Goal: Task Accomplishment & Management: Manage account settings

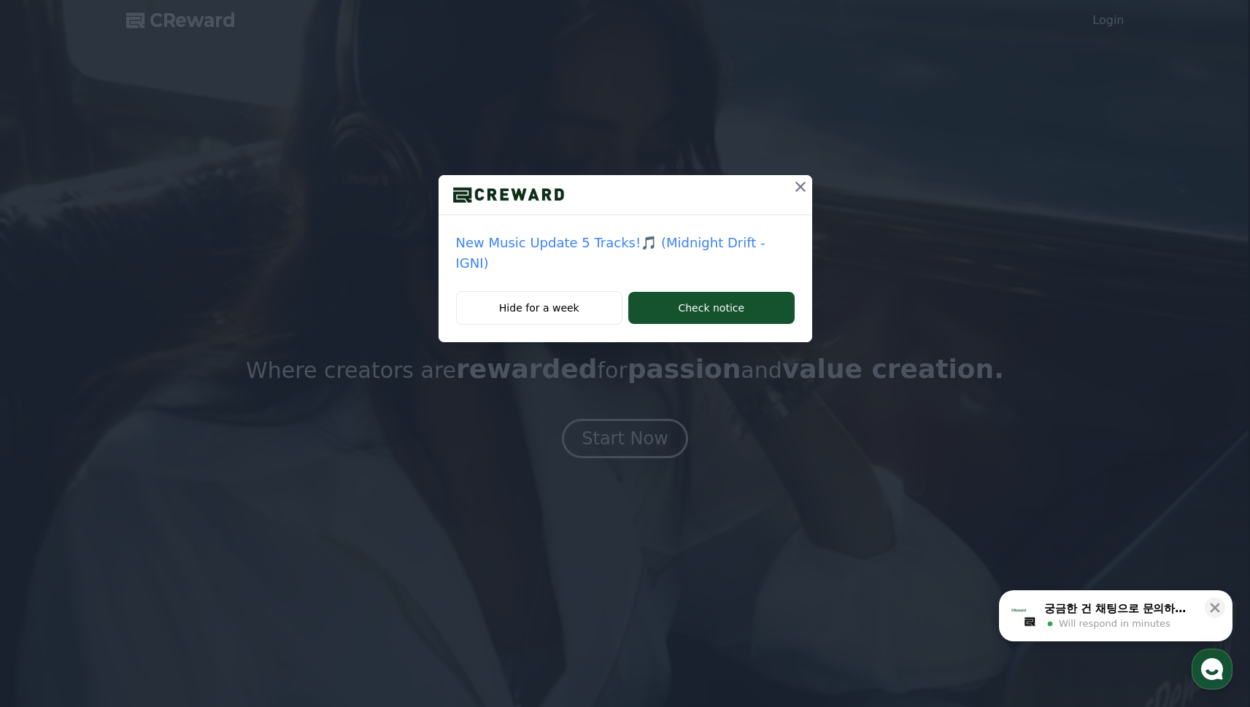
drag, startPoint x: 1167, startPoint y: 63, endPoint x: 1154, endPoint y: 55, distance: 15.8
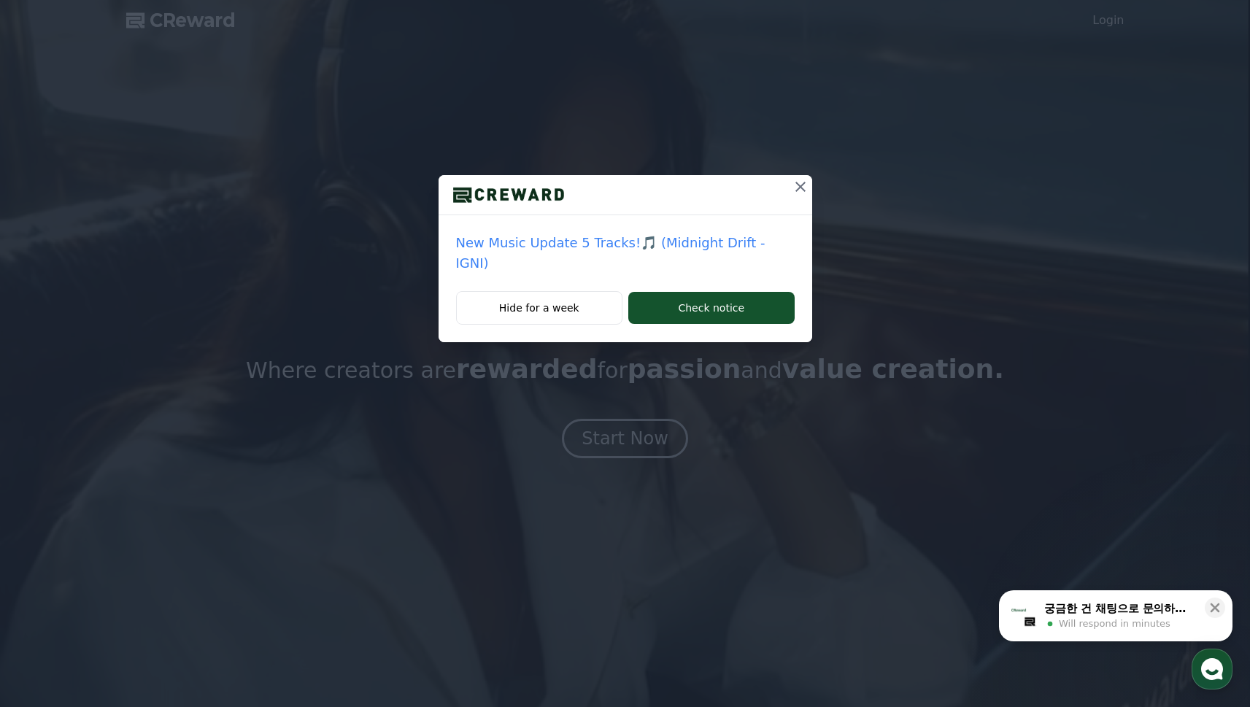
click at [1167, 63] on div "New Music Update 5 Tracks!🎵 (Midnight Drift - IGNI) Hide for a week Check notice" at bounding box center [625, 183] width 1250 height 366
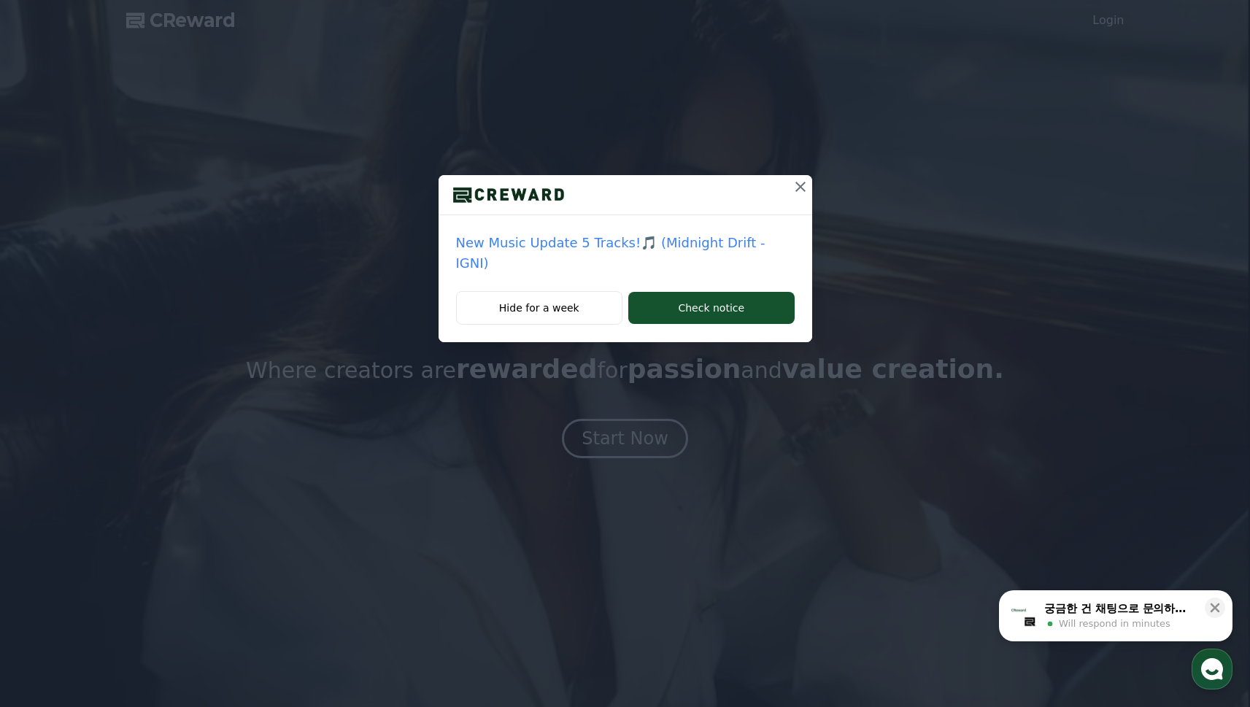
click at [1121, 24] on div "New Music Update 5 Tracks!🎵 (Midnight Drift - IGNI) Hide for a week Check notice" at bounding box center [625, 183] width 1250 height 366
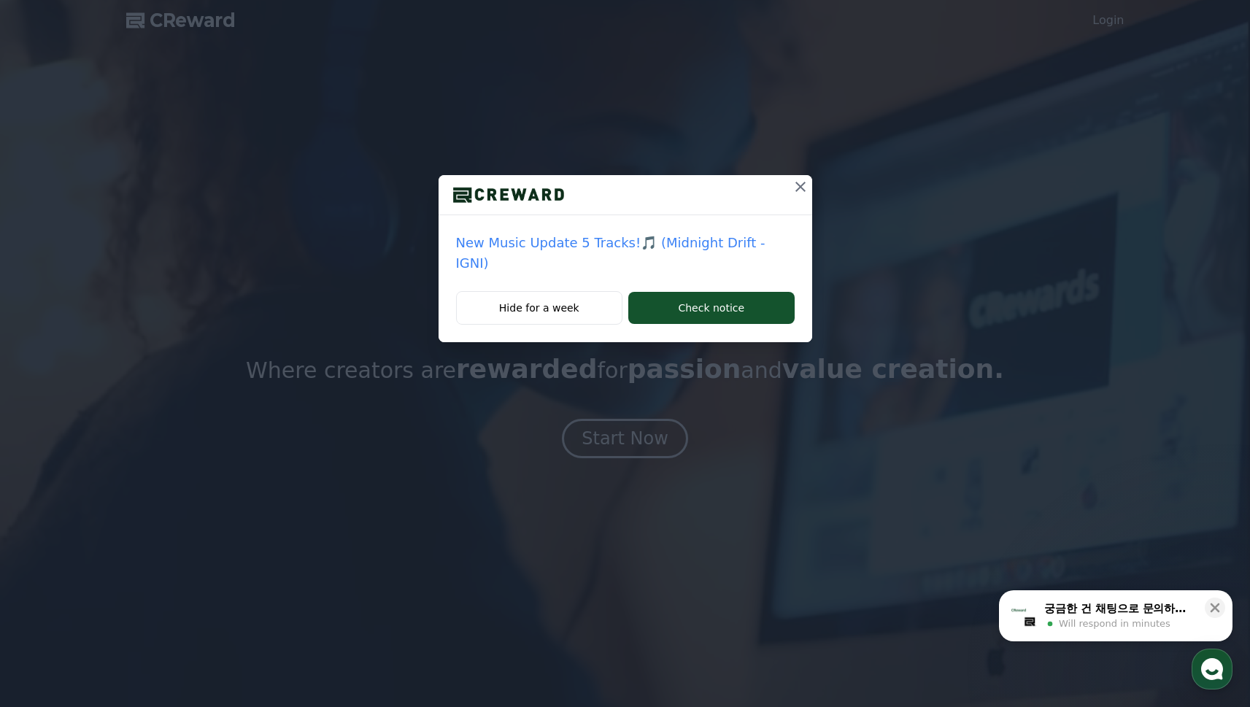
click at [792, 187] on icon at bounding box center [801, 187] width 18 height 18
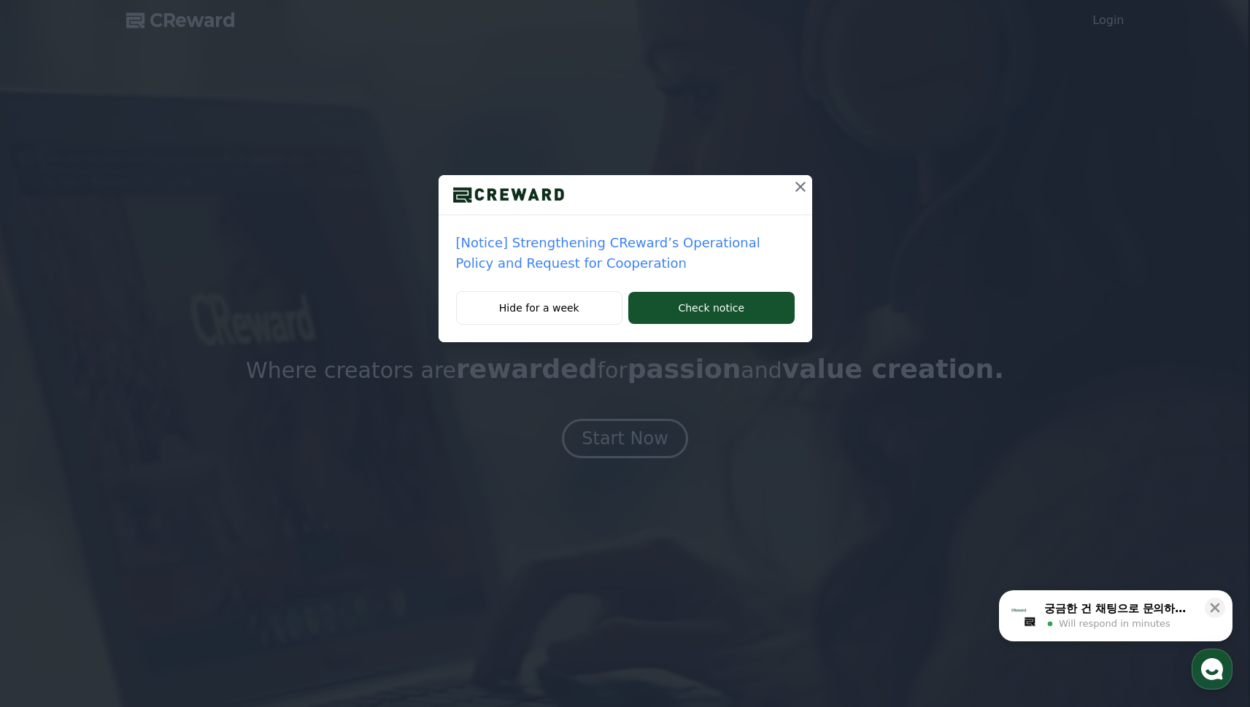
click at [790, 194] on button at bounding box center [800, 186] width 23 height 23
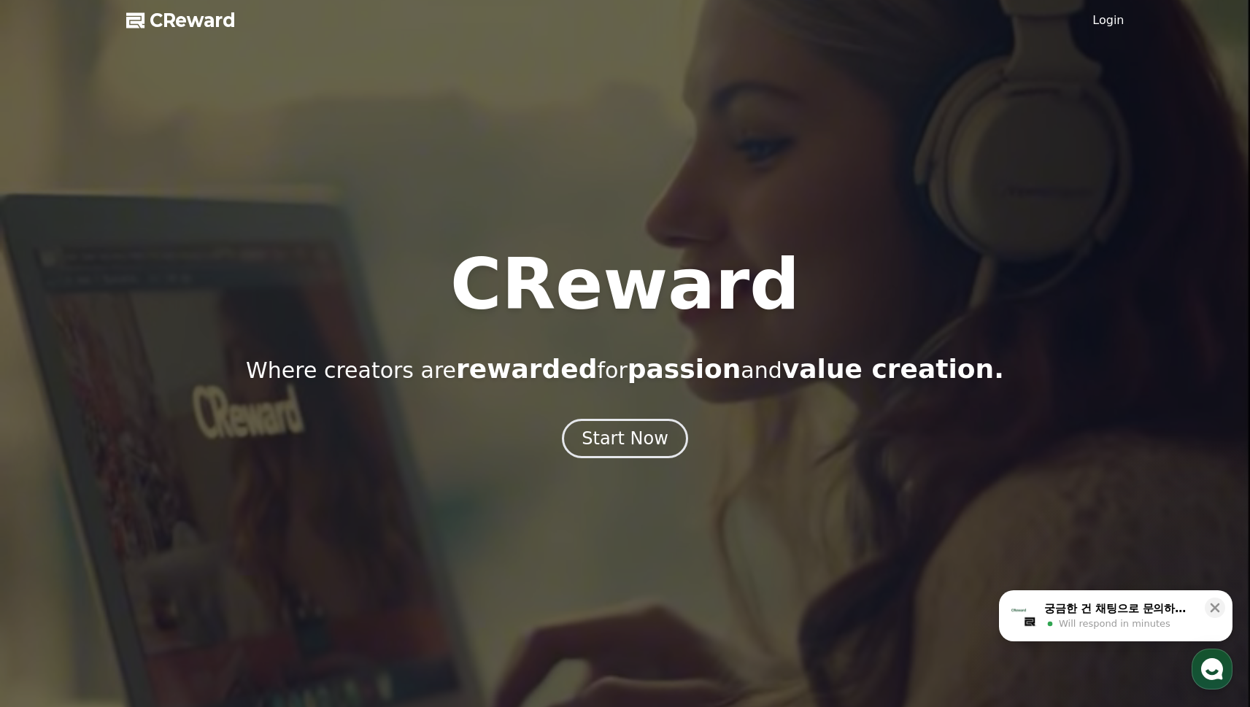
click at [1107, 26] on link "Login" at bounding box center [1107, 21] width 31 height 18
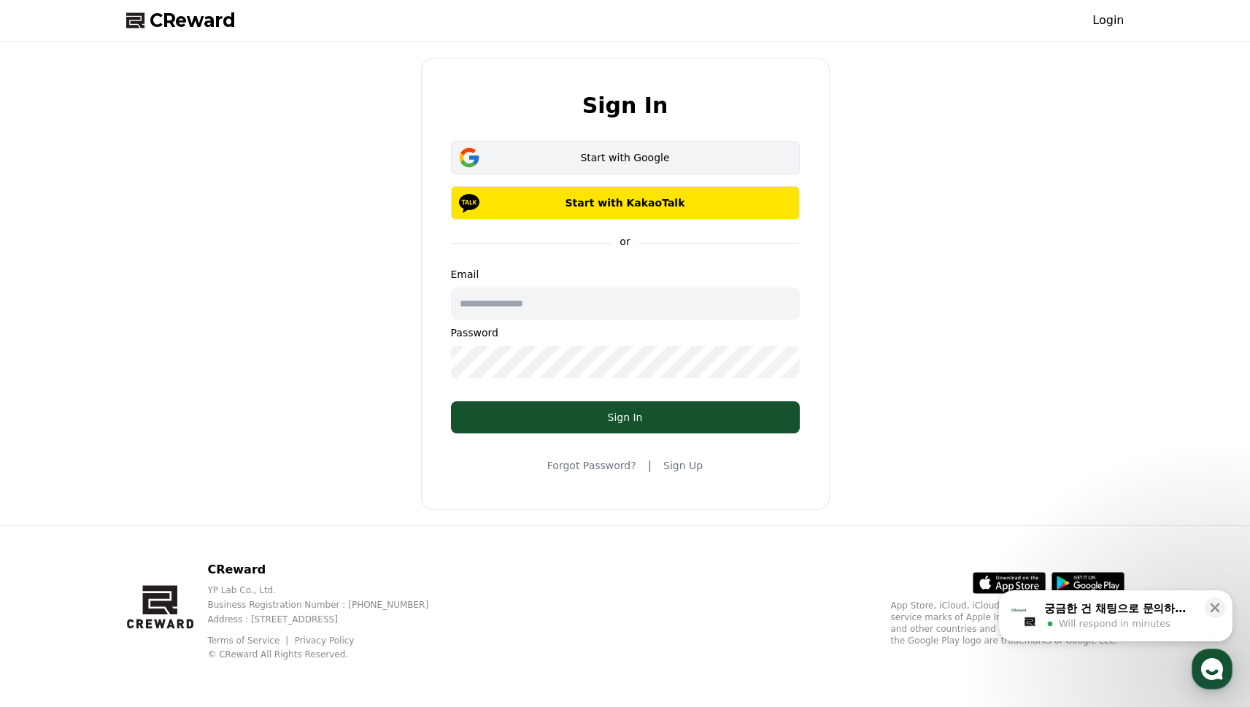
click at [636, 155] on div "Start with Google" at bounding box center [625, 157] width 306 height 15
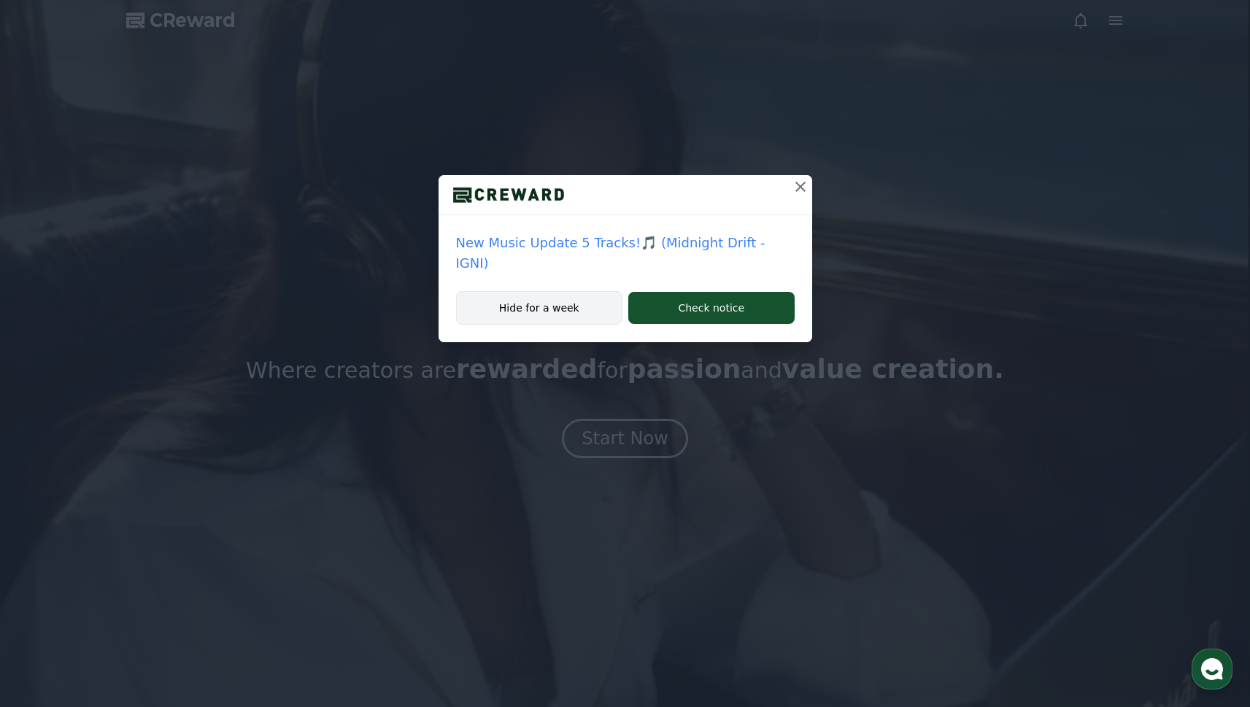
click at [604, 292] on button "Hide for a week" at bounding box center [539, 308] width 167 height 34
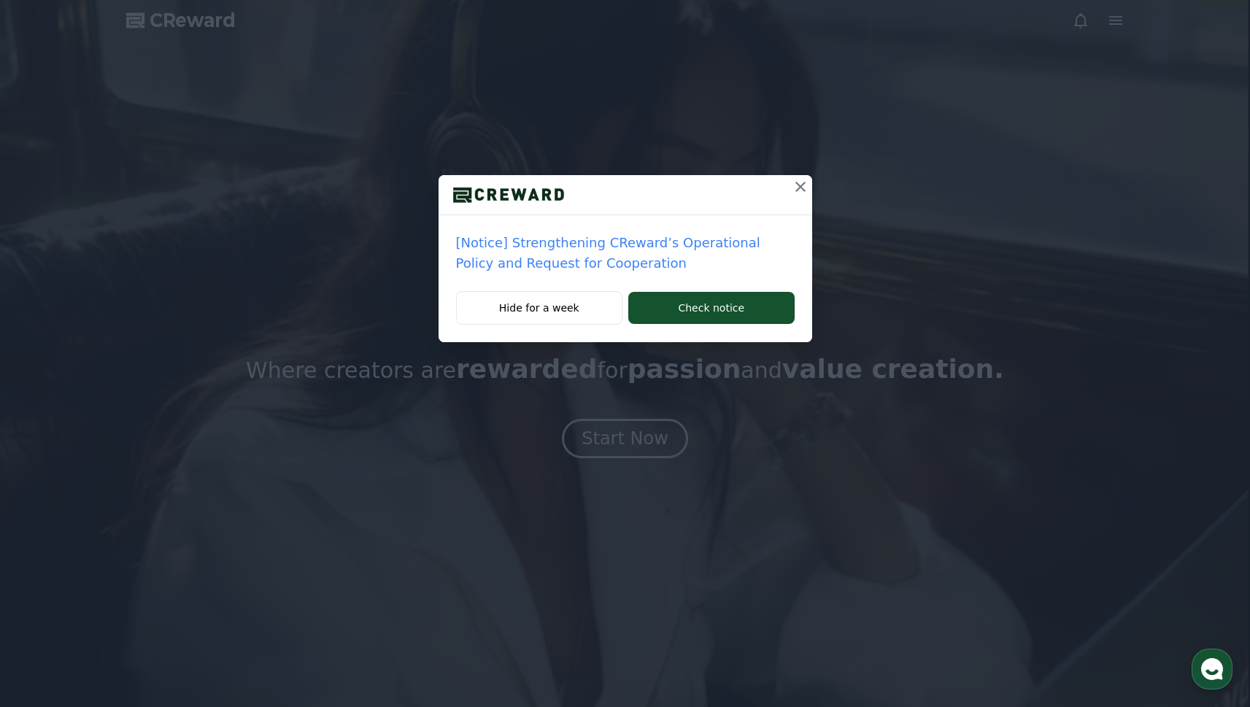
click at [570, 276] on div "[Notice] Strengthening CReward’s Operational Policy and Request for Cooperation" at bounding box center [626, 253] width 374 height 76
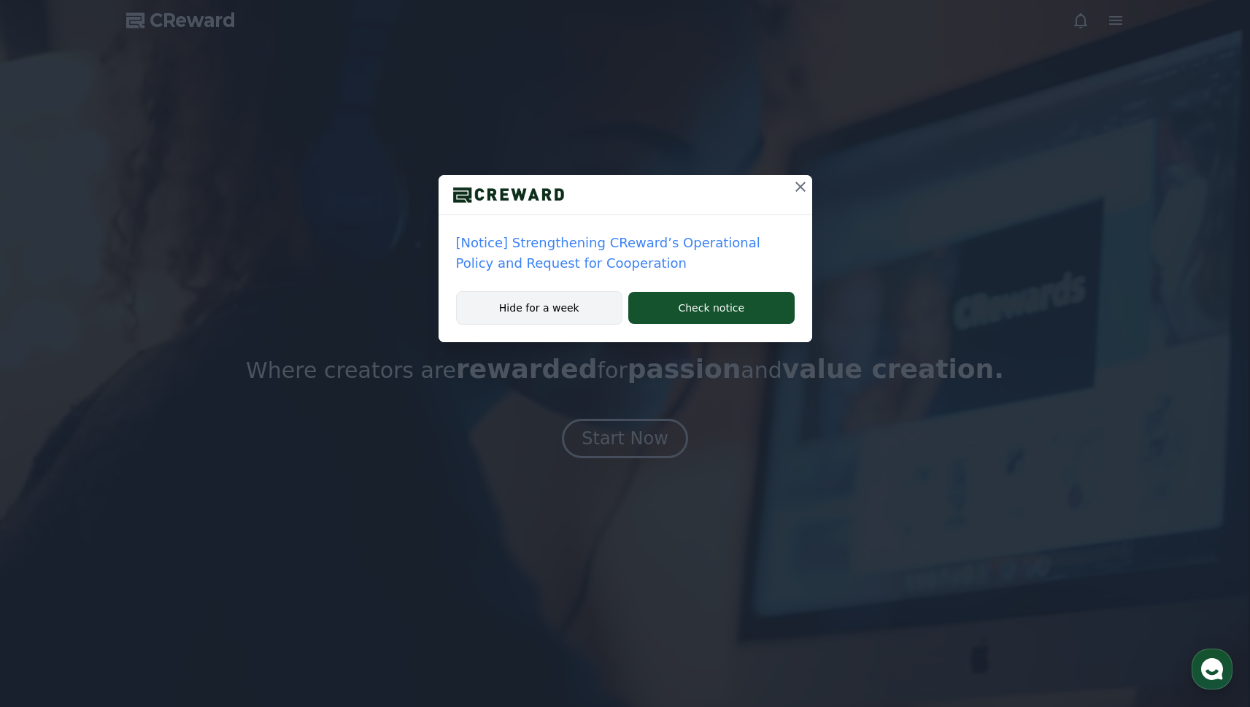
click at [572, 299] on button "Hide for a week" at bounding box center [539, 308] width 167 height 34
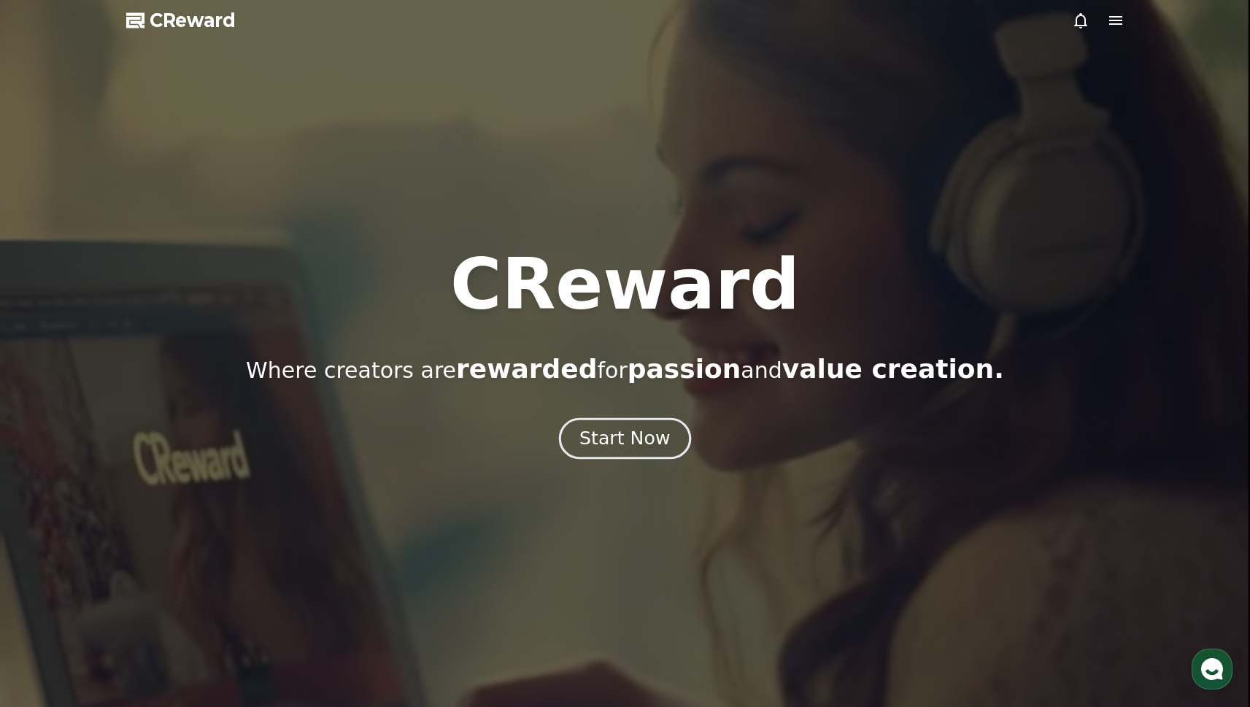
click at [637, 442] on div "Start Now" at bounding box center [624, 438] width 90 height 25
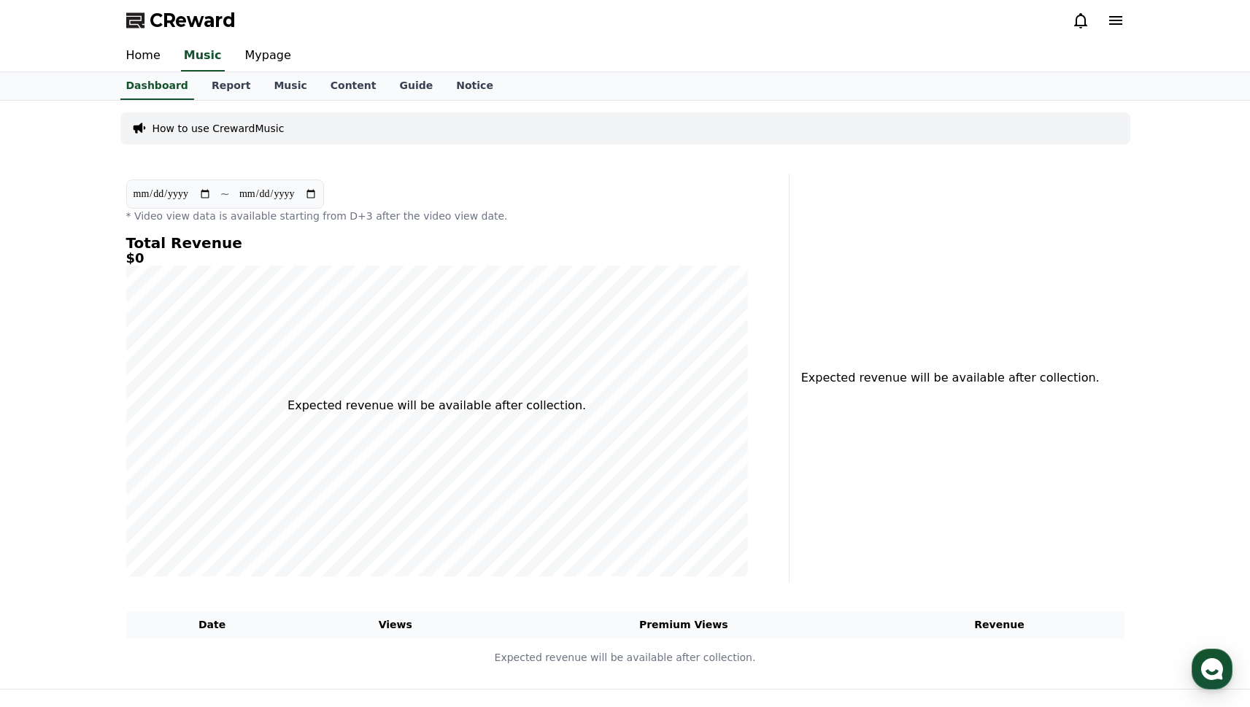
click at [248, 133] on p "How to use CrewardMusic" at bounding box center [219, 128] width 132 height 15
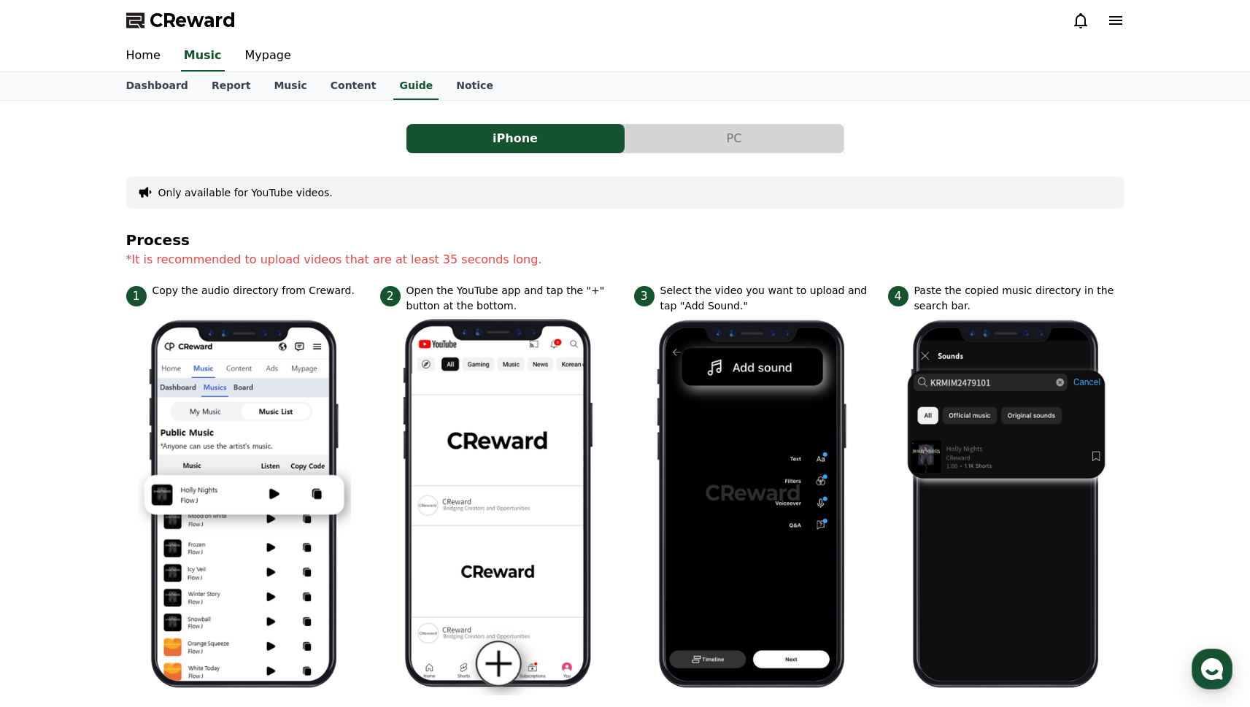
drag, startPoint x: 168, startPoint y: 288, endPoint x: 325, endPoint y: 285, distance: 157.7
click at [321, 283] on p "Copy the audio directory from Creward." at bounding box center [254, 290] width 202 height 15
click at [328, 286] on p "Copy the audio directory from Creward." at bounding box center [254, 290] width 202 height 15
drag, startPoint x: 417, startPoint y: 288, endPoint x: 588, endPoint y: 306, distance: 172.4
click at [581, 305] on p "Open the YouTube app and tap the "+" button at the bottom." at bounding box center [511, 298] width 210 height 31
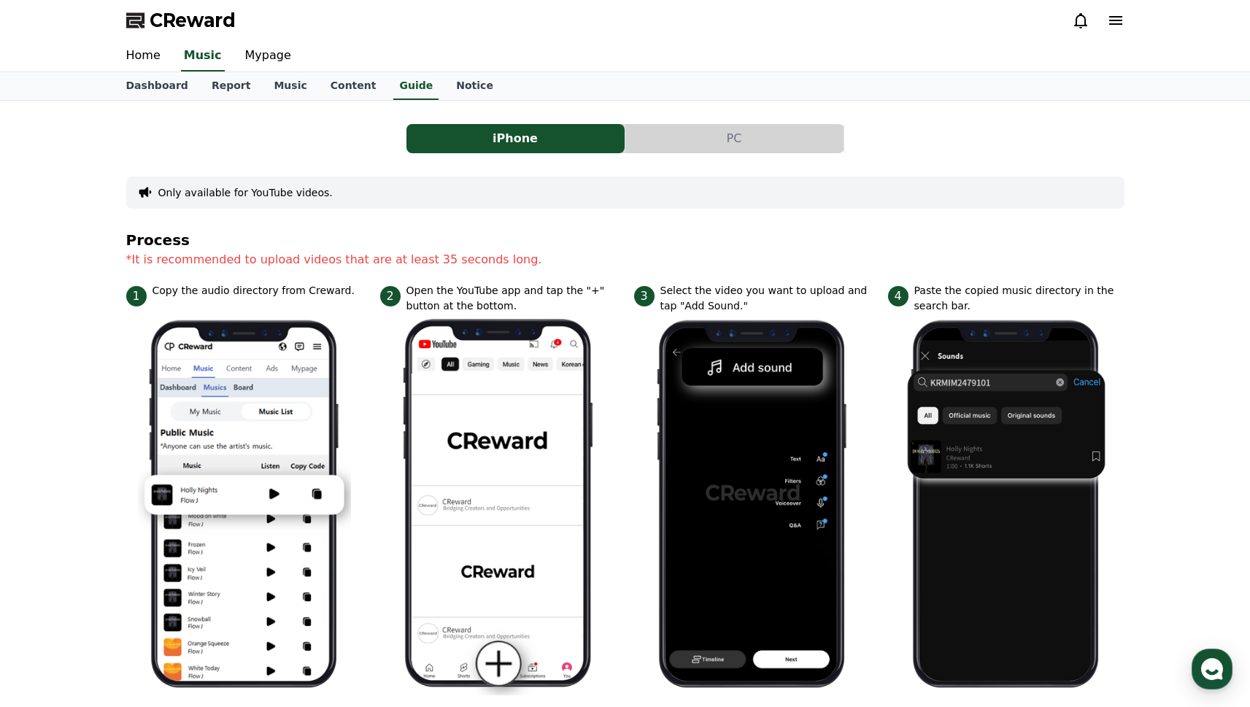
drag, startPoint x: 927, startPoint y: 287, endPoint x: 1054, endPoint y: 305, distance: 127.4
click at [1054, 305] on p "Paste the copied music directory in the search bar." at bounding box center [1019, 298] width 210 height 31
drag, startPoint x: 309, startPoint y: 259, endPoint x: 390, endPoint y: 261, distance: 81.0
click at [390, 261] on p "*It is recommended to upload videos that are at least 35 seconds long." at bounding box center [625, 260] width 998 height 18
click at [334, 269] on section "Process *It is recommended to upload videos that are at least 35 seconds long." at bounding box center [625, 257] width 998 height 51
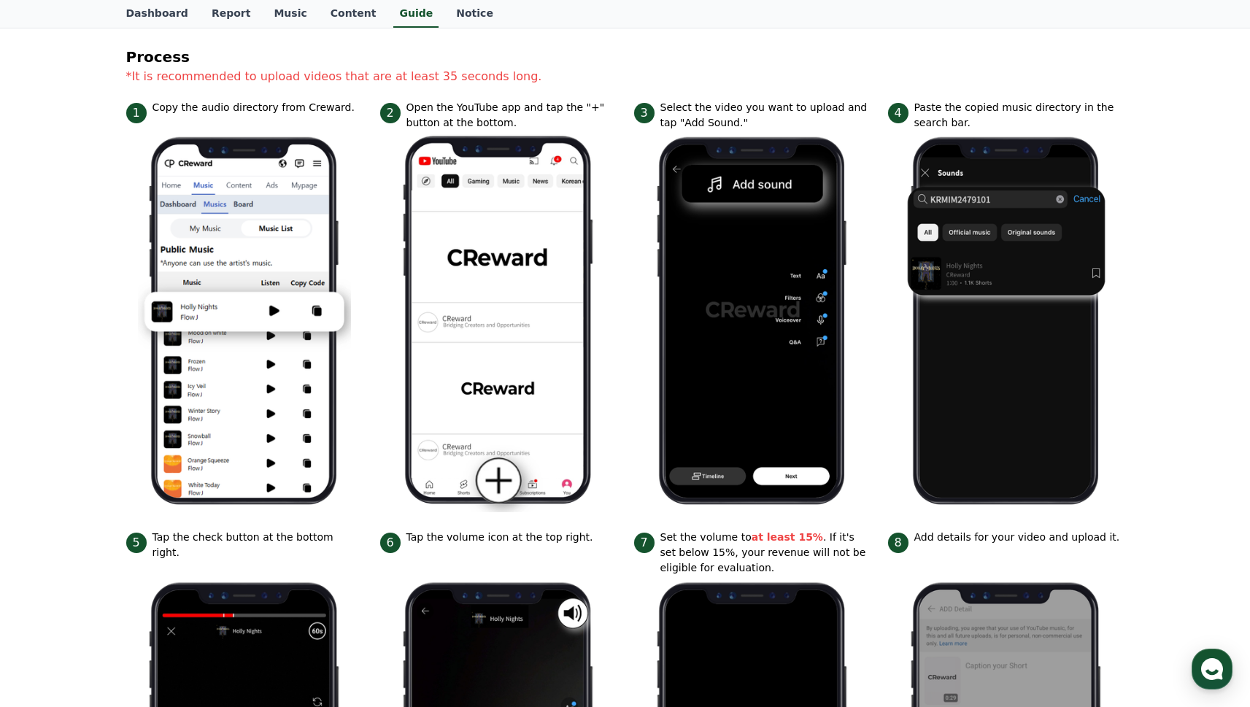
scroll to position [486, 0]
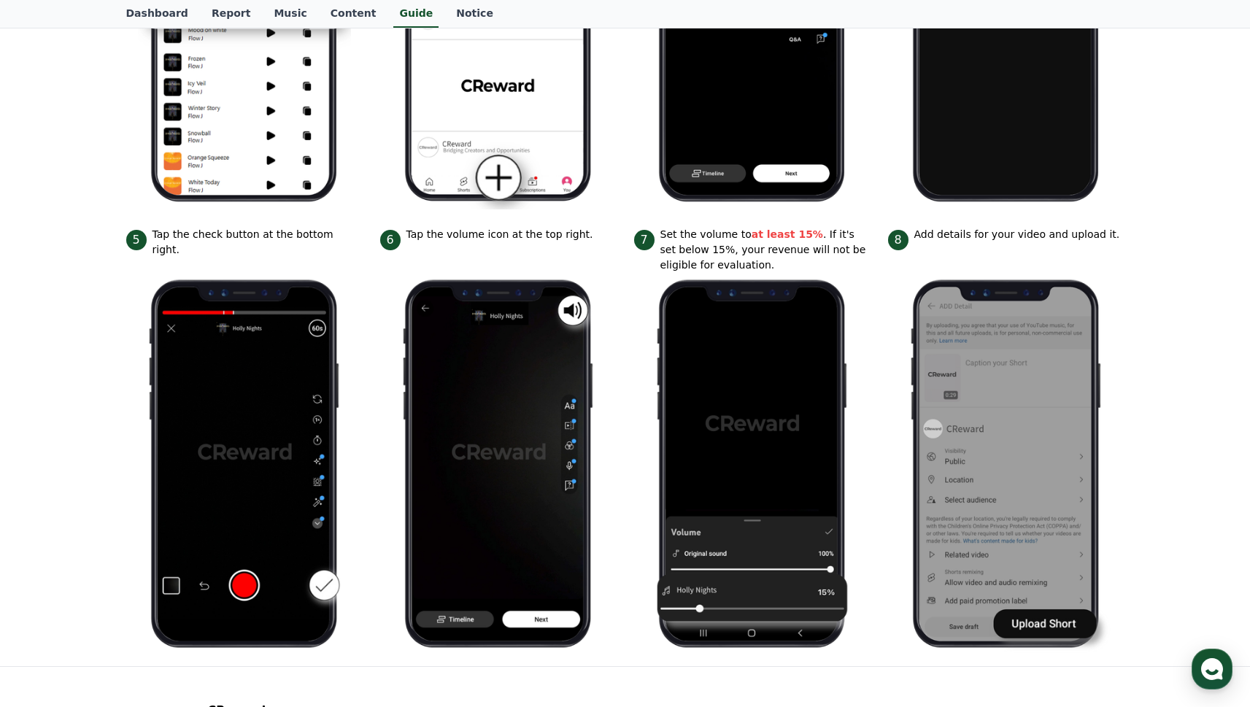
drag, startPoint x: 922, startPoint y: 235, endPoint x: 1088, endPoint y: 236, distance: 165.6
click at [1093, 233] on p "Add details for your video and upload it." at bounding box center [1017, 234] width 206 height 15
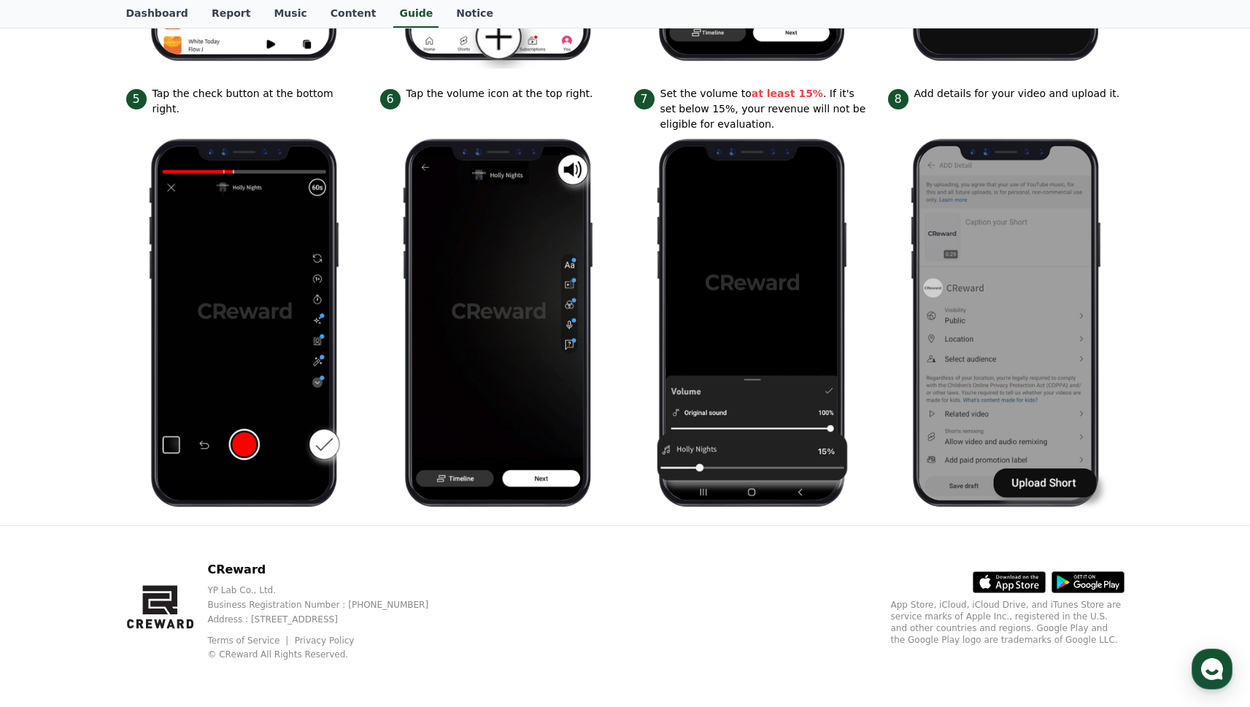
scroll to position [0, 0]
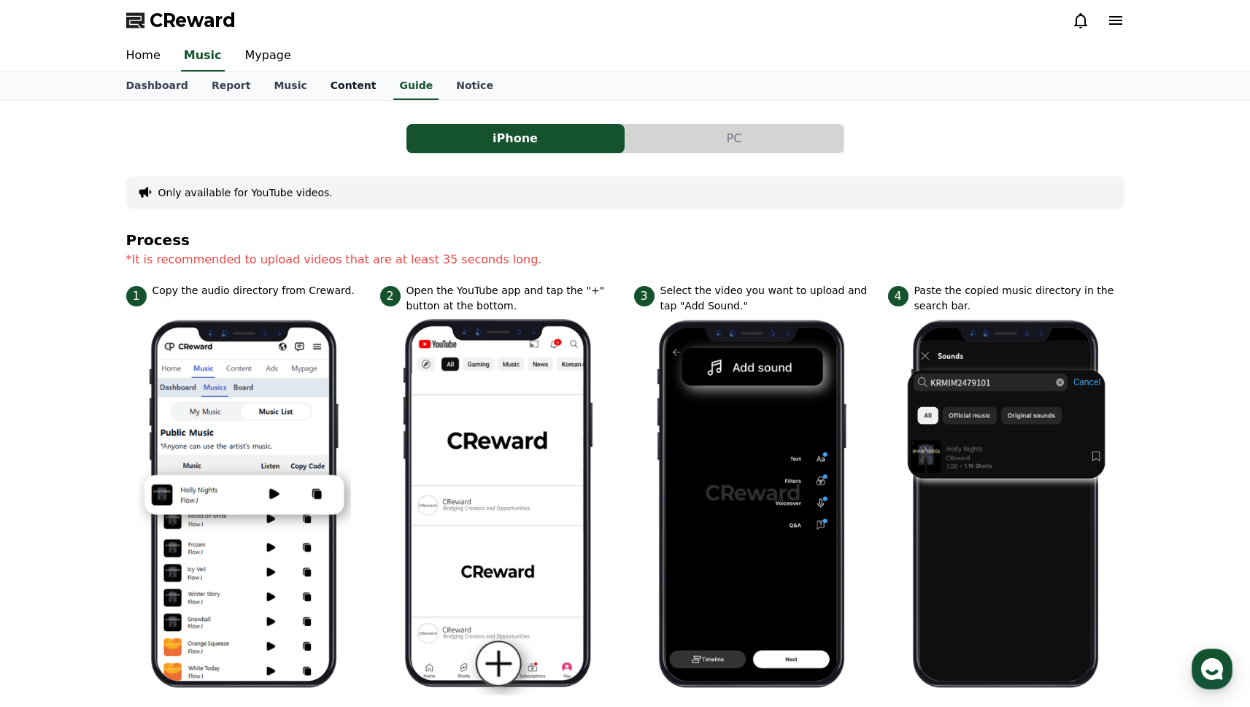
click at [350, 90] on link "Content" at bounding box center [353, 86] width 69 height 28
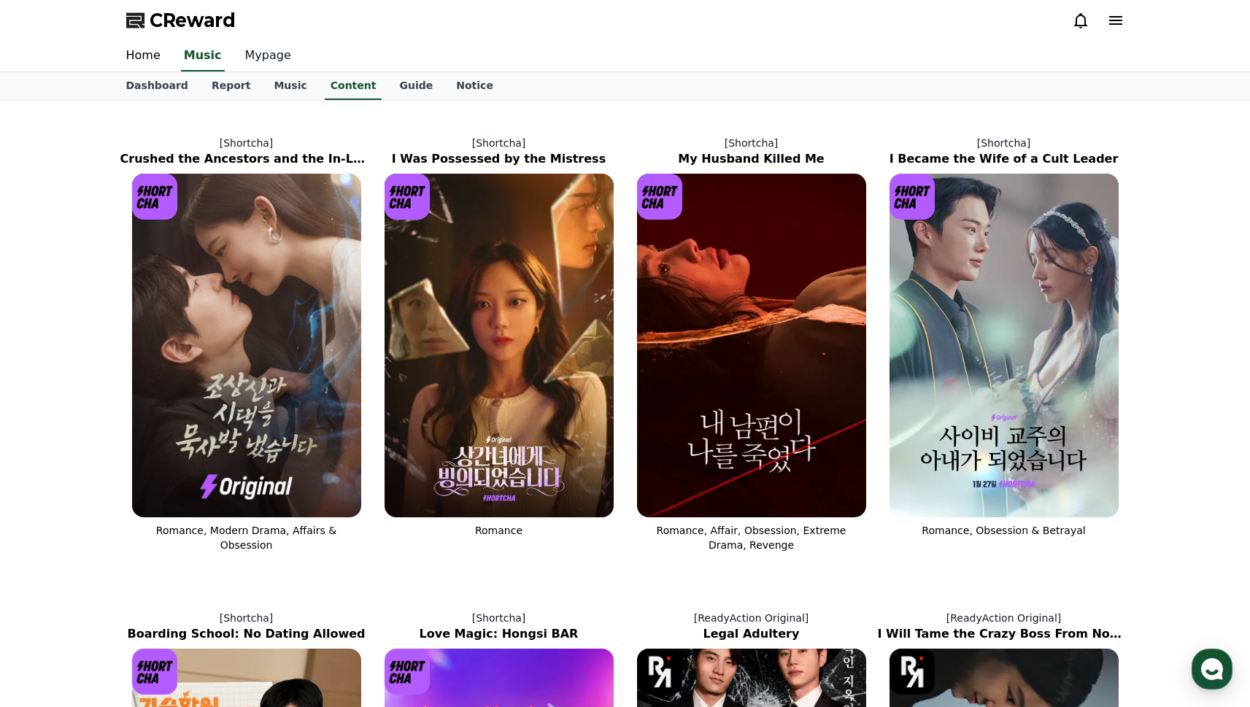
click at [255, 55] on link "Mypage" at bounding box center [267, 56] width 69 height 31
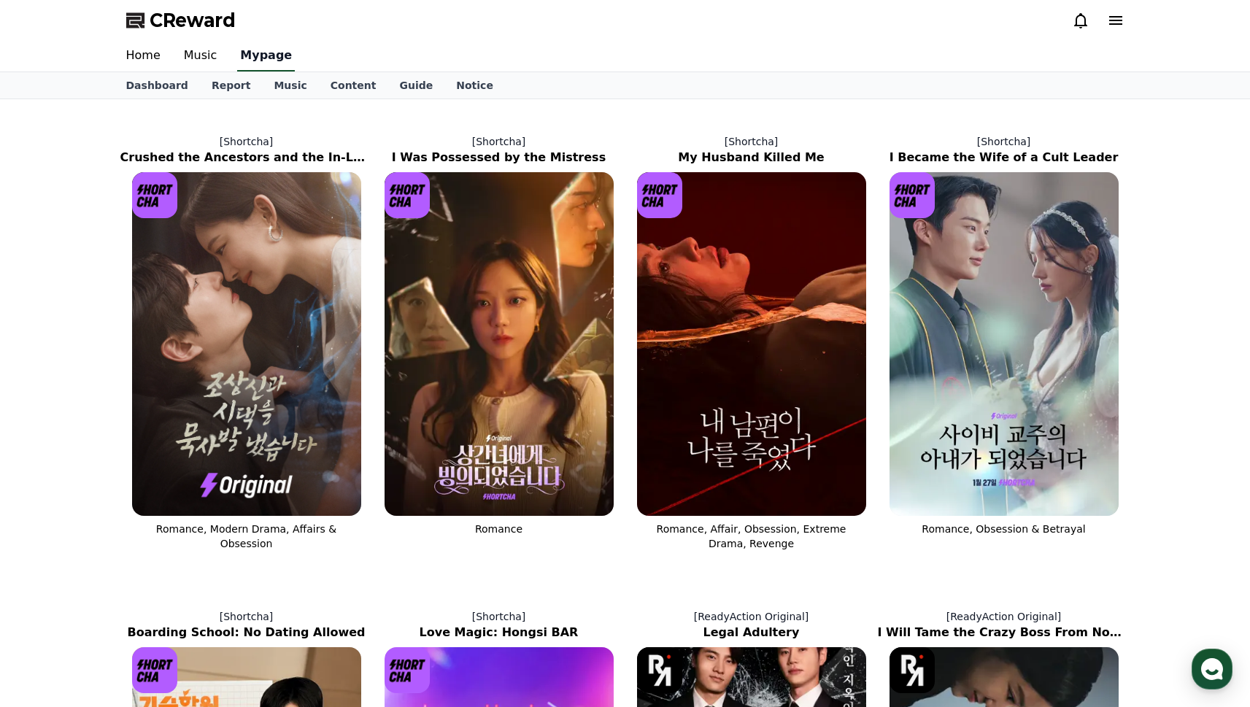
select select "**********"
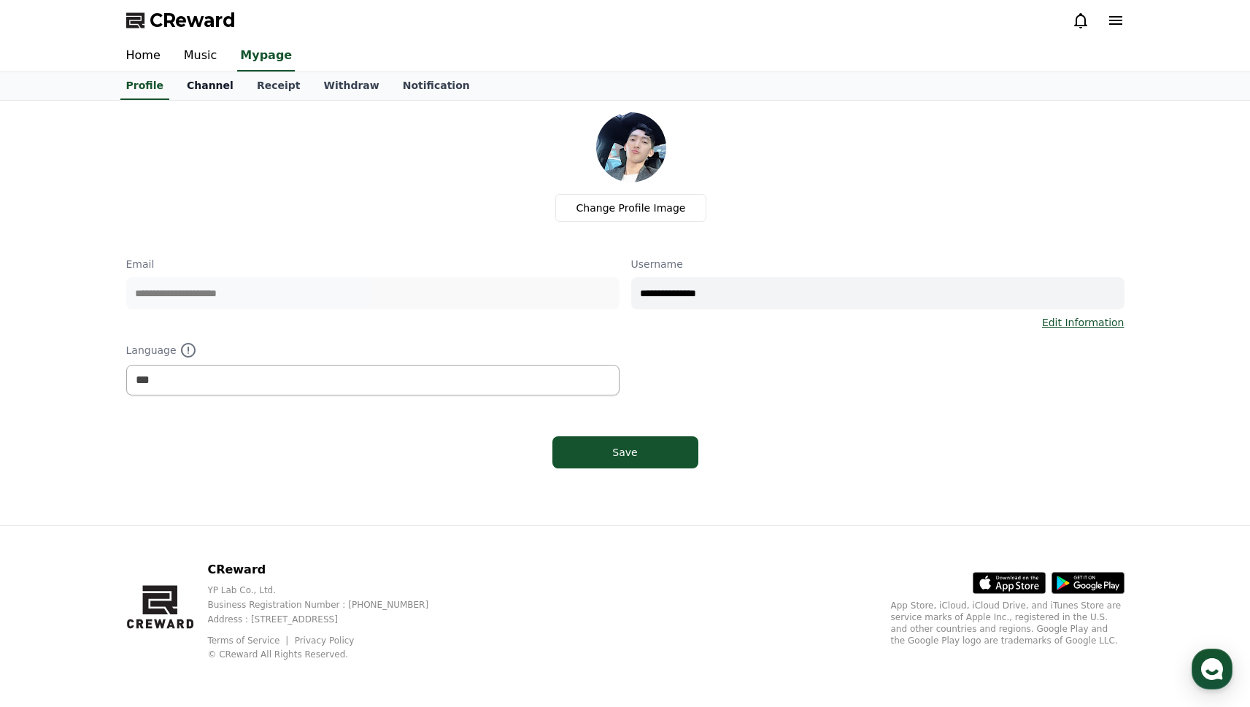
click at [200, 88] on link "Channel" at bounding box center [210, 86] width 70 height 28
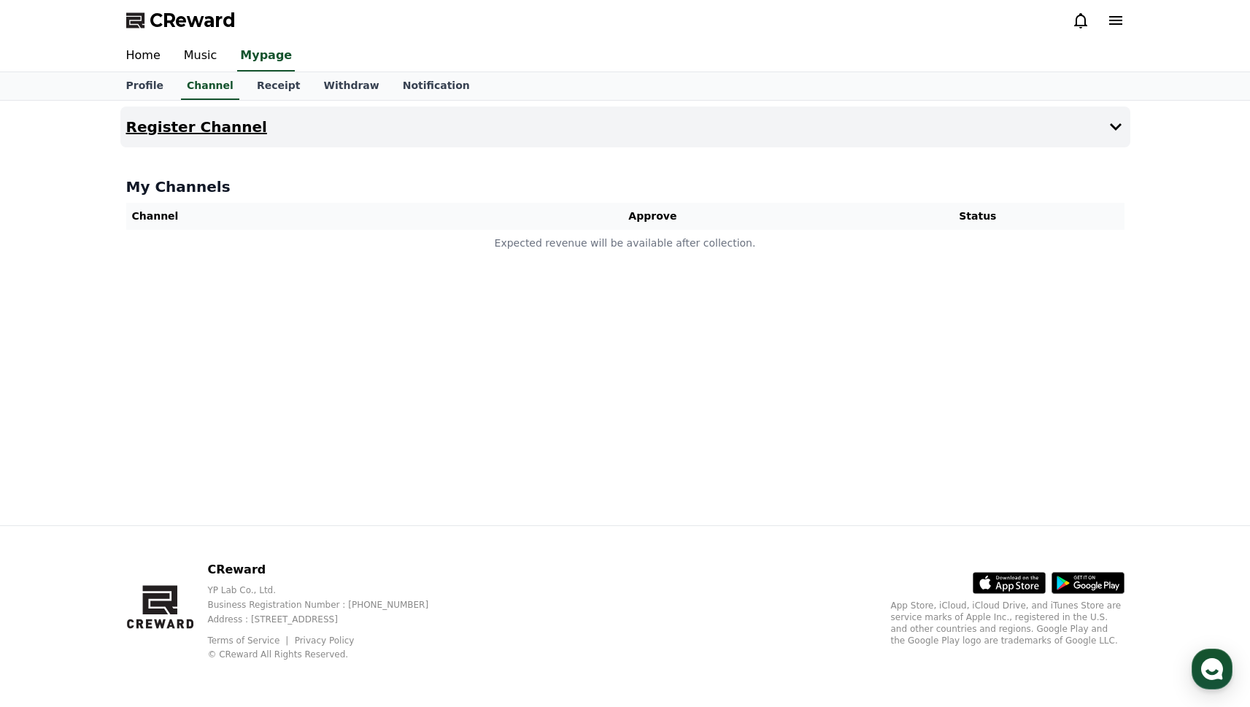
click at [1003, 127] on button "Register Channel" at bounding box center [625, 127] width 1010 height 41
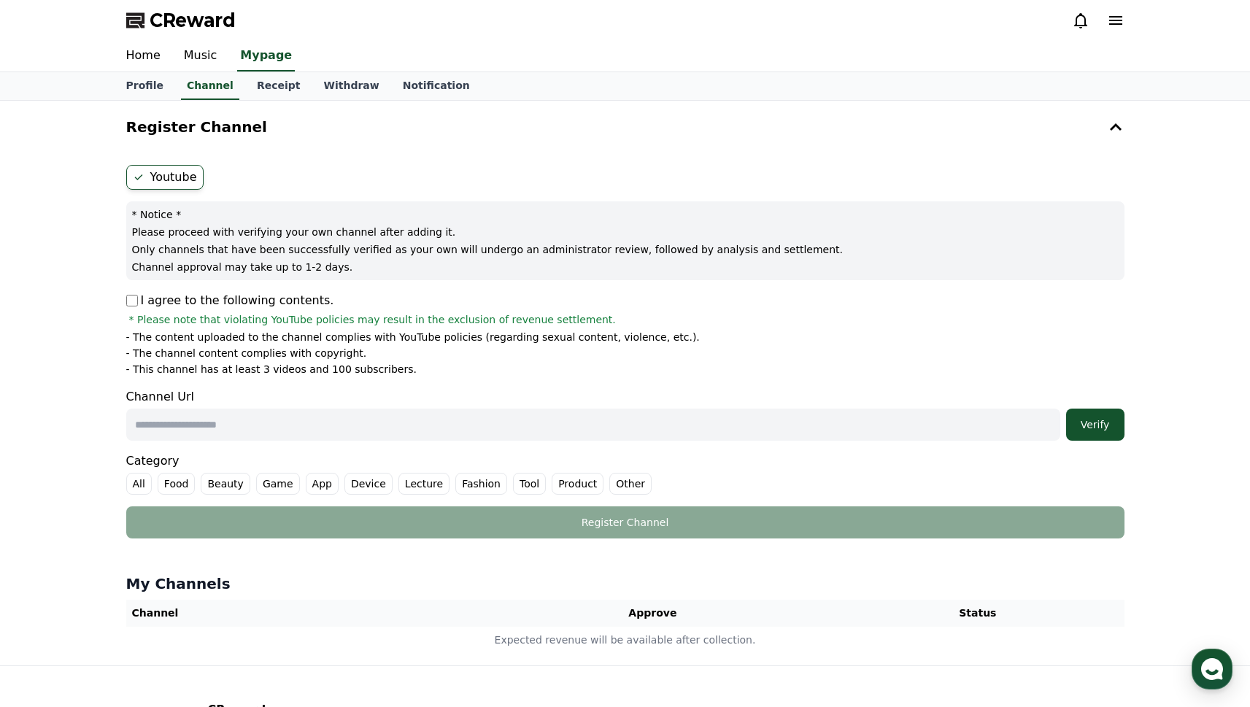
drag, startPoint x: 257, startPoint y: 232, endPoint x: 399, endPoint y: 227, distance: 142.4
click at [399, 227] on p "Please proceed with verifying your own channel after adding it." at bounding box center [625, 232] width 987 height 15
click at [136, 253] on p "Only channels that have been successfully verified as your own will undergo an …" at bounding box center [625, 249] width 987 height 15
drag, startPoint x: 131, startPoint y: 252, endPoint x: 541, endPoint y: 262, distance: 410.2
click at [541, 262] on div "* Notice * Please proceed with verifying your own channel after adding it. Only…" at bounding box center [625, 240] width 998 height 79
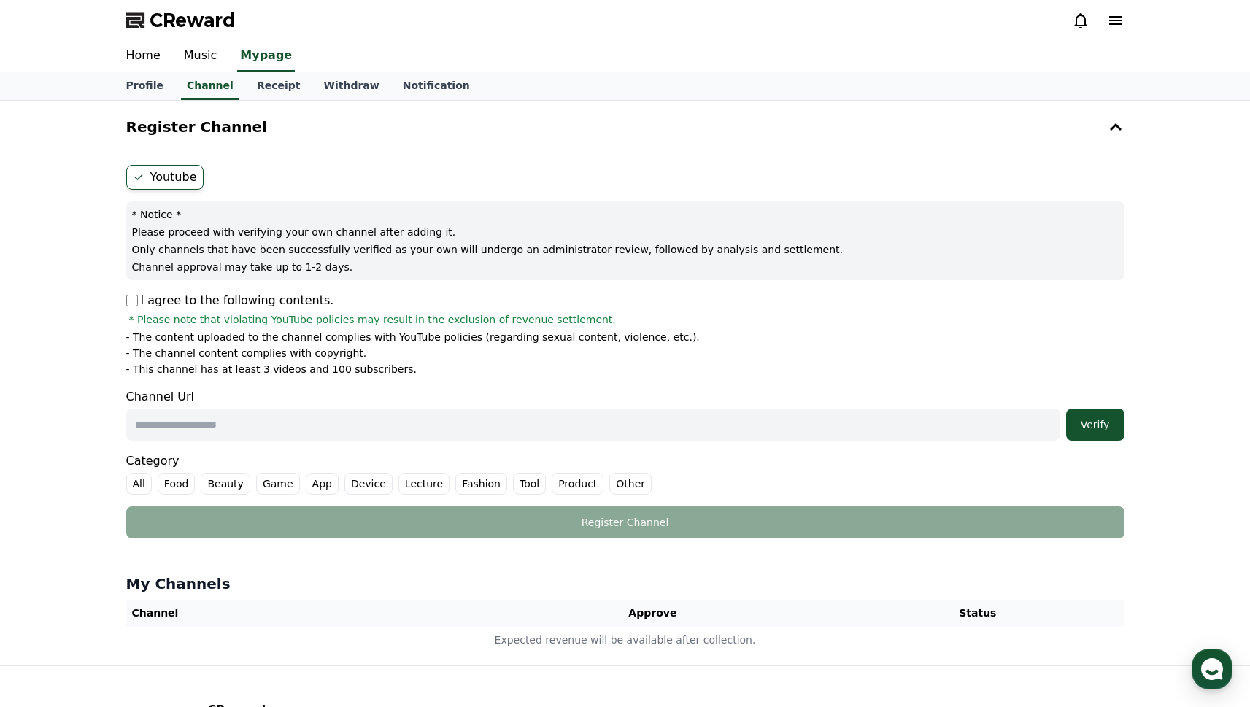
click at [541, 262] on p "Channel approval may take up to 1-2 days." at bounding box center [625, 267] width 987 height 15
drag, startPoint x: 146, startPoint y: 292, endPoint x: 312, endPoint y: 294, distance: 166.4
click at [312, 294] on p "I agree to the following contents." at bounding box center [230, 301] width 208 height 18
drag, startPoint x: 157, startPoint y: 324, endPoint x: 345, endPoint y: 344, distance: 189.4
click at [487, 312] on div "I agree to the following contents. * Please note that violating YouTube policie…" at bounding box center [625, 309] width 998 height 35
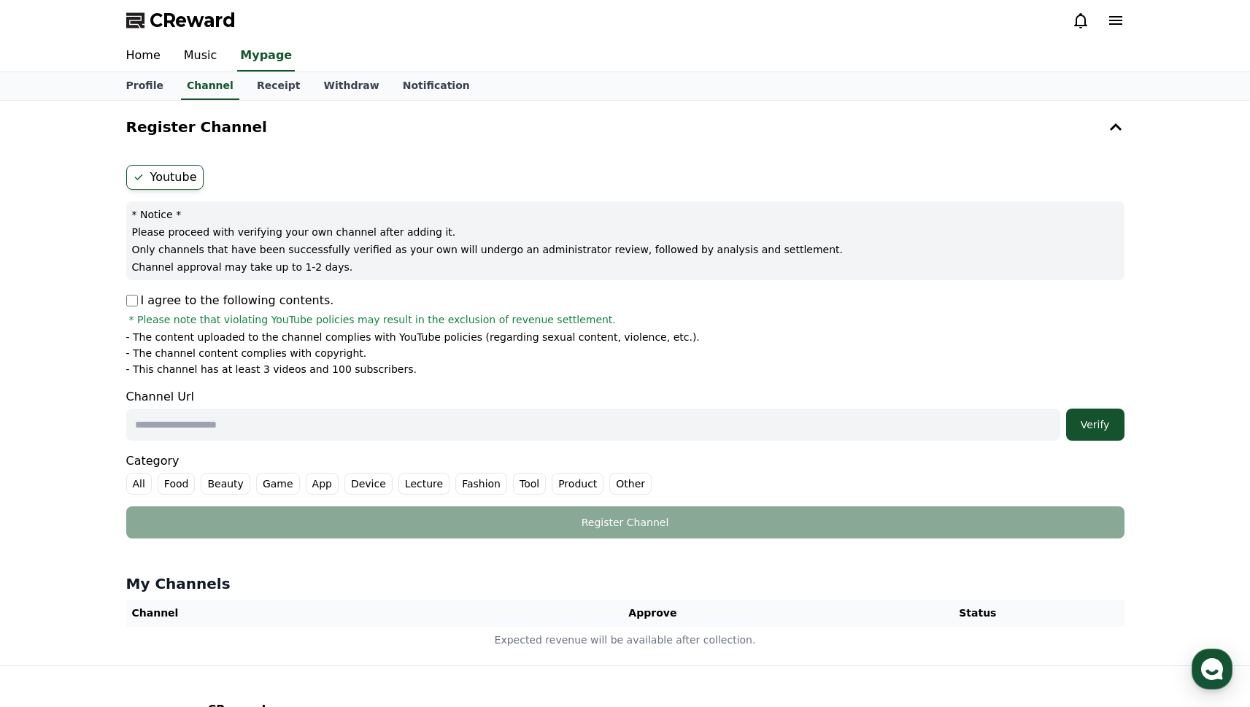
click at [149, 351] on p "- The channel content complies with copyright." at bounding box center [246, 353] width 241 height 15
drag, startPoint x: 144, startPoint y: 345, endPoint x: 212, endPoint y: 342, distance: 67.9
click at [212, 342] on ul "- The content uploaded to the channel complies with YouTube policies (regarding…" at bounding box center [625, 353] width 998 height 47
click at [212, 342] on p "- The content uploaded to the channel complies with YouTube policies (regarding…" at bounding box center [413, 337] width 574 height 15
drag, startPoint x: 227, startPoint y: 341, endPoint x: 410, endPoint y: 355, distance: 183.7
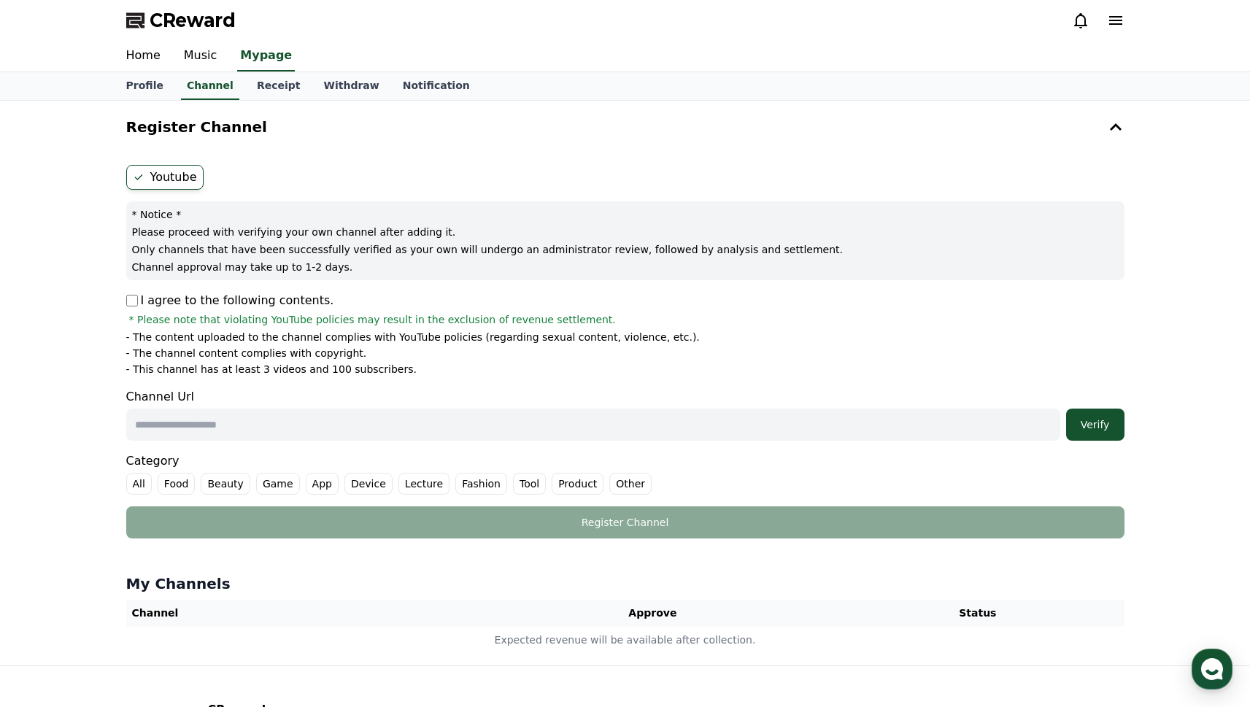
click at [410, 355] on ul "- The content uploaded to the channel complies with YouTube policies (regarding…" at bounding box center [625, 353] width 998 height 47
click at [172, 188] on label "Youtube" at bounding box center [164, 177] width 77 height 25
click at [179, 172] on label "Youtube" at bounding box center [164, 177] width 77 height 25
click at [183, 224] on div "* Notice * Please proceed with verifying your own channel after adding it. Only…" at bounding box center [625, 240] width 998 height 79
click at [197, 424] on input "text" at bounding box center [593, 425] width 934 height 32
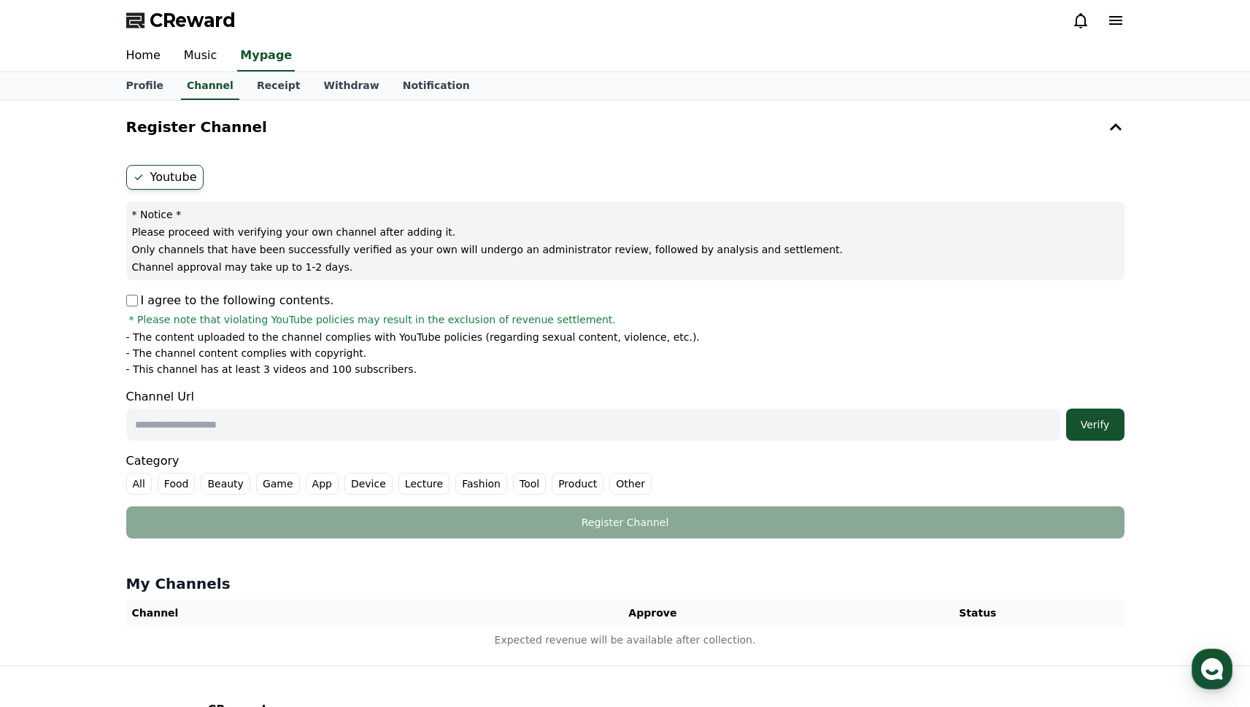
paste input "**********"
type input "**********"
click at [425, 431] on input "**********" at bounding box center [593, 425] width 934 height 32
click at [377, 423] on input "**********" at bounding box center [593, 425] width 934 height 32
click at [1102, 432] on button "Verify" at bounding box center [1095, 425] width 58 height 32
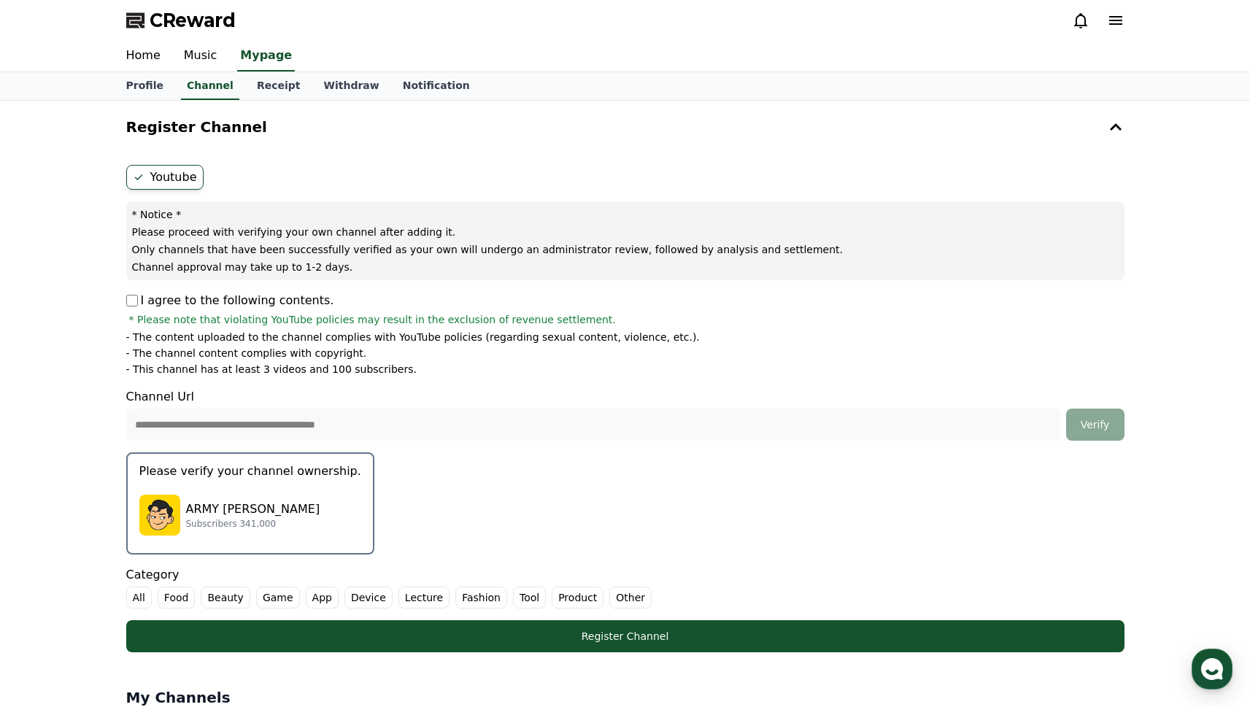
click at [381, 511] on form "**********" at bounding box center [625, 408] width 998 height 487
click at [269, 516] on p "ARMY [PERSON_NAME]" at bounding box center [253, 510] width 134 height 18
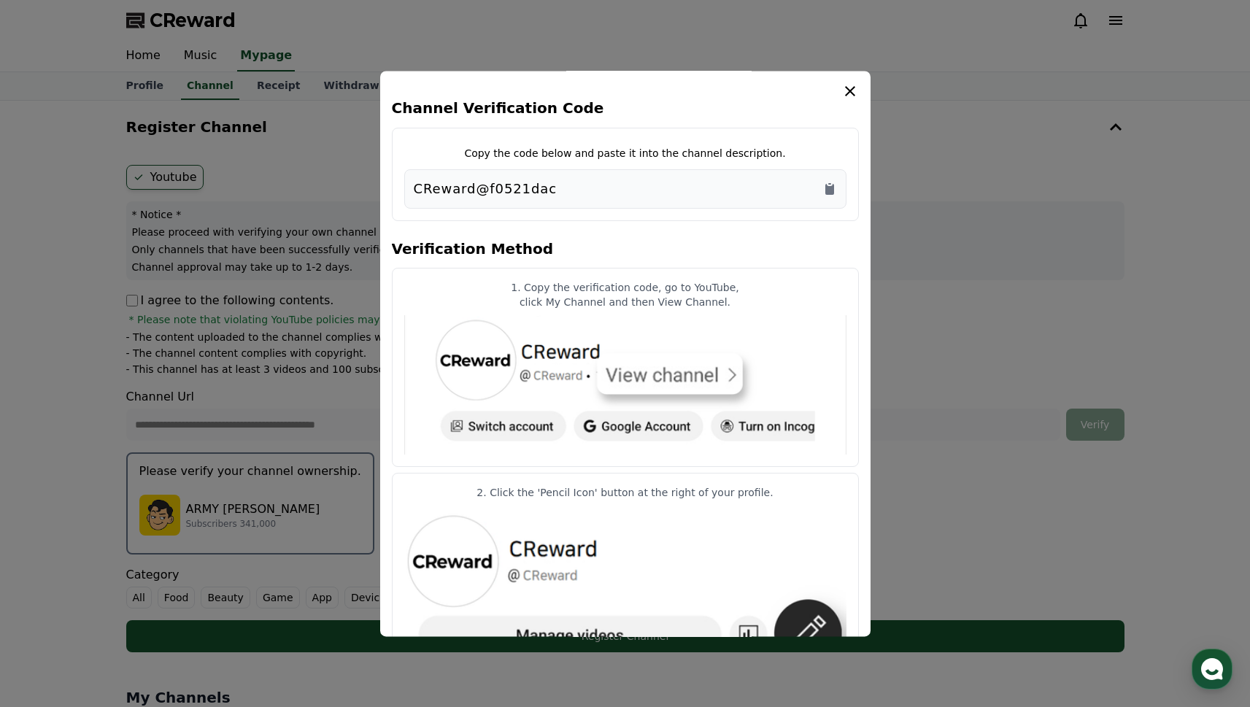
drag, startPoint x: 493, startPoint y: 153, endPoint x: 773, endPoint y: 155, distance: 280.2
click at [773, 155] on div "Copy the code below and paste it into the channel description. CReward@f0521dac" at bounding box center [625, 174] width 467 height 93
click at [827, 182] on icon "Copy to clipboard" at bounding box center [829, 189] width 15 height 15
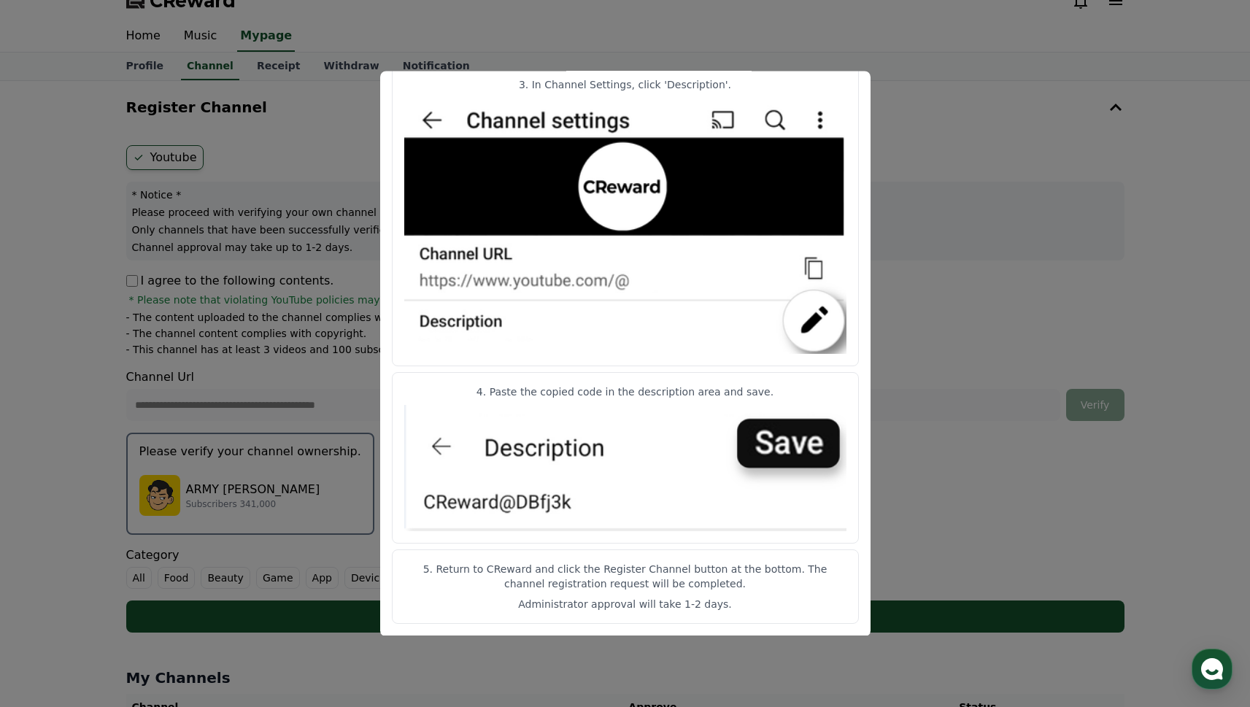
scroll to position [254, 0]
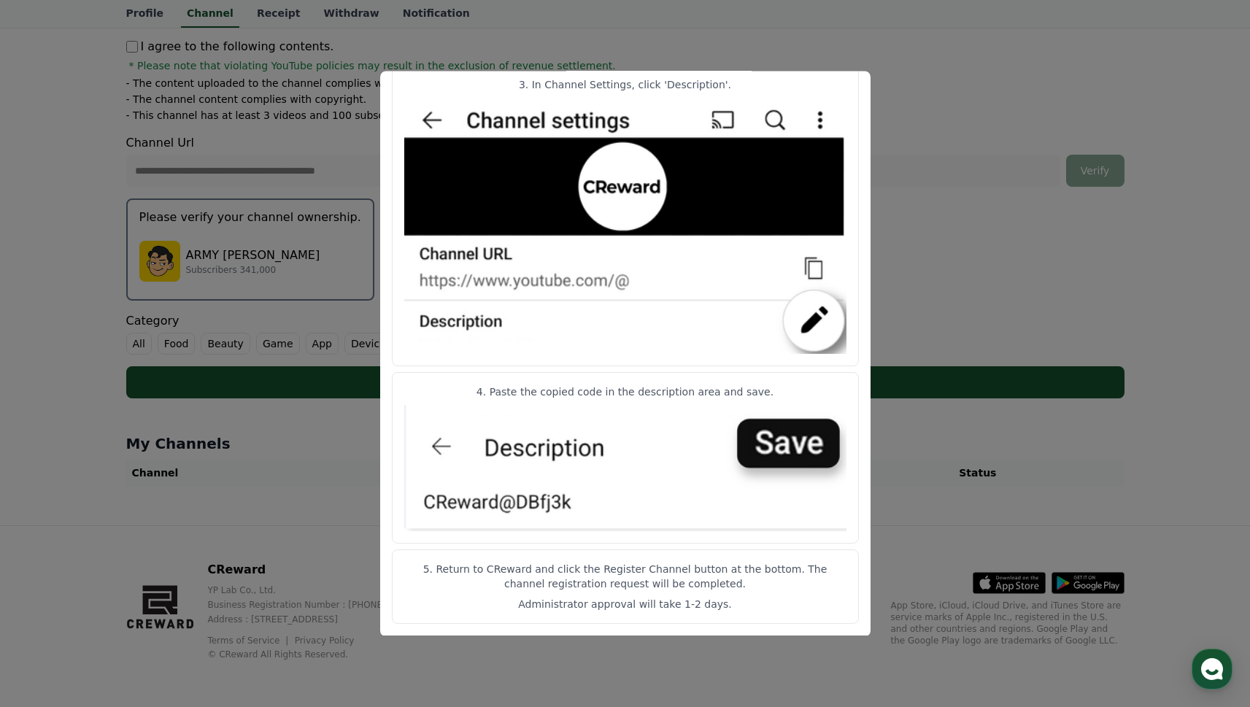
click at [919, 481] on button "close modal" at bounding box center [625, 353] width 1250 height 707
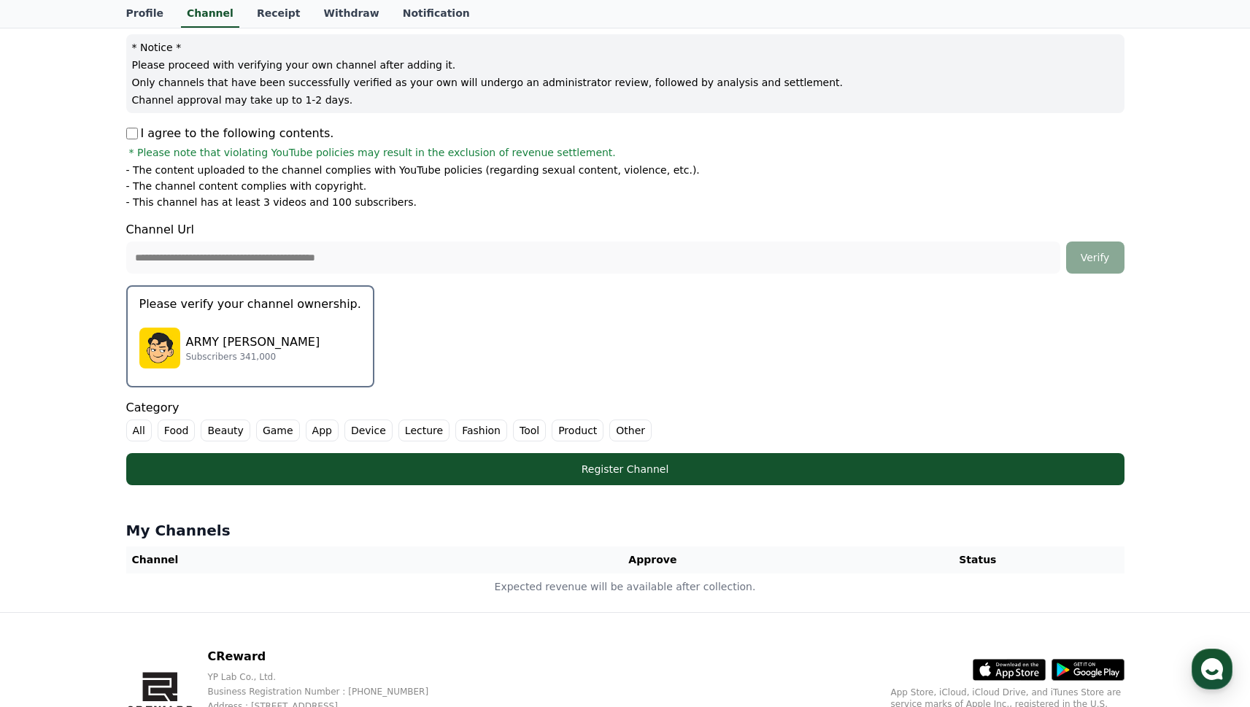
scroll to position [191, 0]
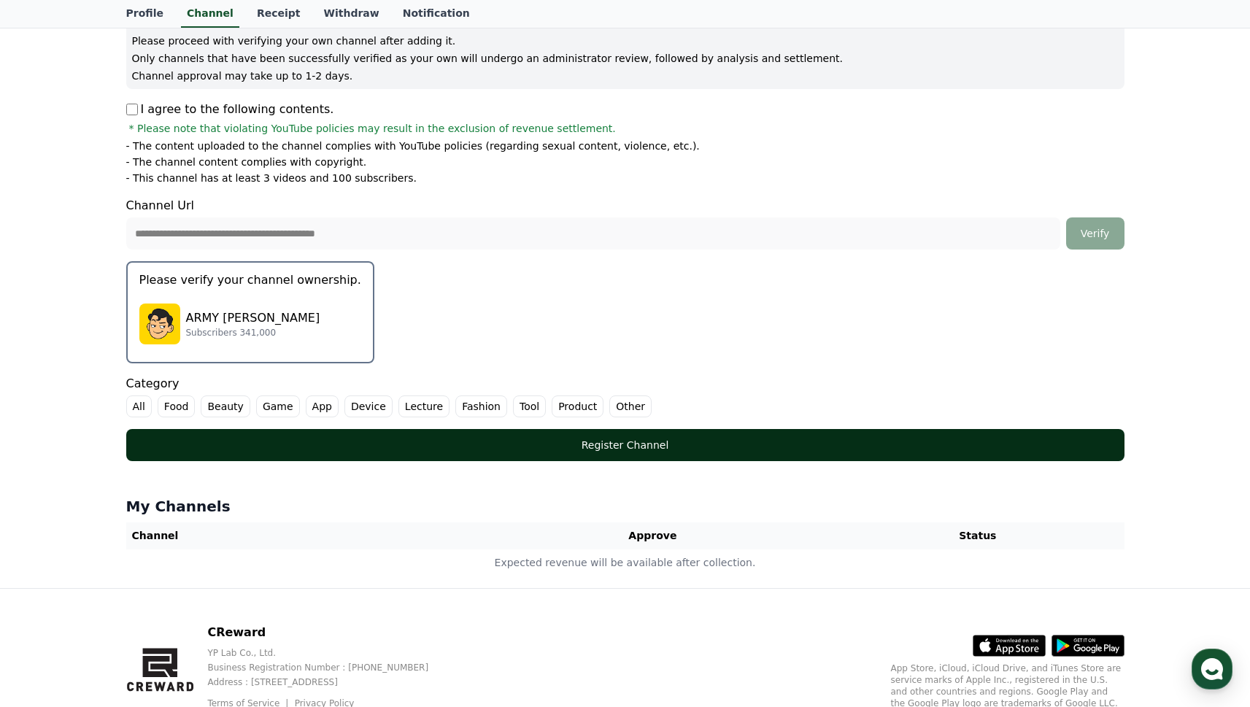
click at [621, 448] on div "Register Channel" at bounding box center [625, 445] width 940 height 15
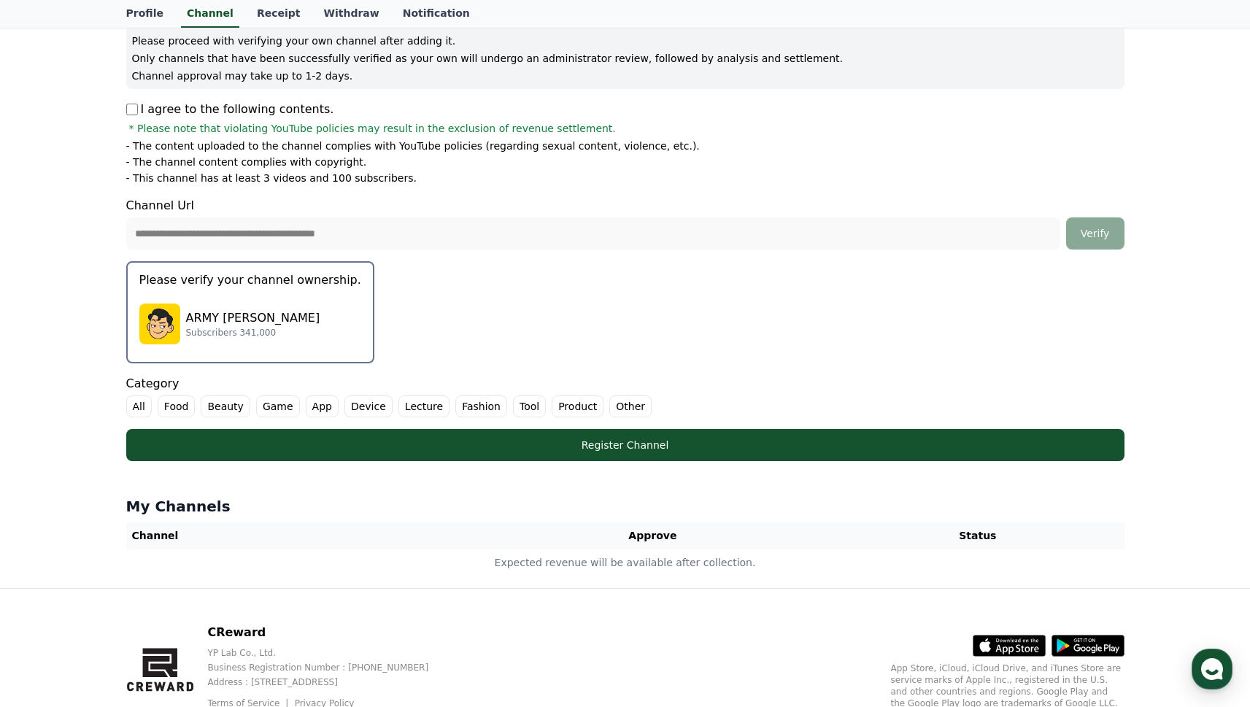
click at [614, 406] on label "Other" at bounding box center [630, 406] width 42 height 22
click at [136, 409] on label "All" at bounding box center [139, 406] width 26 height 22
click at [638, 404] on label "Other" at bounding box center [657, 406] width 60 height 22
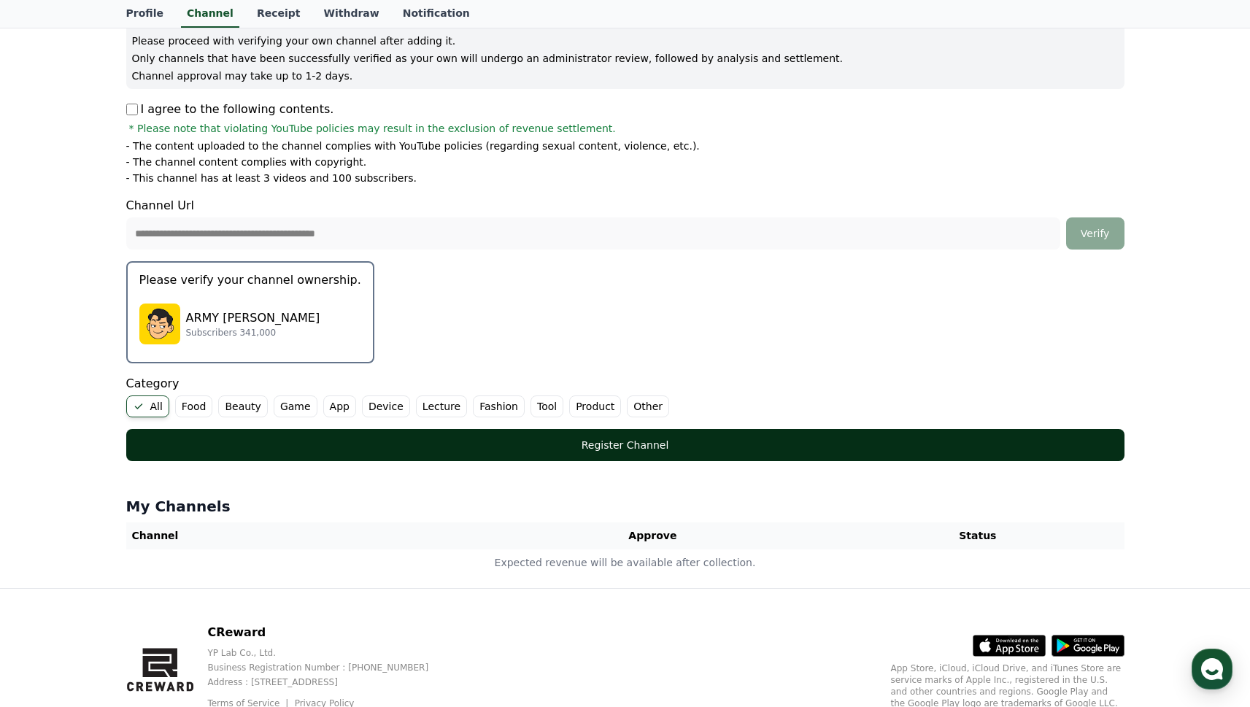
click at [619, 449] on div "Register Channel" at bounding box center [625, 445] width 940 height 15
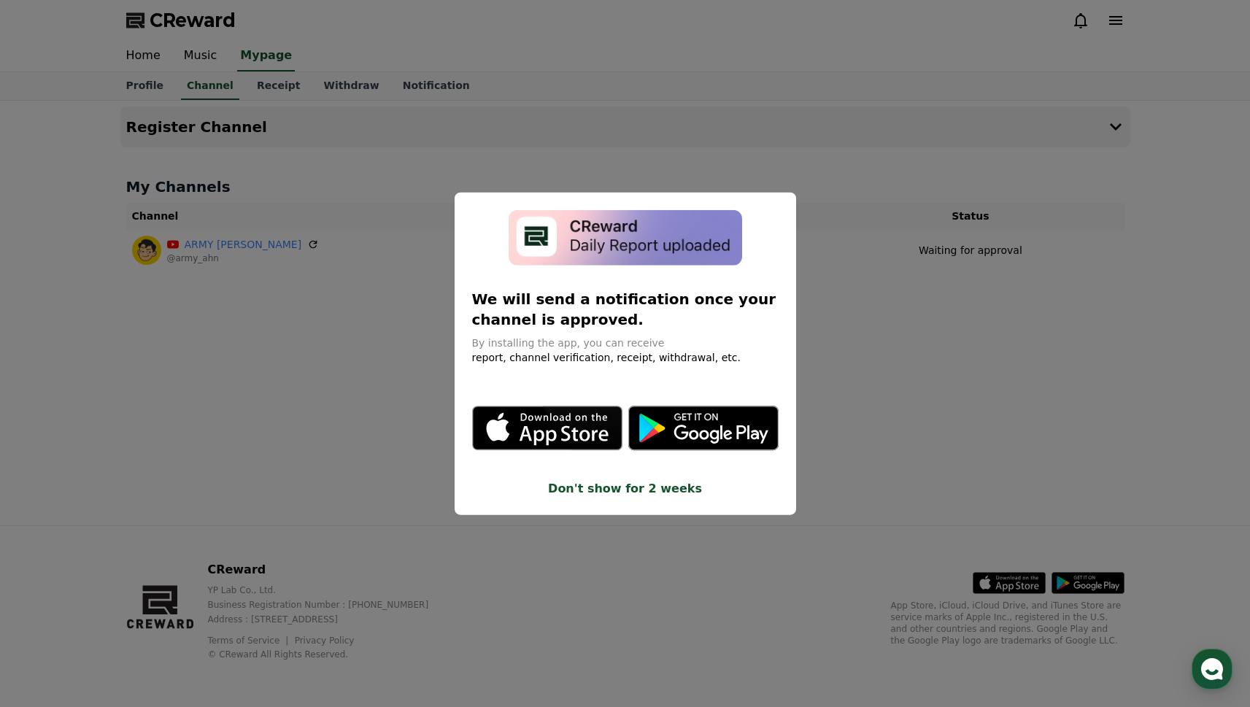
click at [633, 482] on button "Don't show for 2 weeks" at bounding box center [625, 489] width 306 height 18
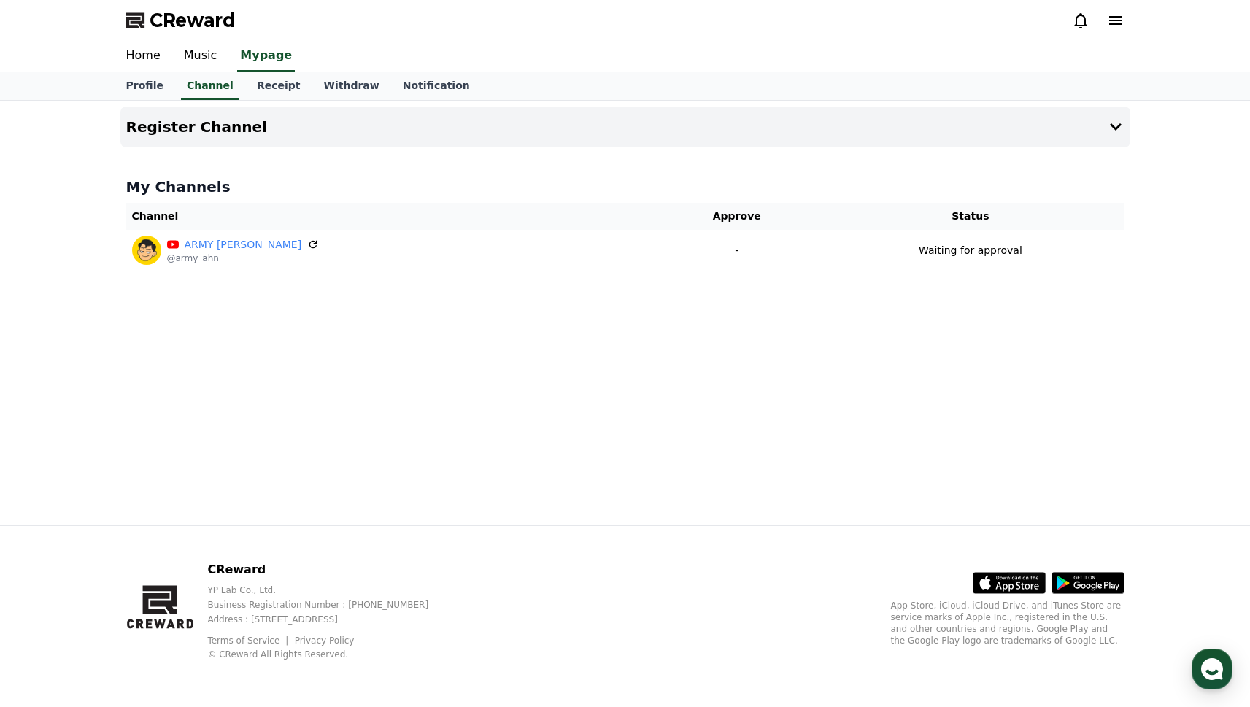
click at [581, 411] on div "Register Channel My Channels Channel Approve Status ARMY [PERSON_NAME] @army_ah…" at bounding box center [626, 313] width 1022 height 425
click at [171, 91] on div "Profile Channel Receipt Withdraw Notification" at bounding box center [626, 86] width 1022 height 28
click at [155, 90] on link "Profile" at bounding box center [145, 86] width 61 height 28
select select "**********"
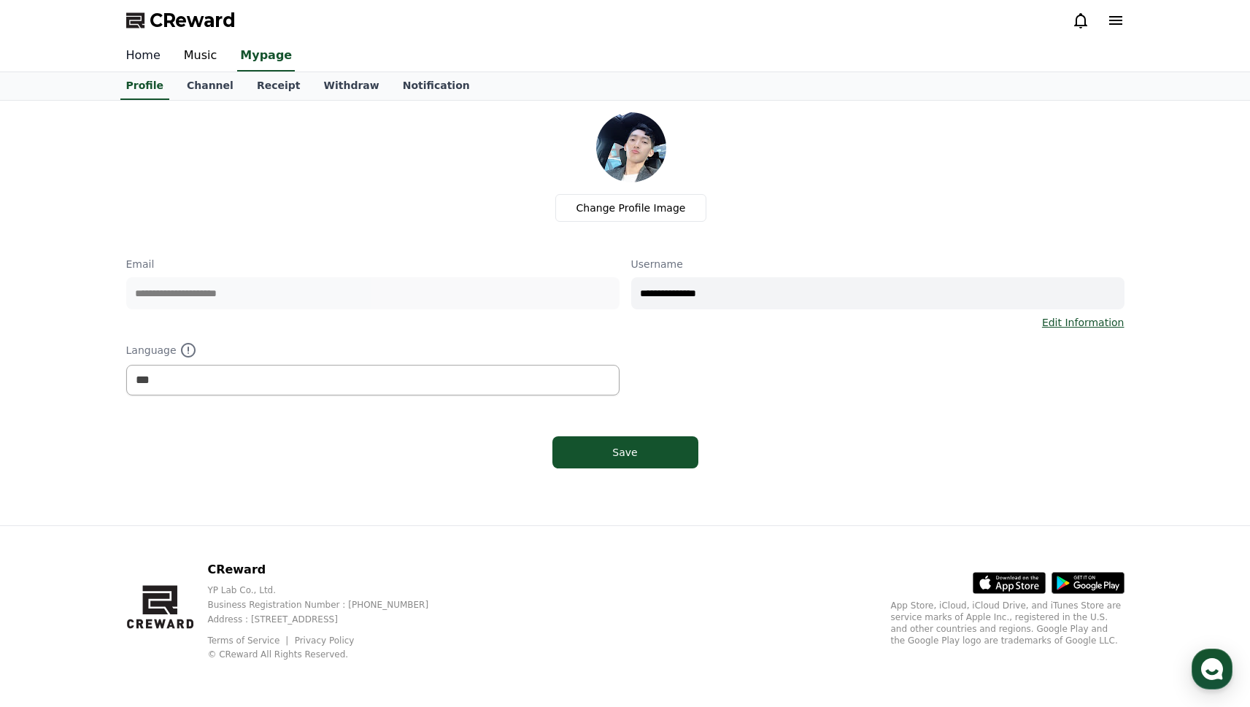
click at [151, 58] on link "Home" at bounding box center [144, 56] width 58 height 31
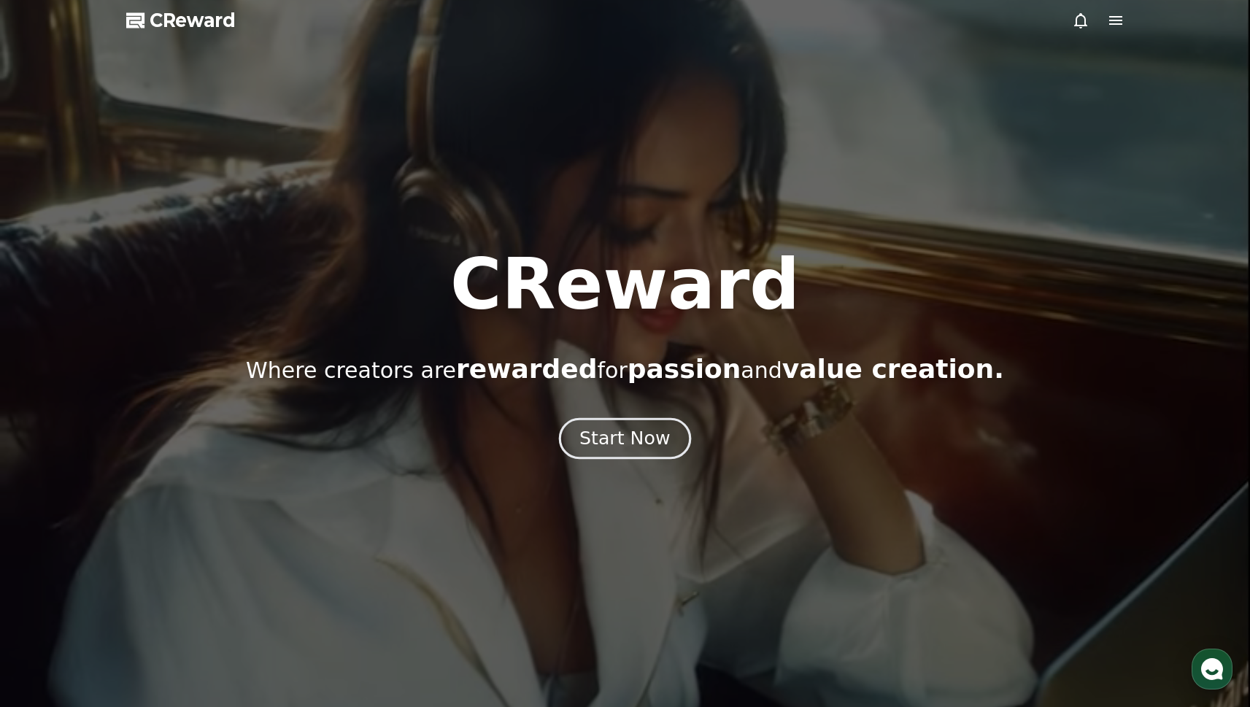
click at [660, 445] on div "Start Now" at bounding box center [624, 438] width 90 height 25
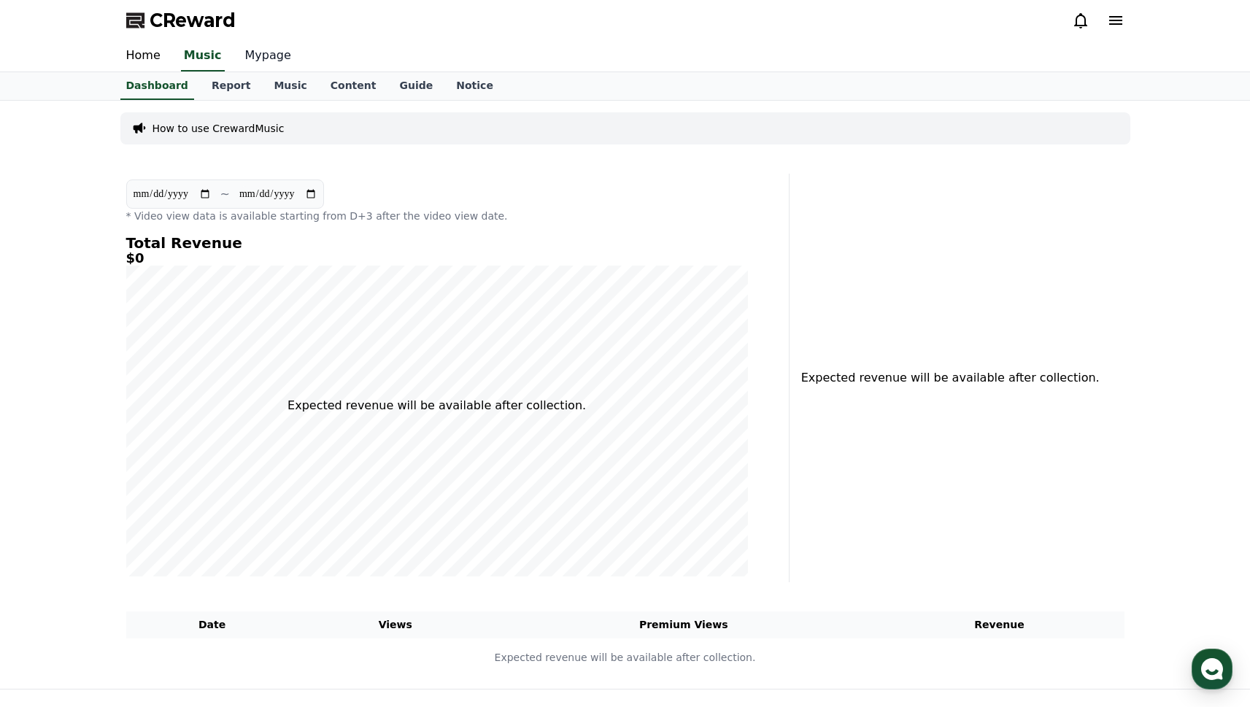
click at [250, 59] on link "Mypage" at bounding box center [267, 56] width 69 height 31
select select "**********"
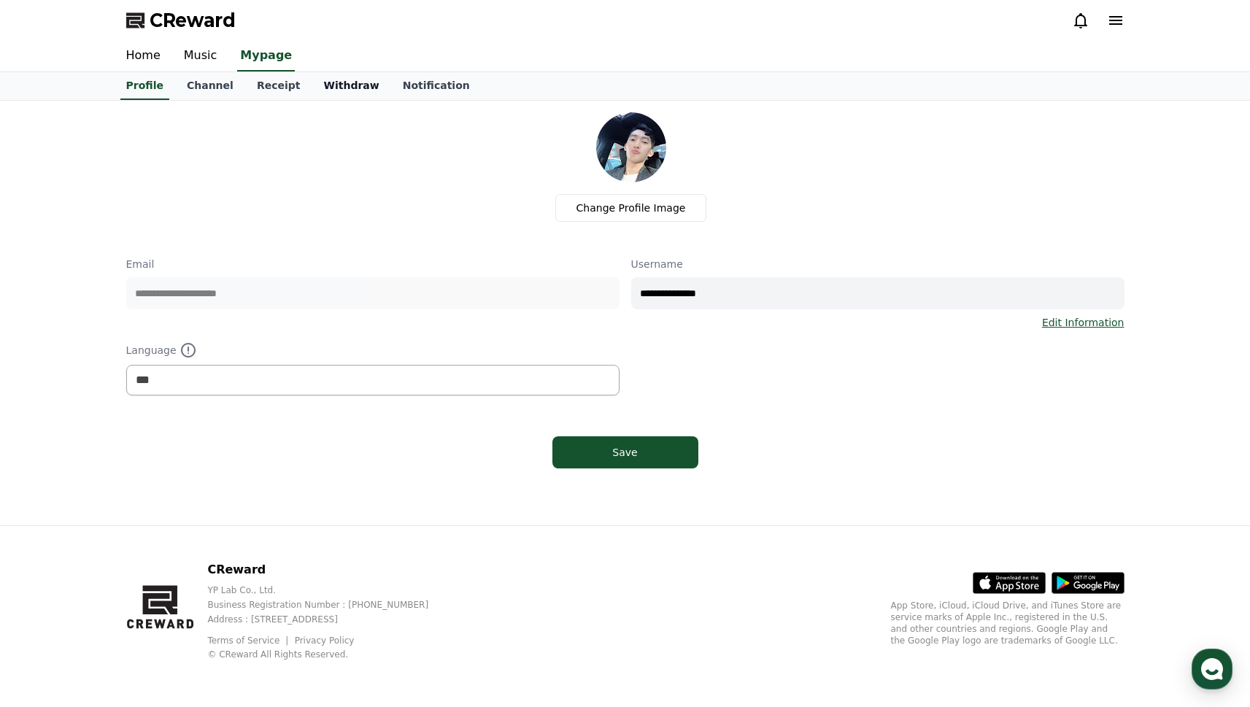
click at [314, 88] on link "Withdraw" at bounding box center [351, 86] width 79 height 28
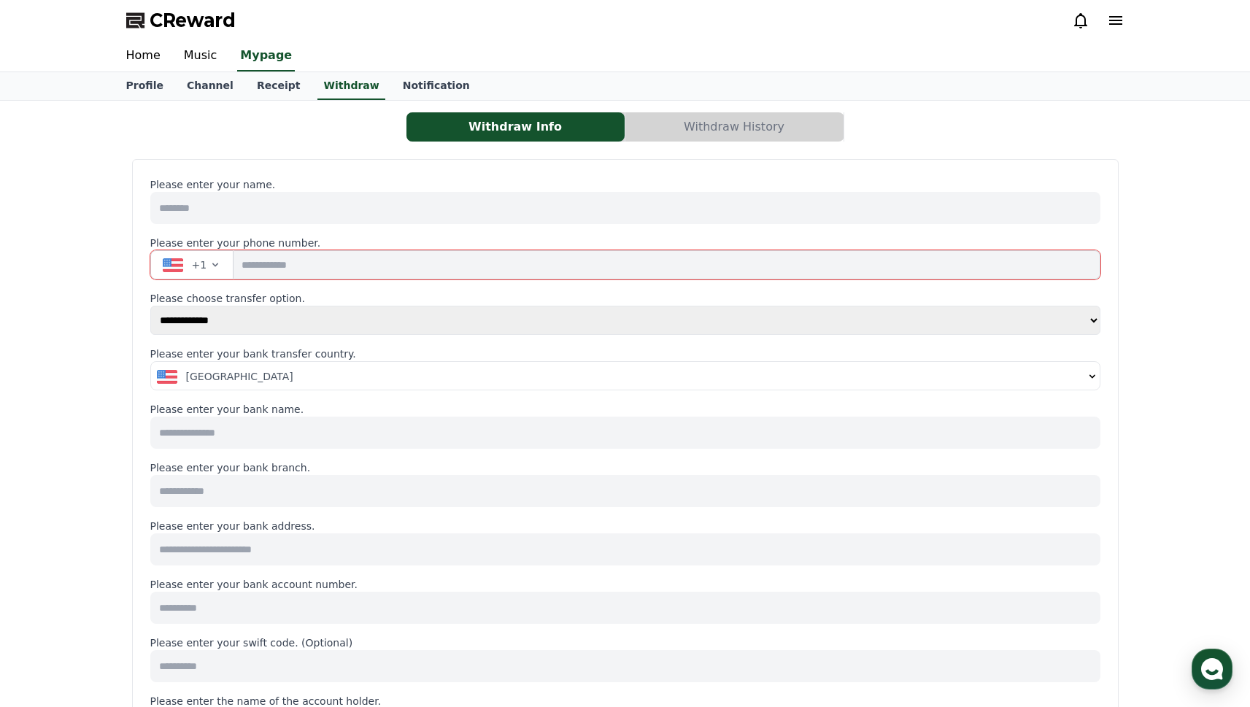
click at [284, 439] on input at bounding box center [625, 433] width 950 height 32
click at [212, 264] on icon "button" at bounding box center [215, 265] width 6 height 4
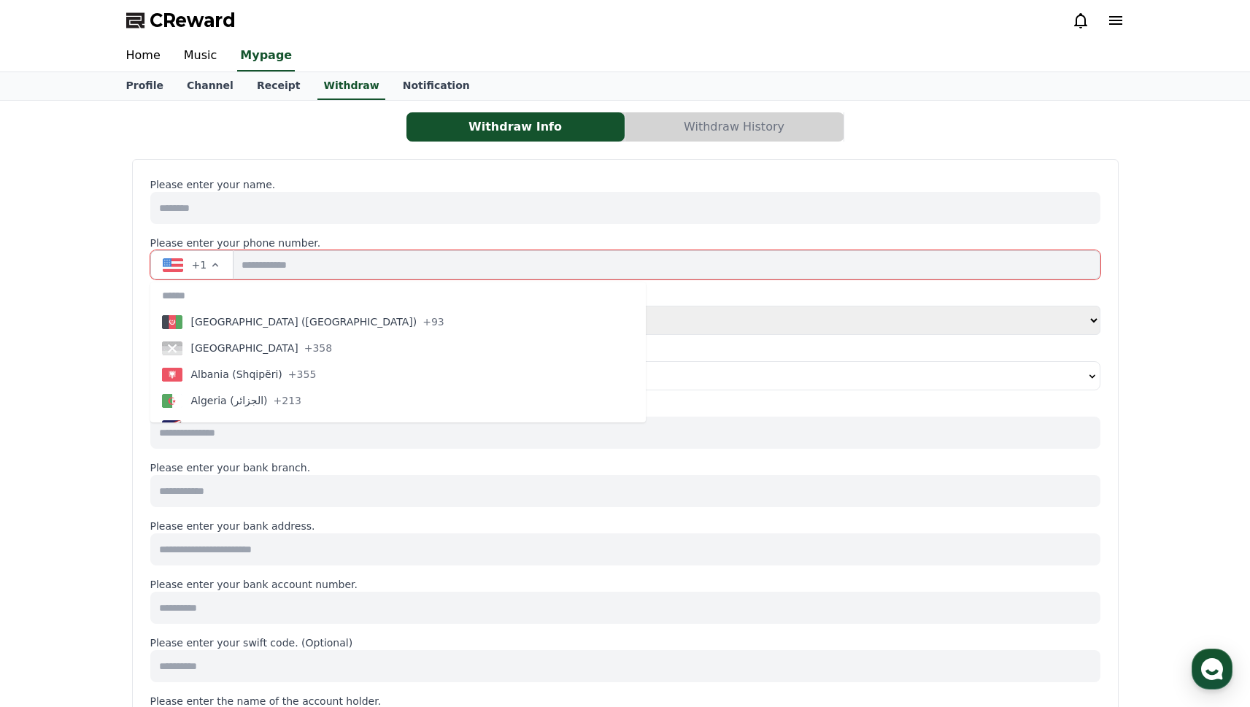
click at [212, 262] on icon "button" at bounding box center [215, 265] width 12 height 12
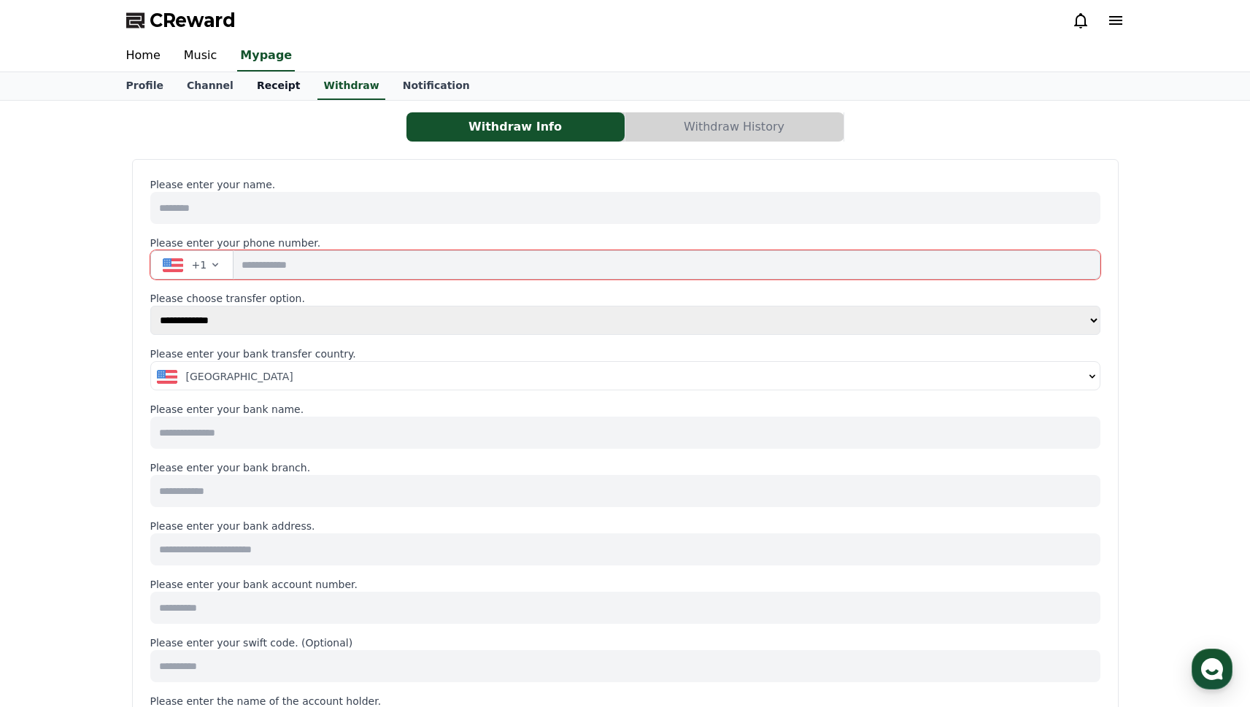
click at [279, 80] on link "Receipt" at bounding box center [278, 86] width 67 height 28
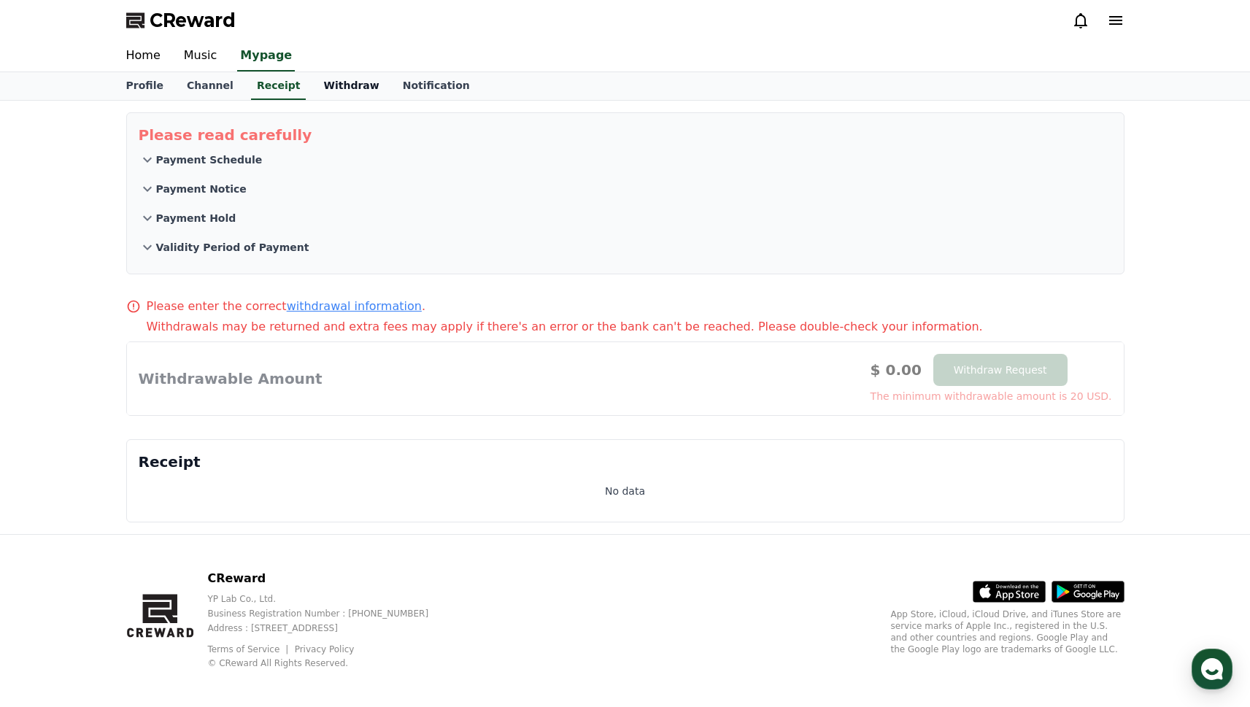
click at [343, 82] on link "Withdraw" at bounding box center [351, 86] width 79 height 28
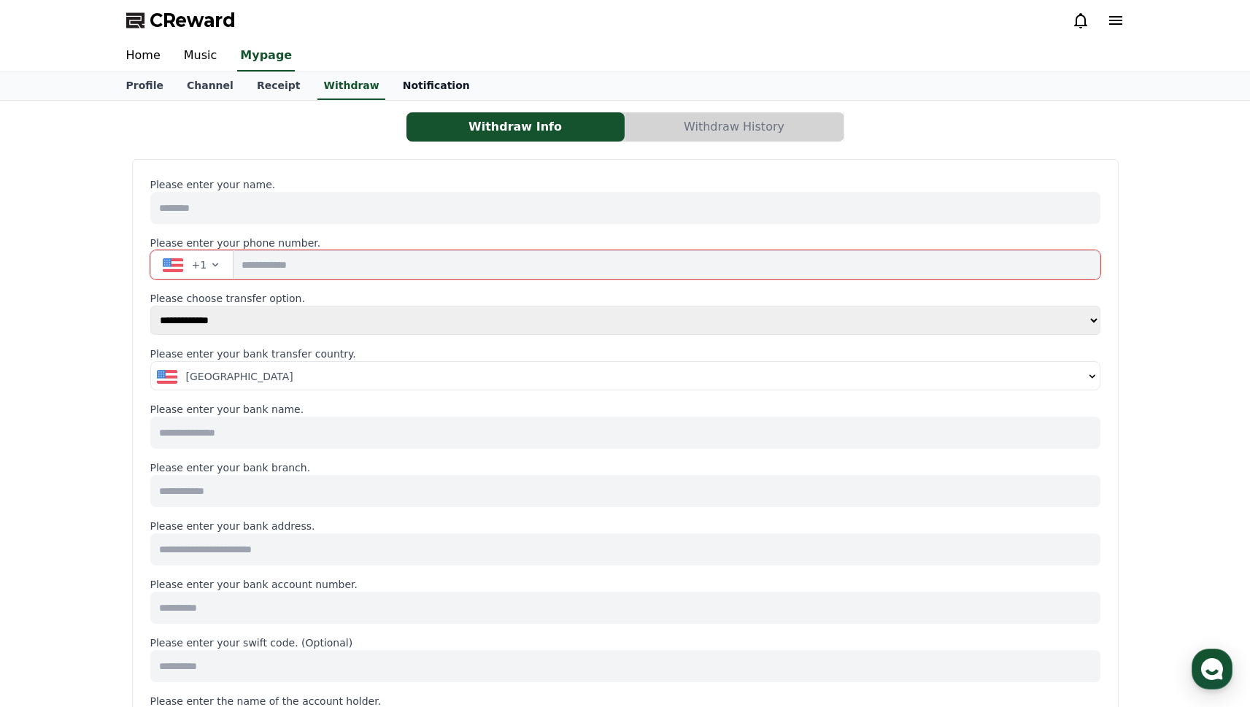
click at [410, 83] on link "Notification" at bounding box center [436, 86] width 90 height 28
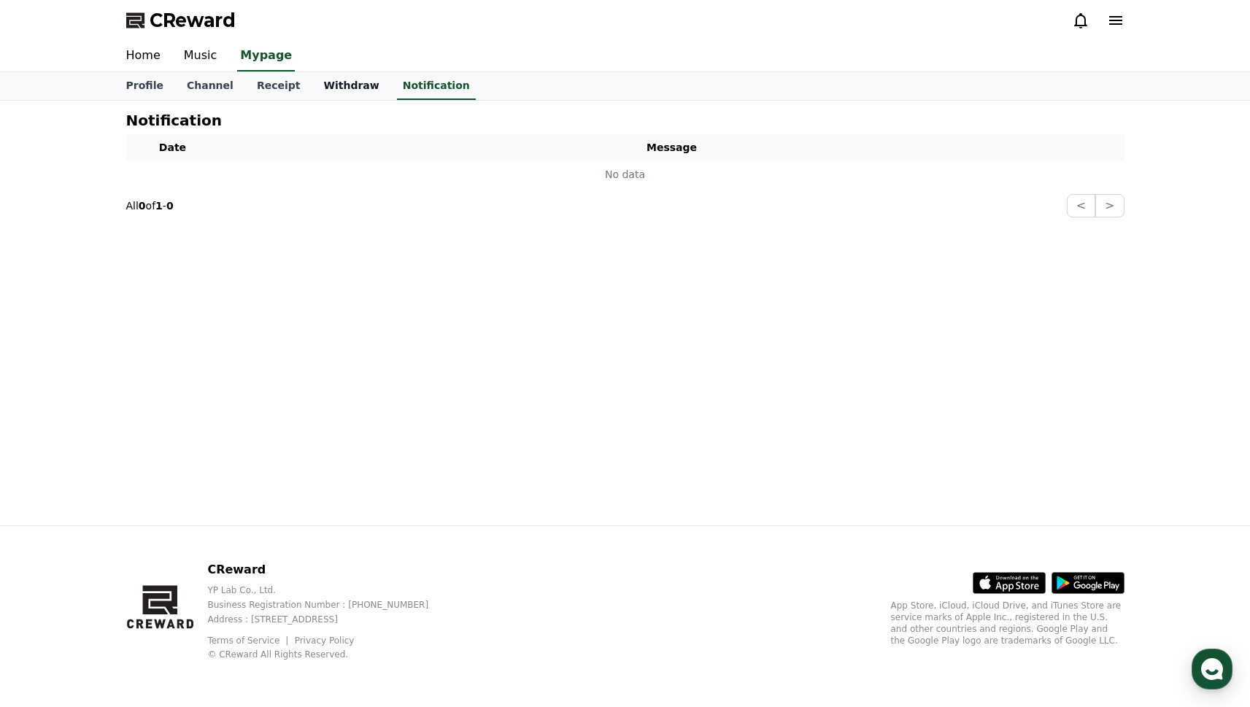
click at [339, 88] on link "Withdraw" at bounding box center [351, 86] width 79 height 28
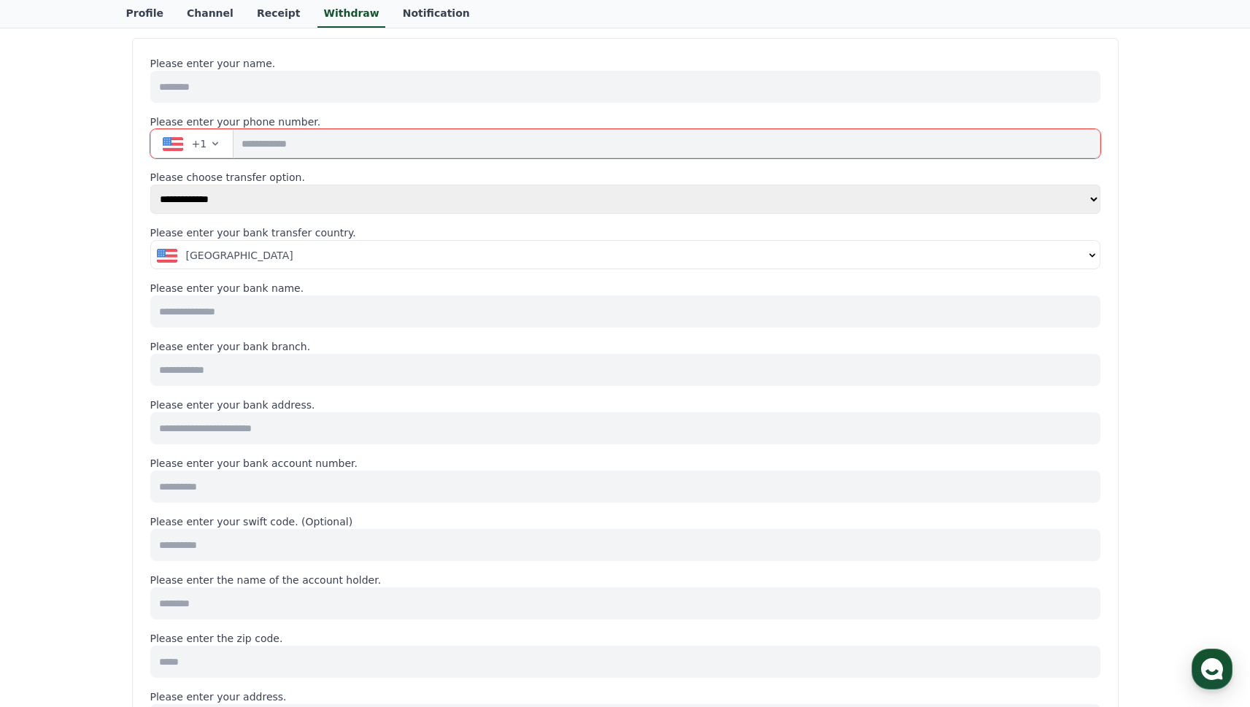
scroll to position [297, 0]
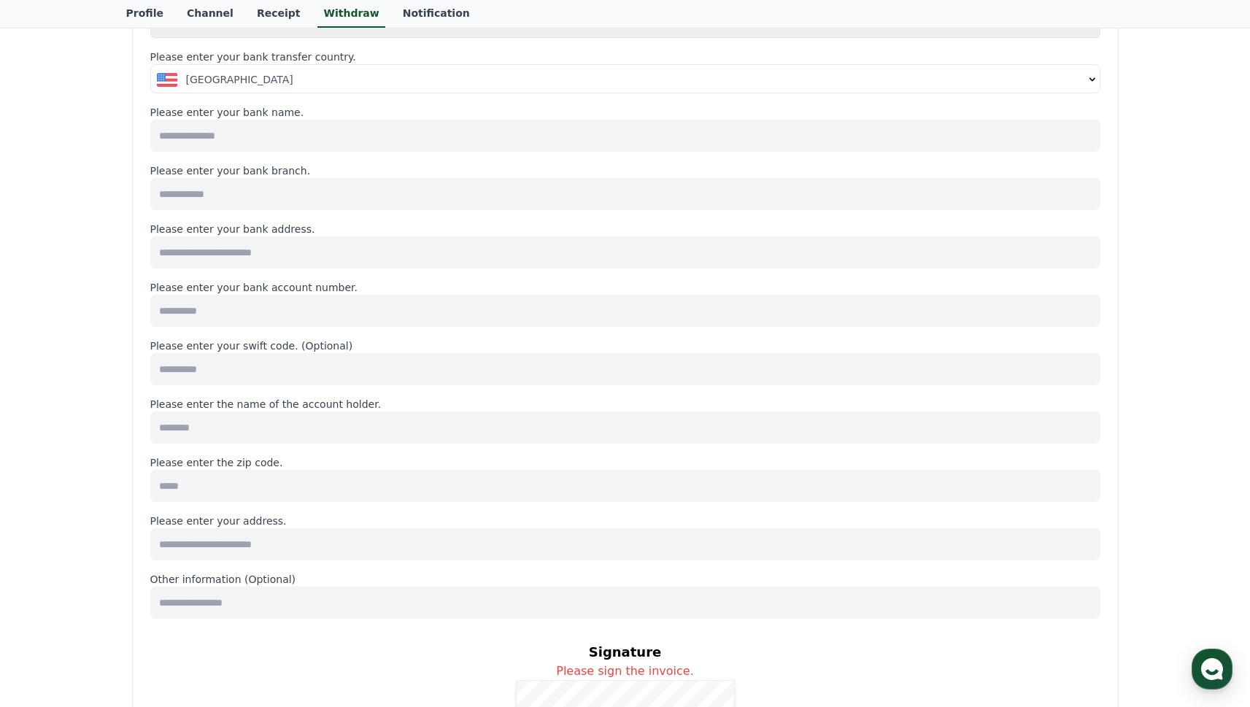
click at [258, 432] on input at bounding box center [625, 428] width 950 height 32
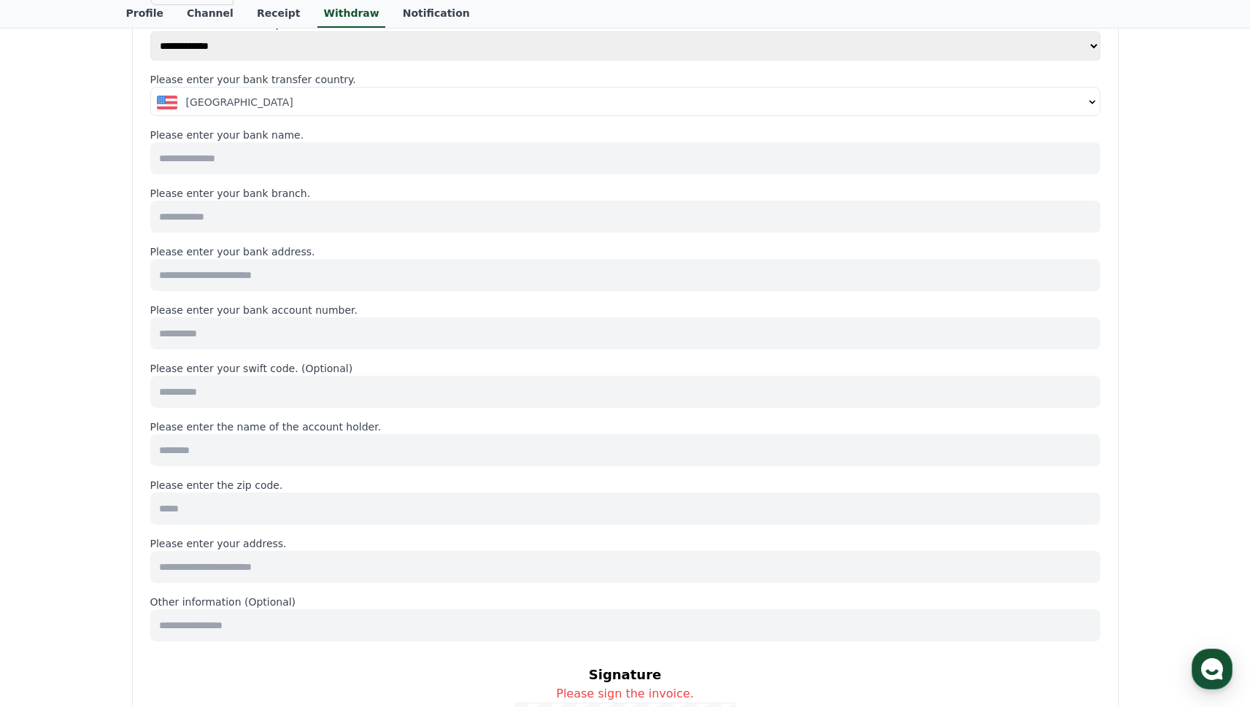
scroll to position [0, 0]
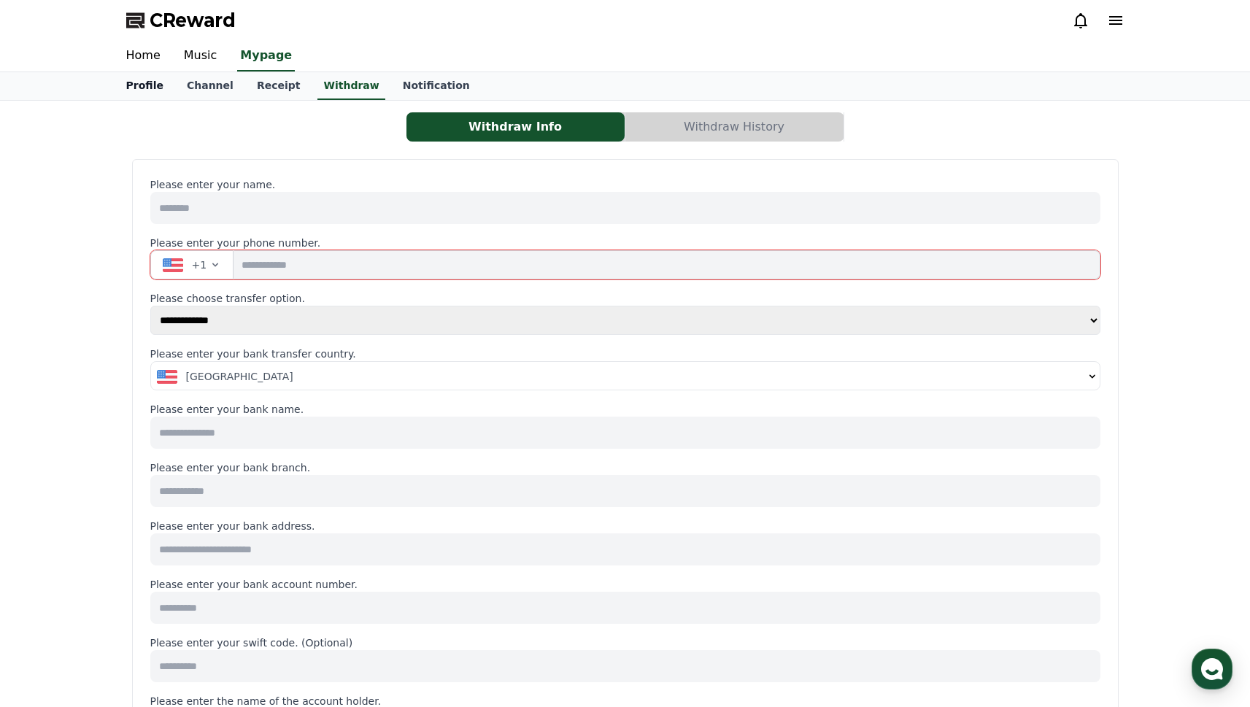
click at [142, 92] on link "Profile" at bounding box center [145, 86] width 61 height 28
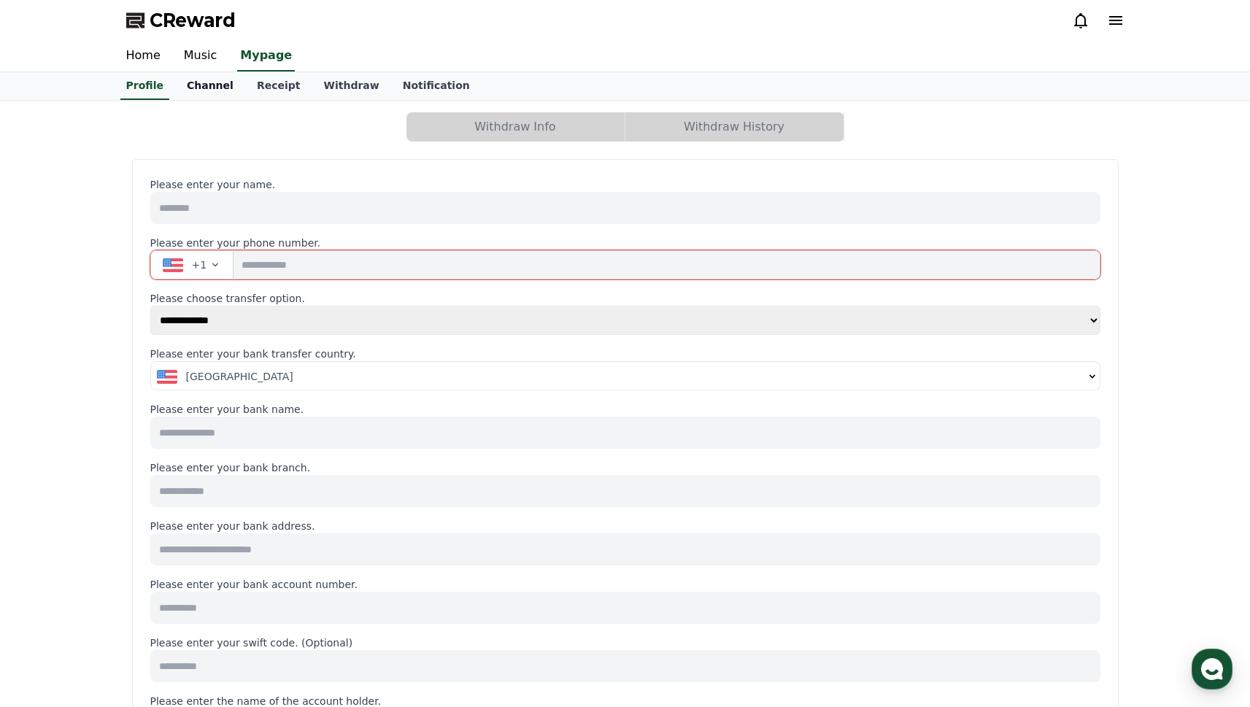
select select "**********"
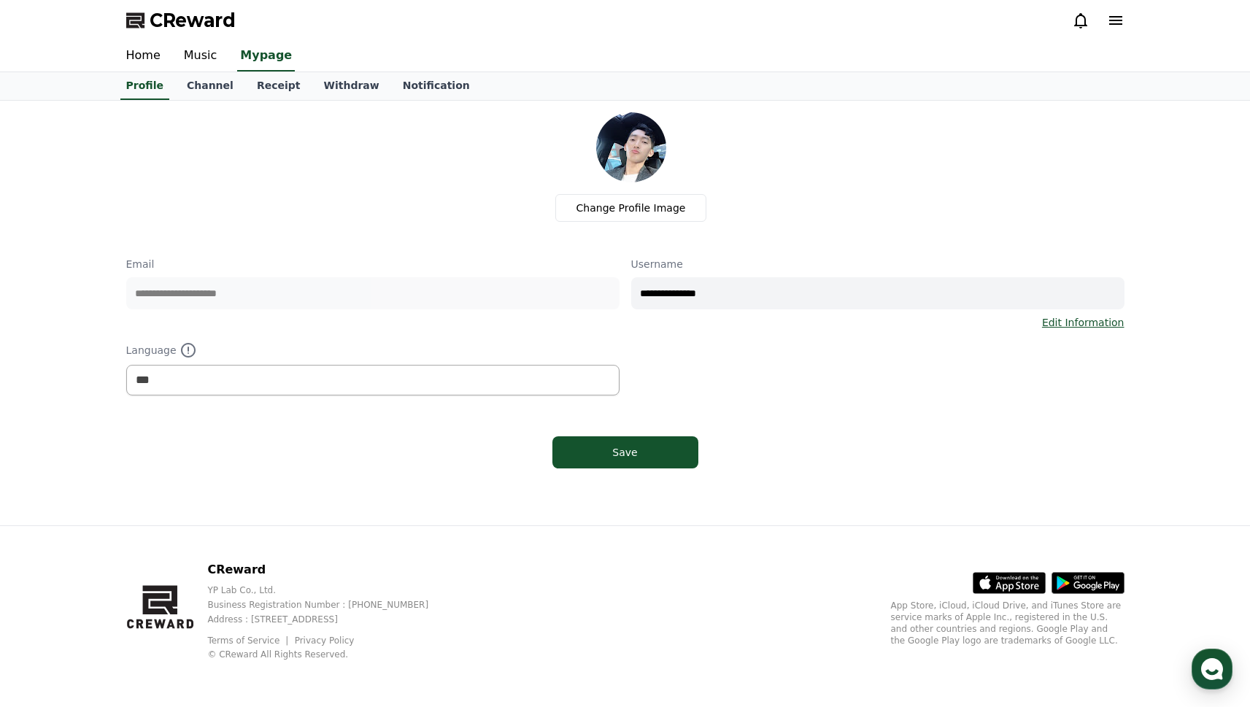
click at [361, 4] on div "CReward" at bounding box center [626, 20] width 1022 height 41
click at [341, 260] on p "Email" at bounding box center [372, 264] width 493 height 15
click at [272, 87] on link "Receipt" at bounding box center [278, 86] width 67 height 28
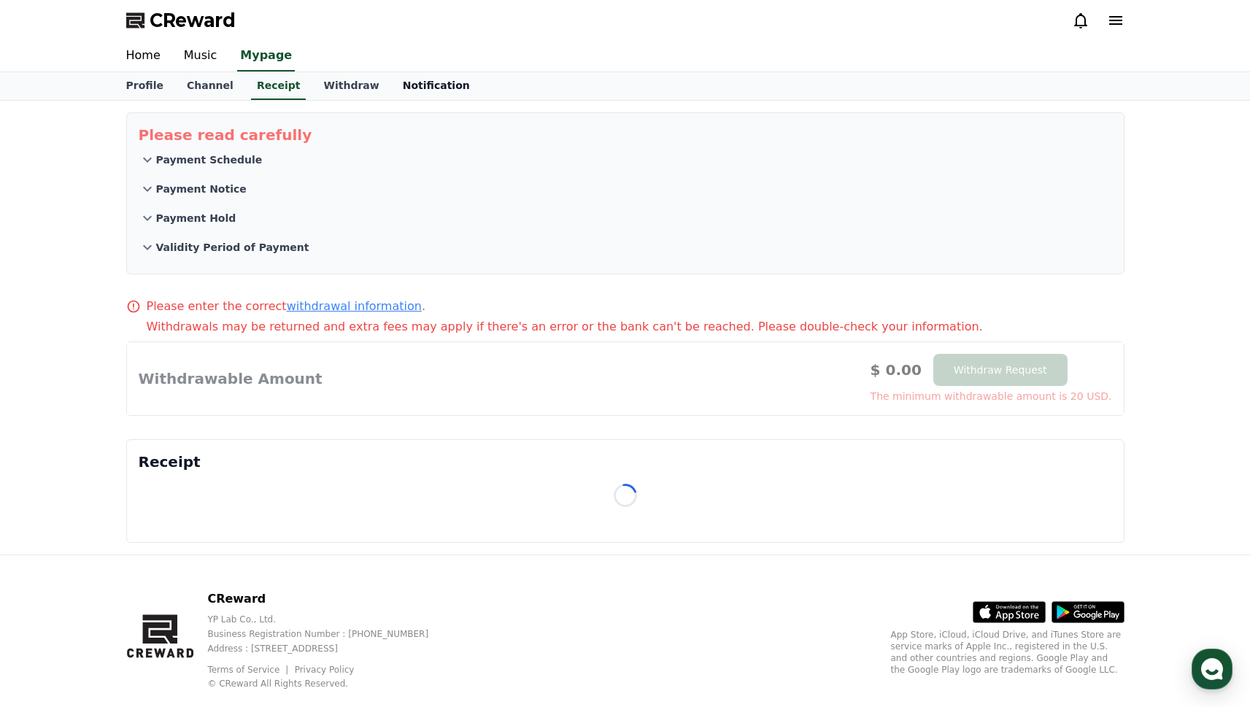
click at [396, 84] on link "Notification" at bounding box center [436, 86] width 90 height 28
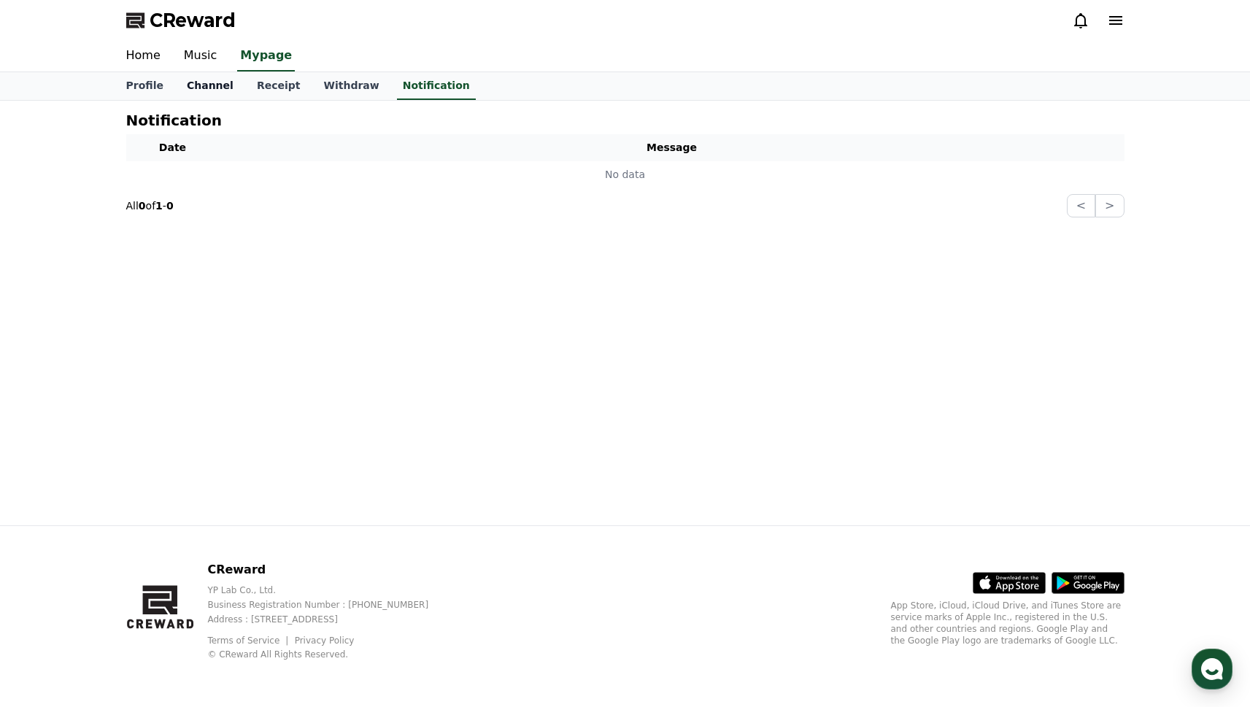
click at [214, 83] on link "Channel" at bounding box center [210, 86] width 70 height 28
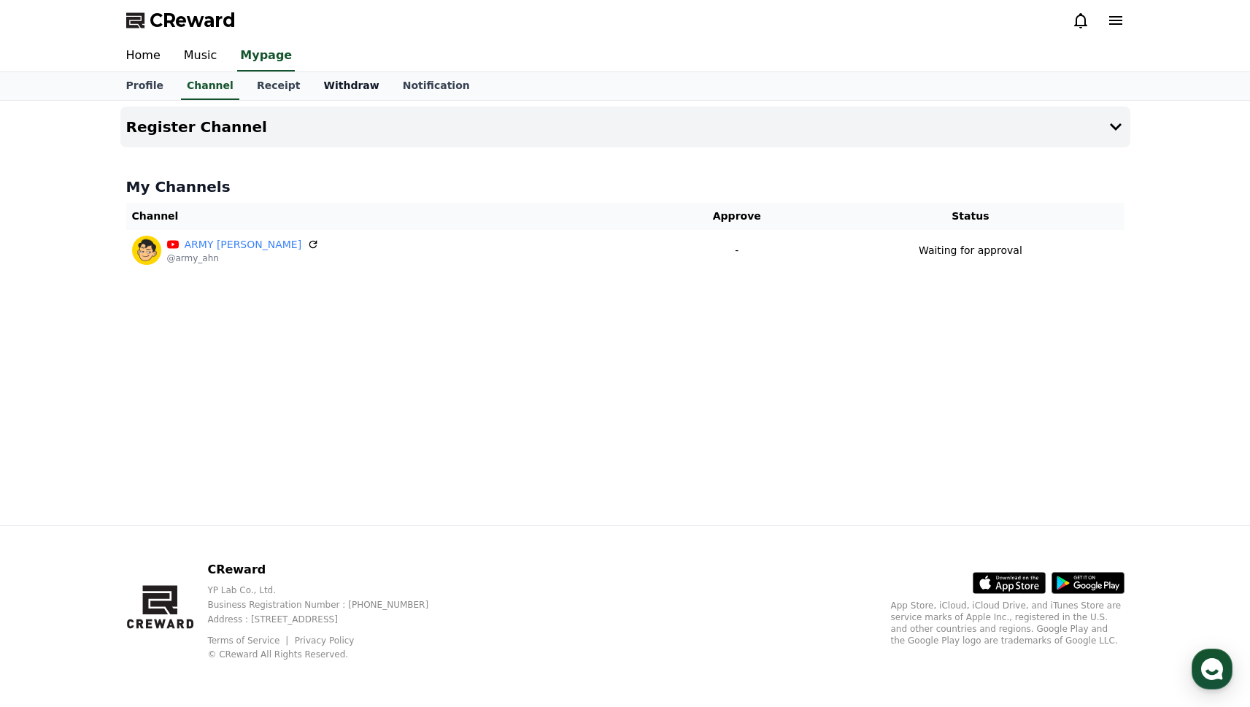
click at [321, 89] on link "Withdraw" at bounding box center [351, 86] width 79 height 28
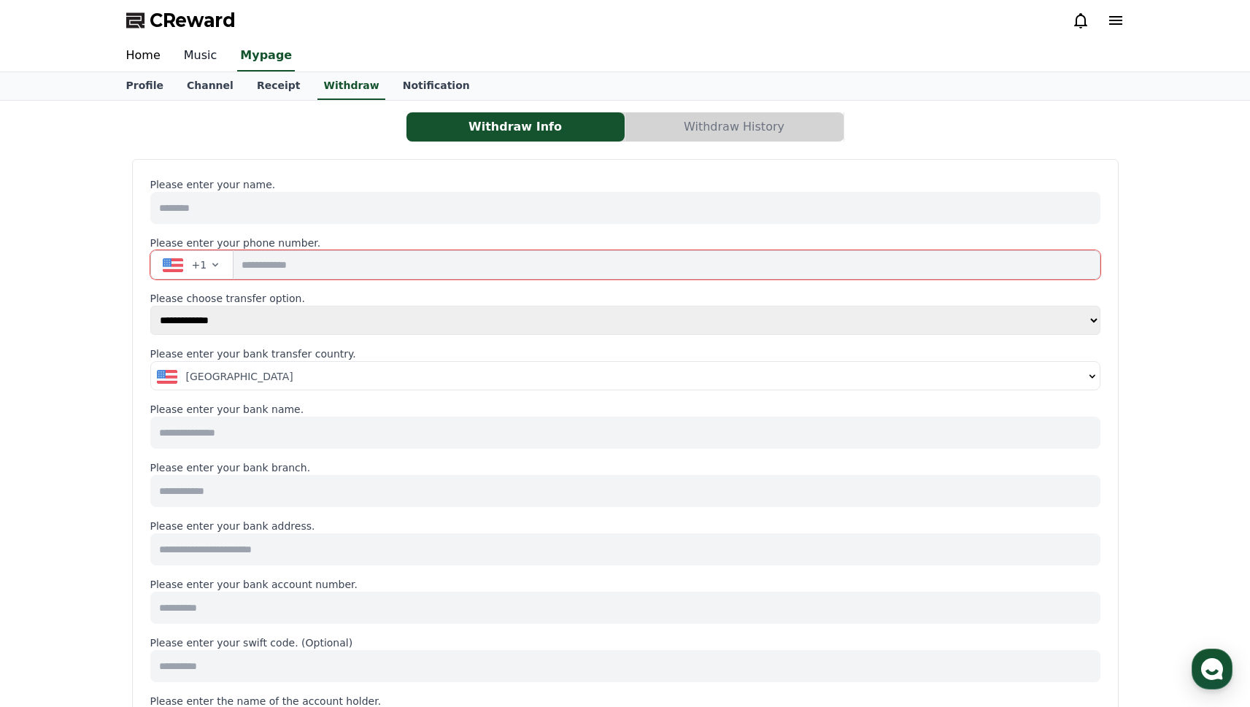
click at [199, 58] on link "Music" at bounding box center [200, 56] width 57 height 31
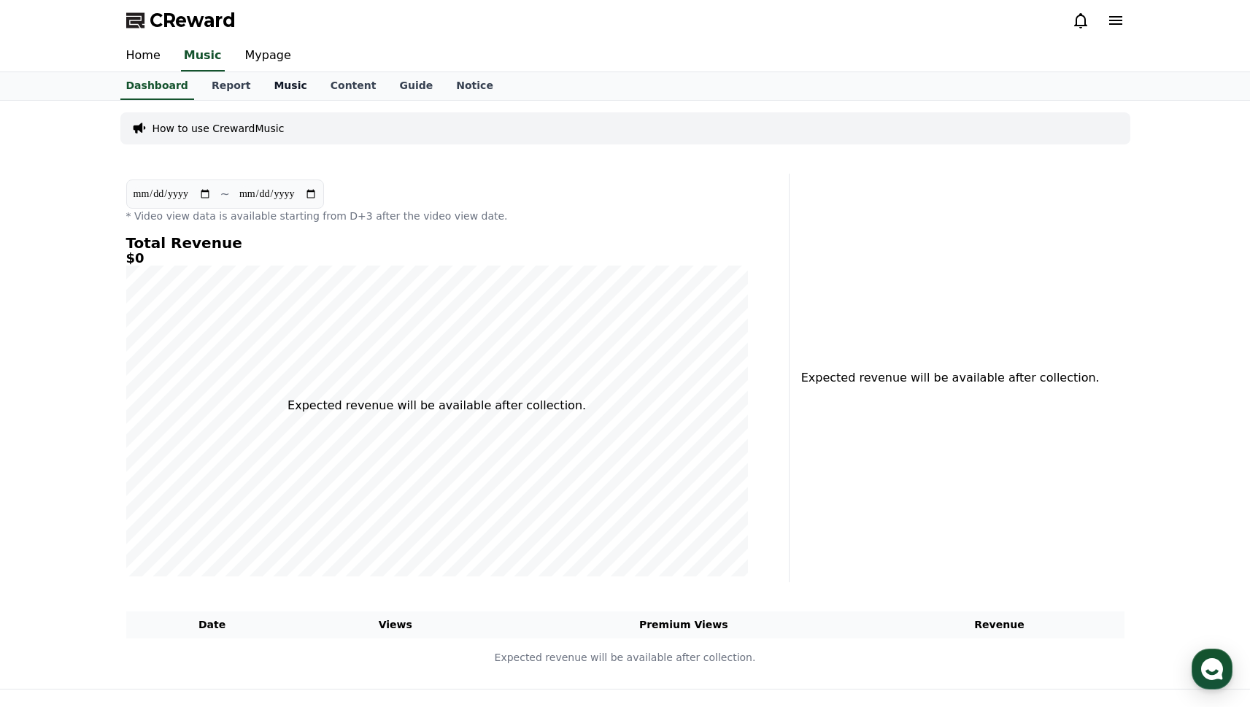
click at [268, 86] on link "Music" at bounding box center [290, 86] width 56 height 28
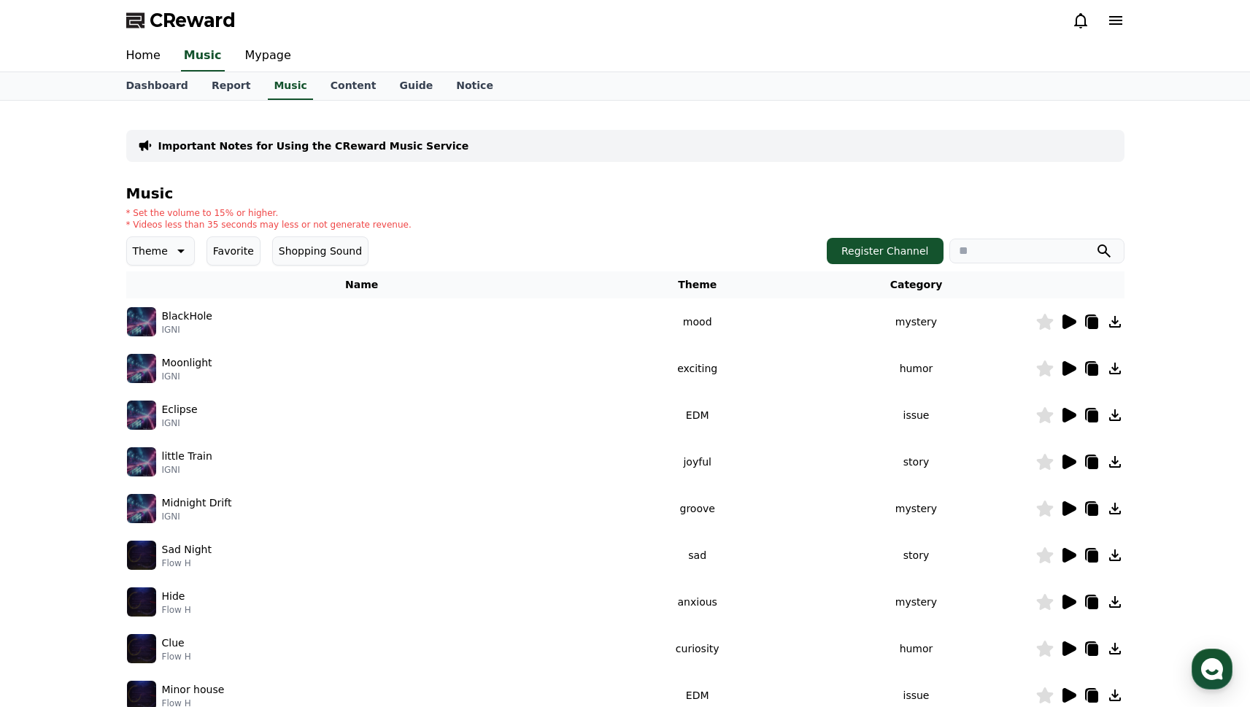
click at [1065, 323] on icon at bounding box center [1069, 321] width 14 height 15
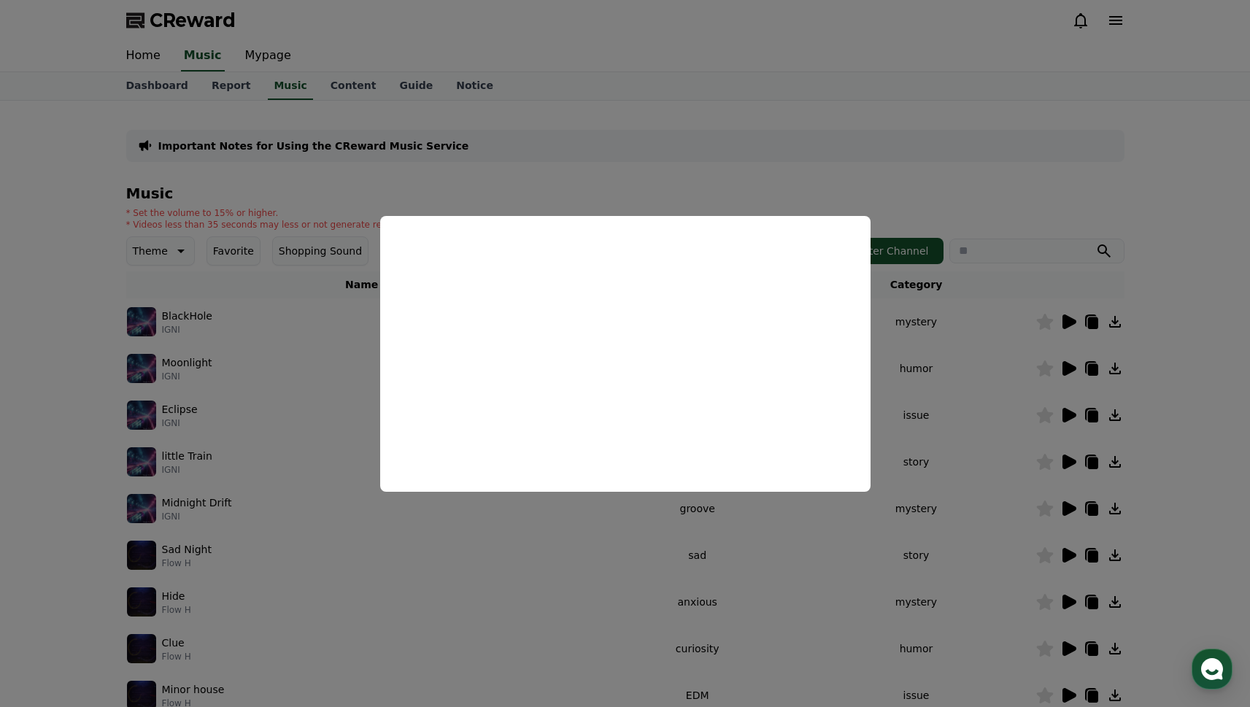
click at [317, 206] on button "close modal" at bounding box center [625, 353] width 1250 height 707
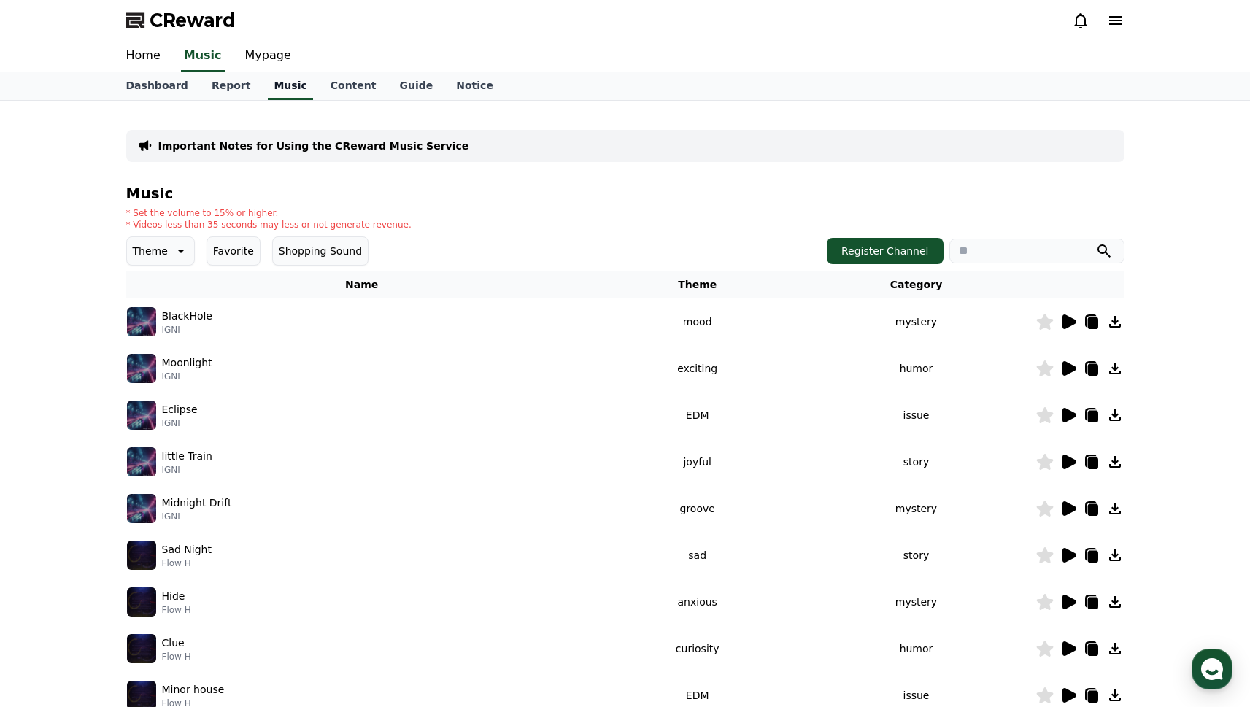
click at [268, 88] on link "Music" at bounding box center [290, 86] width 45 height 28
click at [171, 256] on icon at bounding box center [180, 251] width 18 height 18
click at [217, 251] on button "Favorite" at bounding box center [233, 250] width 54 height 29
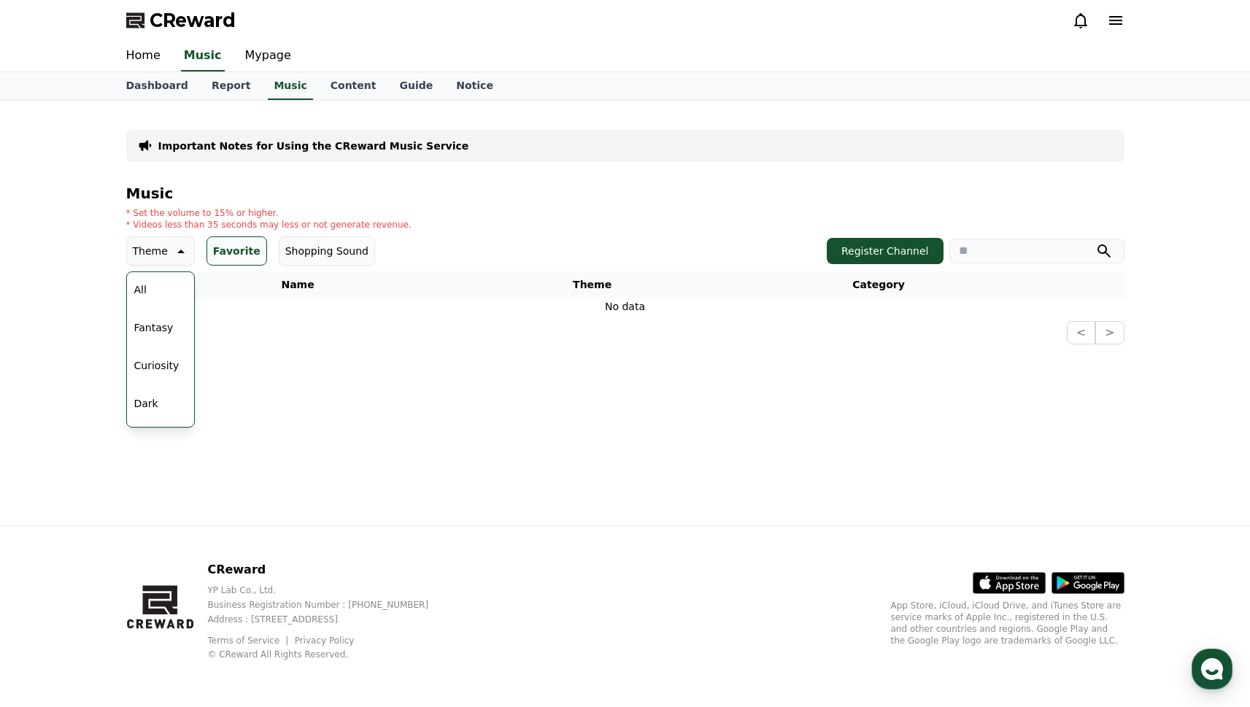
click at [277, 207] on p "* Set the volume to 15% or higher." at bounding box center [268, 213] width 285 height 12
click at [182, 247] on icon at bounding box center [180, 251] width 18 height 18
click at [319, 85] on link "Content" at bounding box center [353, 86] width 69 height 28
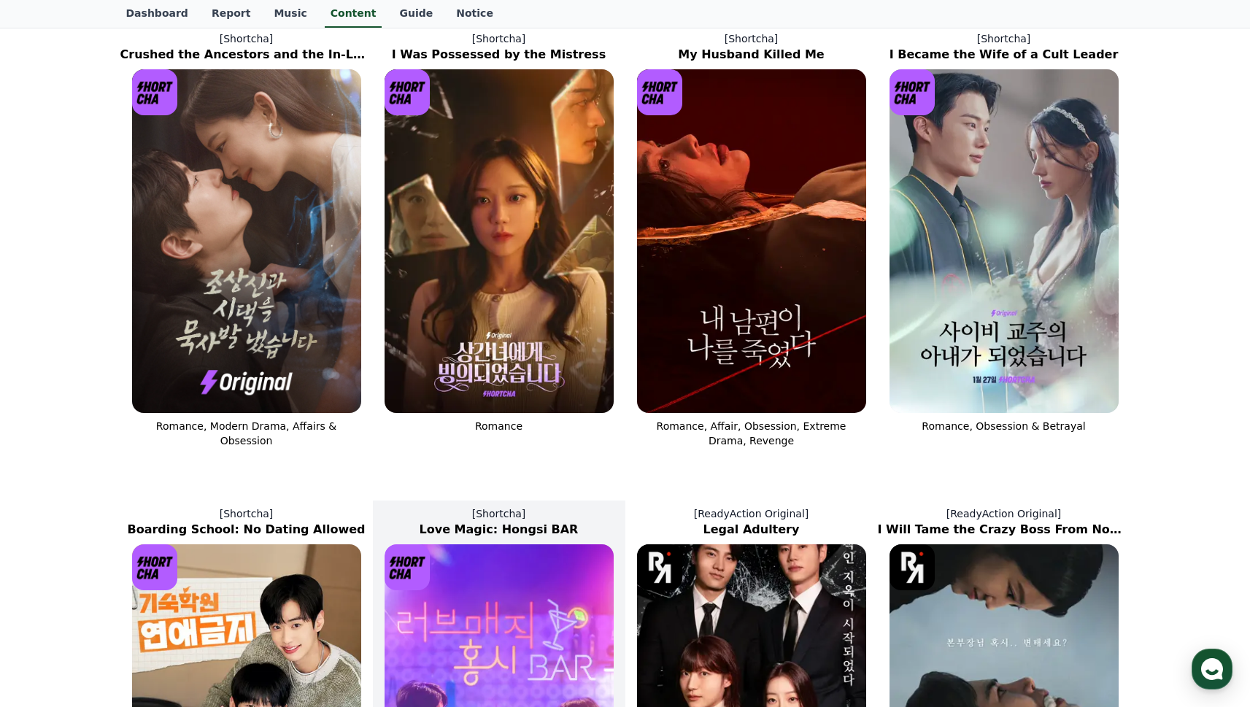
scroll to position [292, 0]
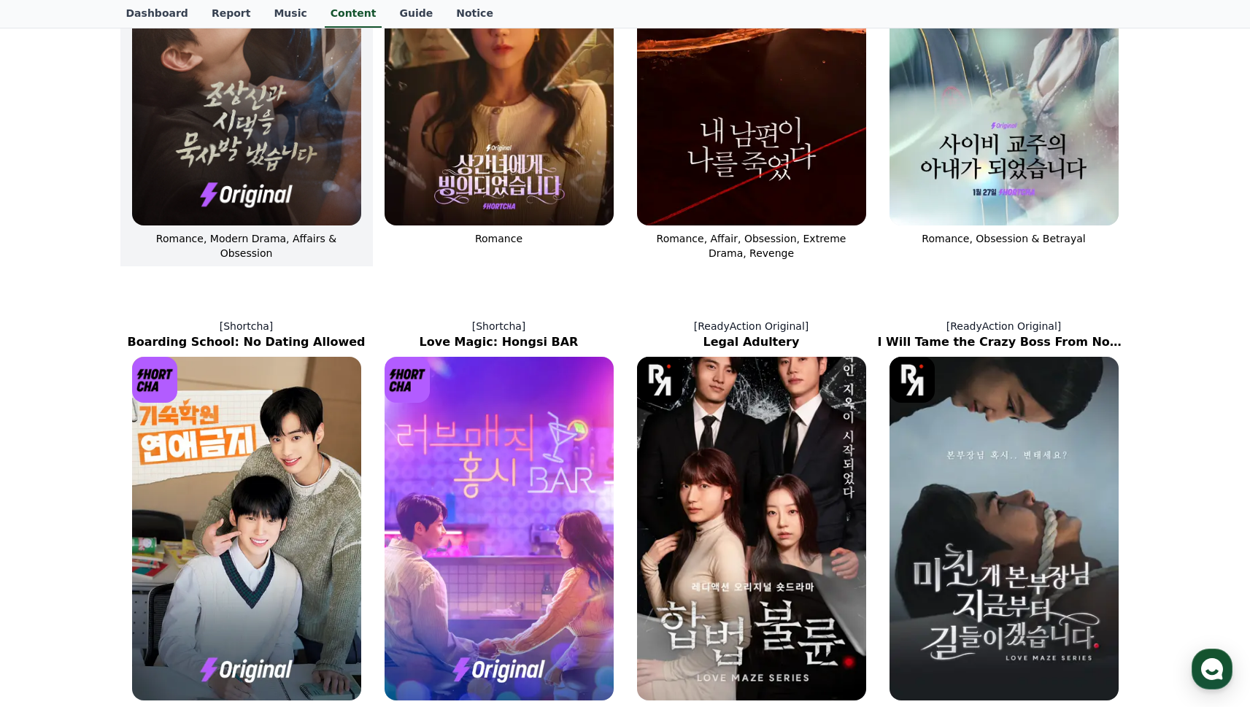
click at [316, 219] on img at bounding box center [246, 54] width 229 height 344
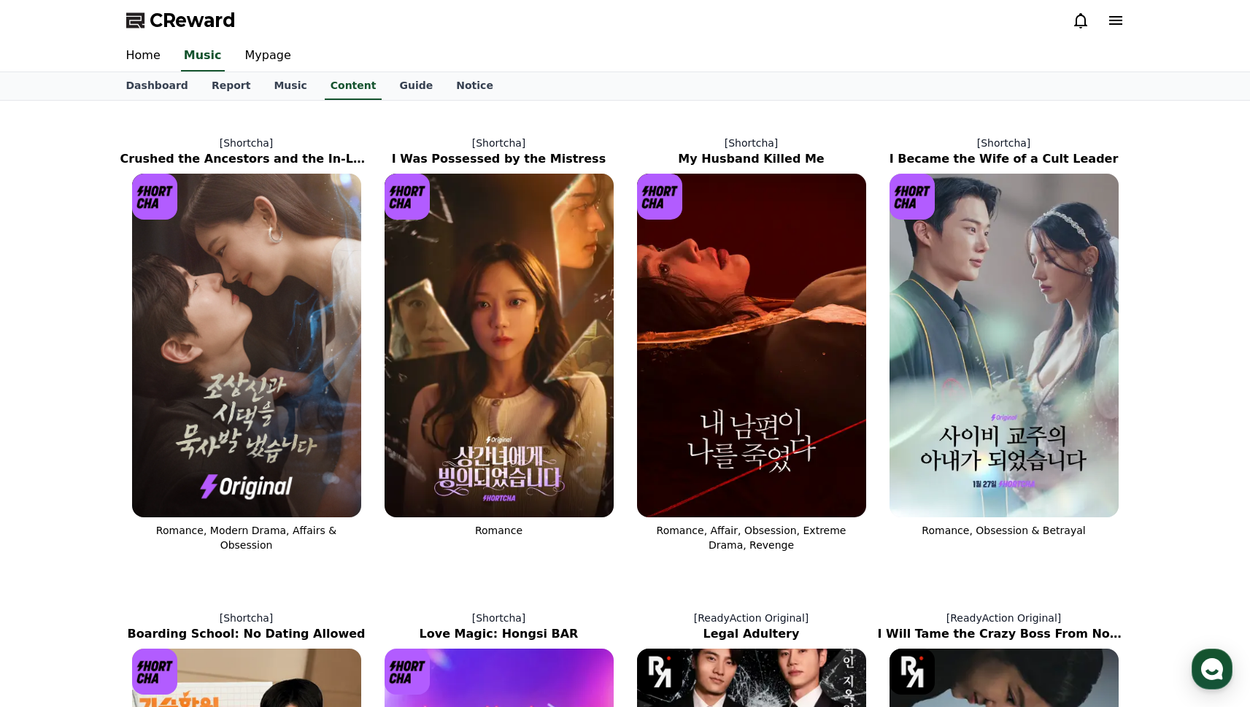
scroll to position [292, 0]
click at [323, 88] on link "Content" at bounding box center [353, 86] width 69 height 28
click at [279, 88] on link "Music" at bounding box center [290, 86] width 56 height 28
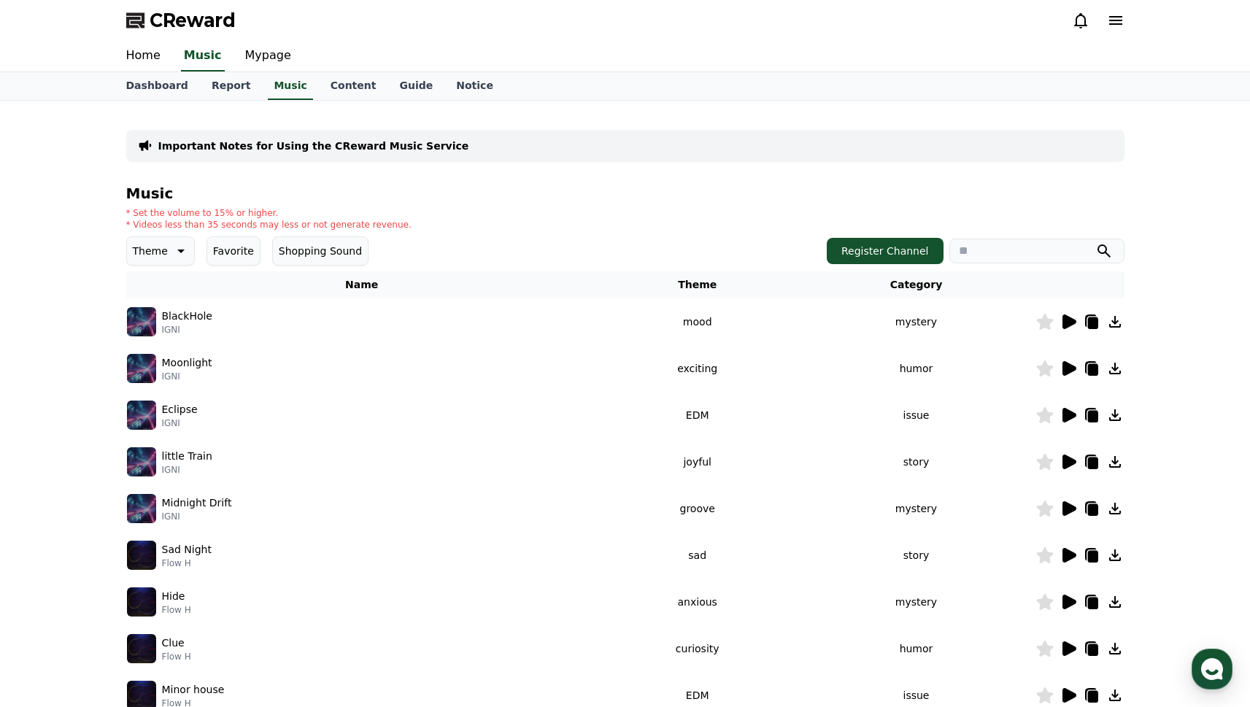
click at [1072, 368] on icon at bounding box center [1069, 368] width 14 height 15
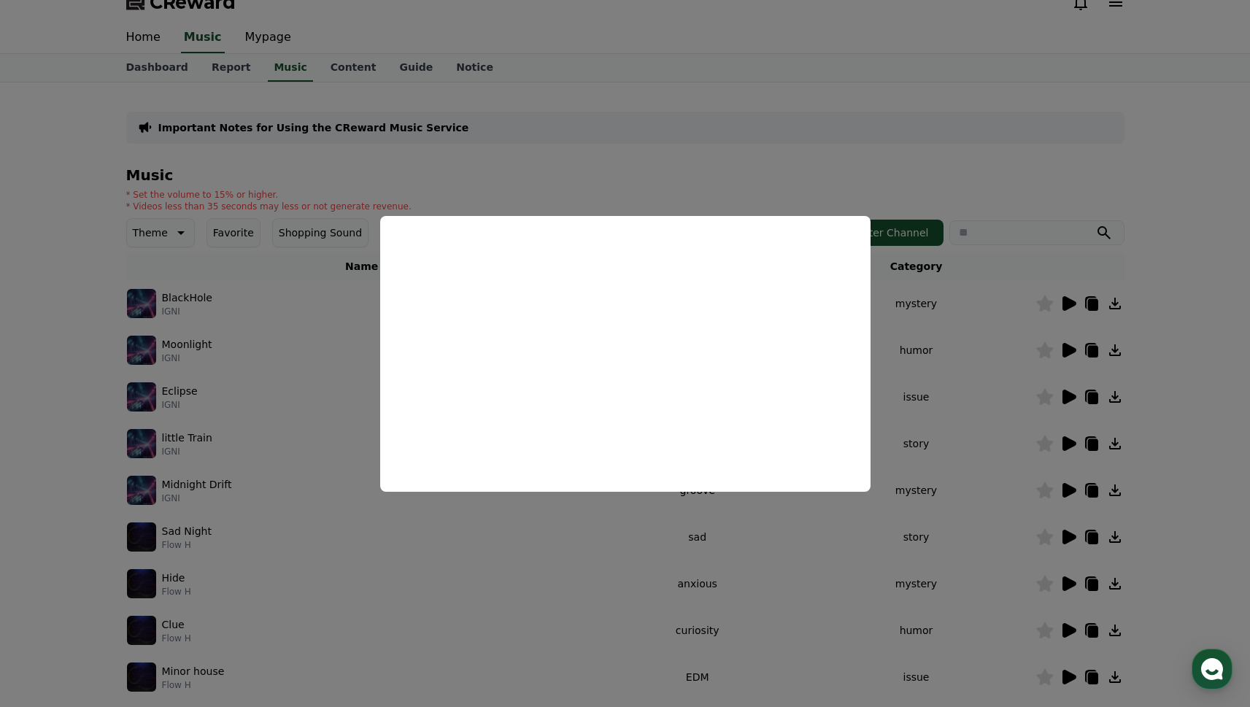
scroll to position [21, 0]
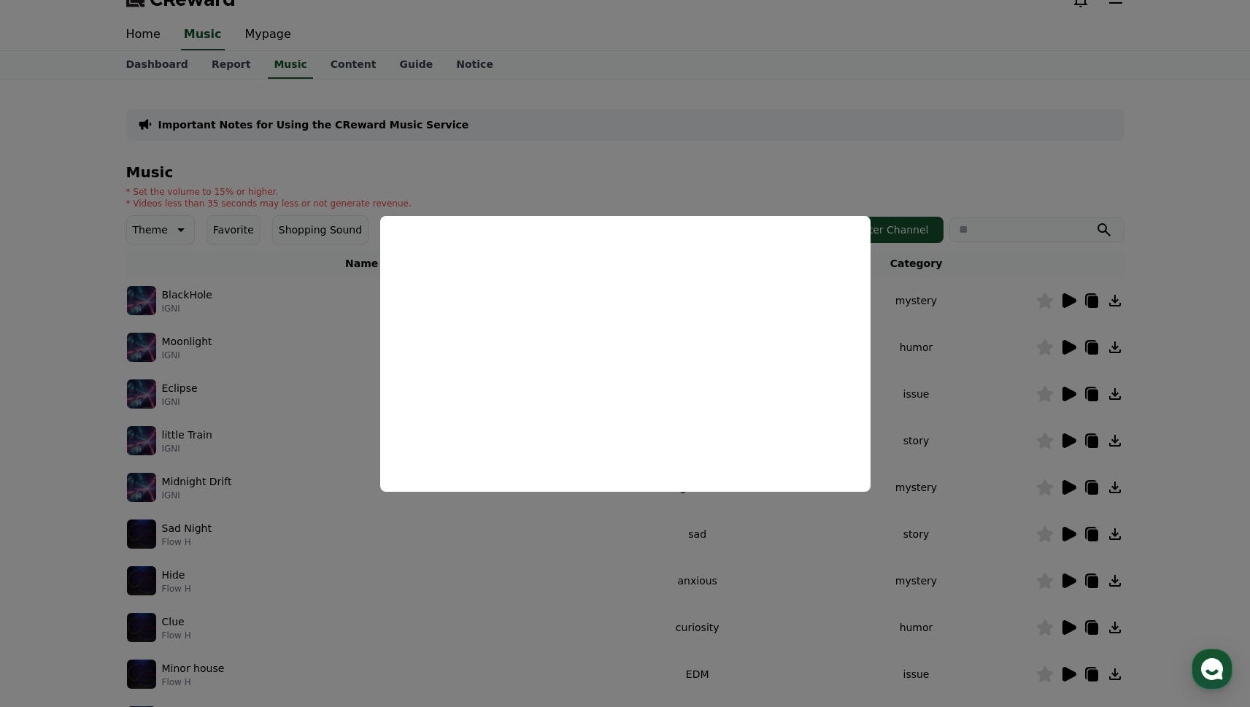
click at [1177, 368] on button "close modal" at bounding box center [625, 353] width 1250 height 707
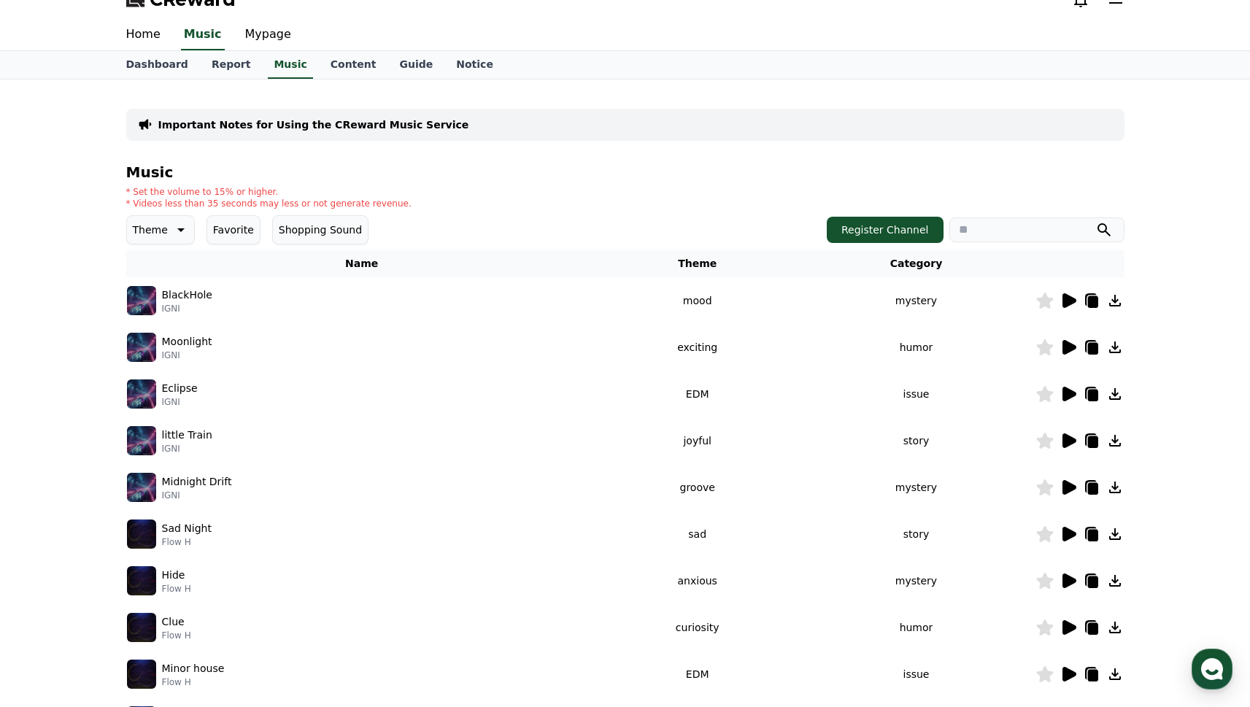
click at [1095, 350] on icon at bounding box center [1092, 349] width 10 height 12
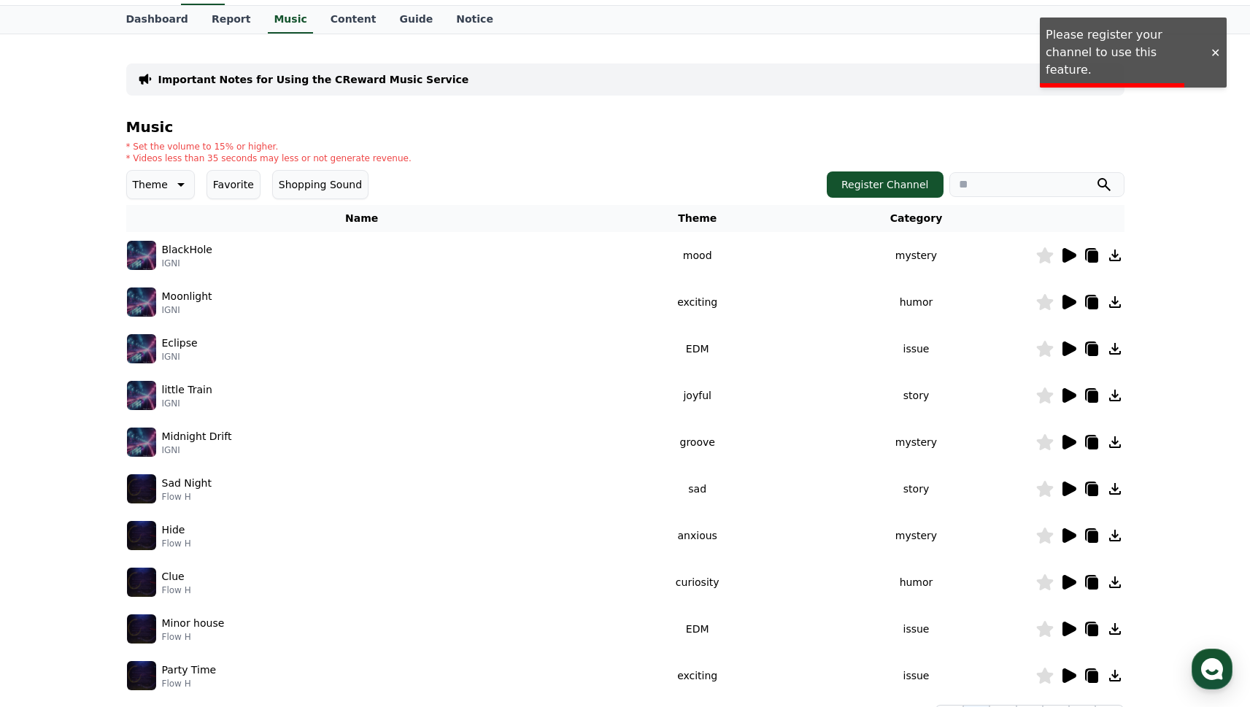
scroll to position [269, 0]
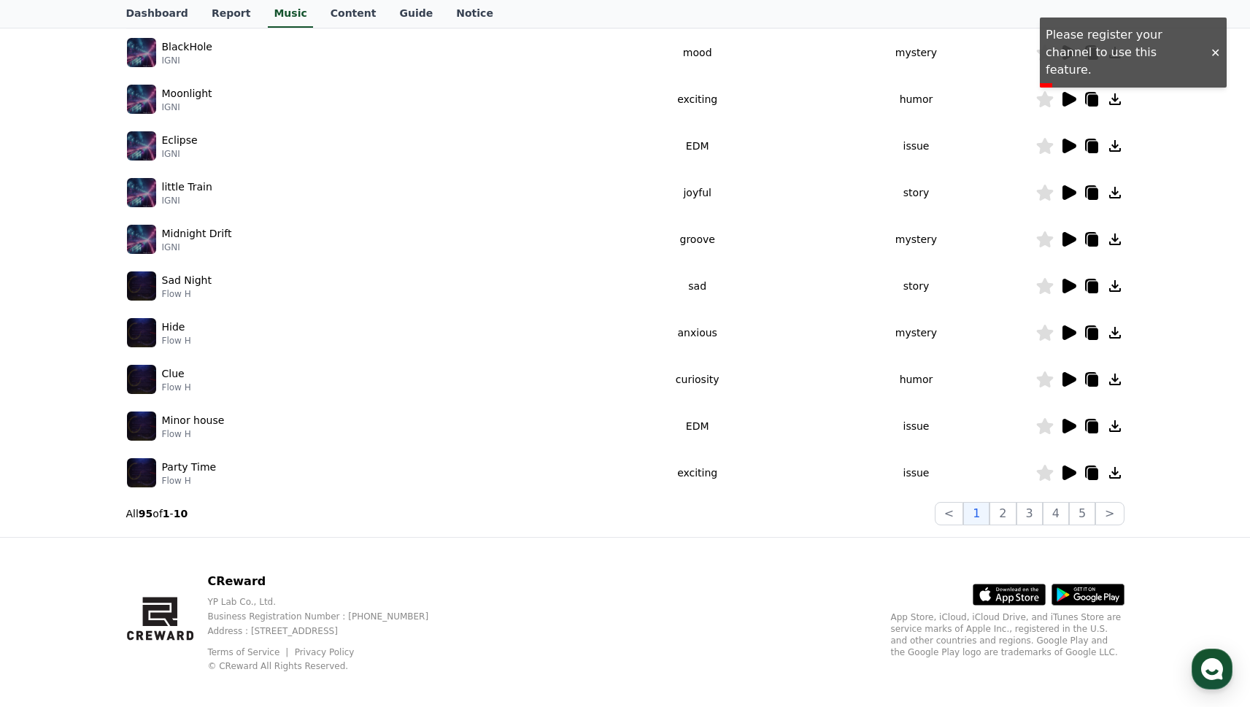
click at [1063, 421] on icon at bounding box center [1069, 426] width 14 height 15
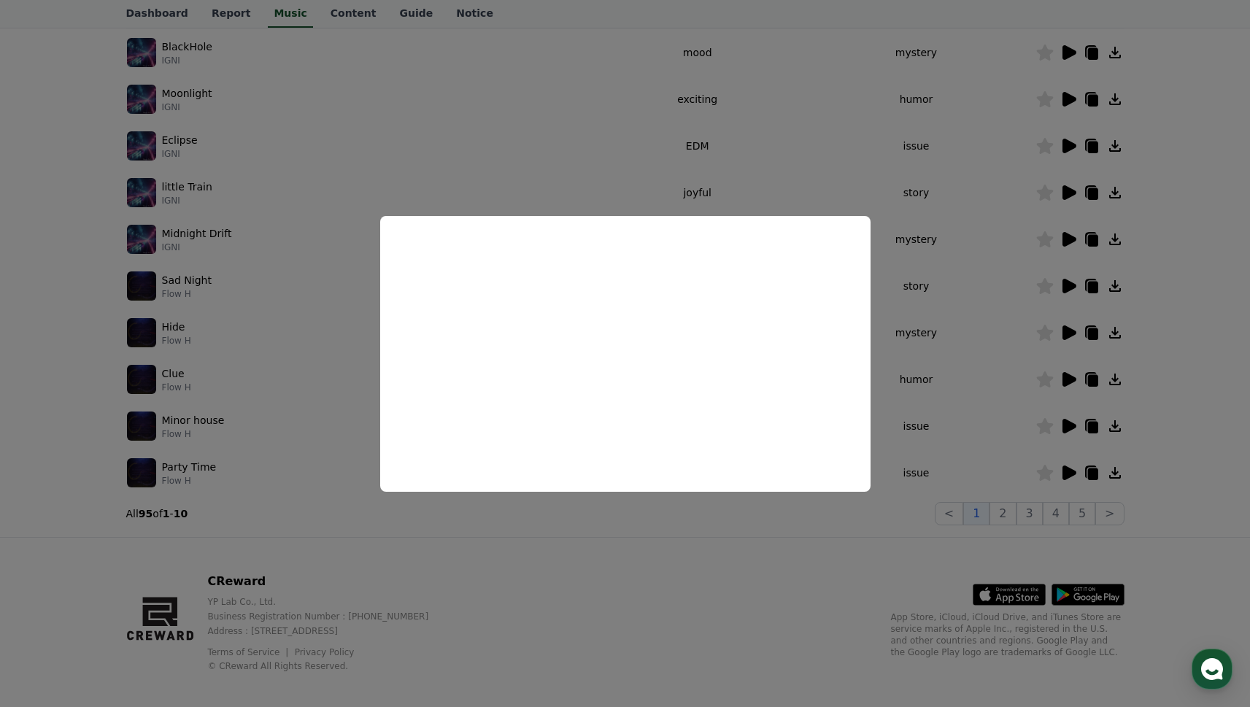
click at [907, 210] on button "close modal" at bounding box center [625, 353] width 1250 height 707
click at [971, 255] on td "mystery" at bounding box center [916, 239] width 238 height 47
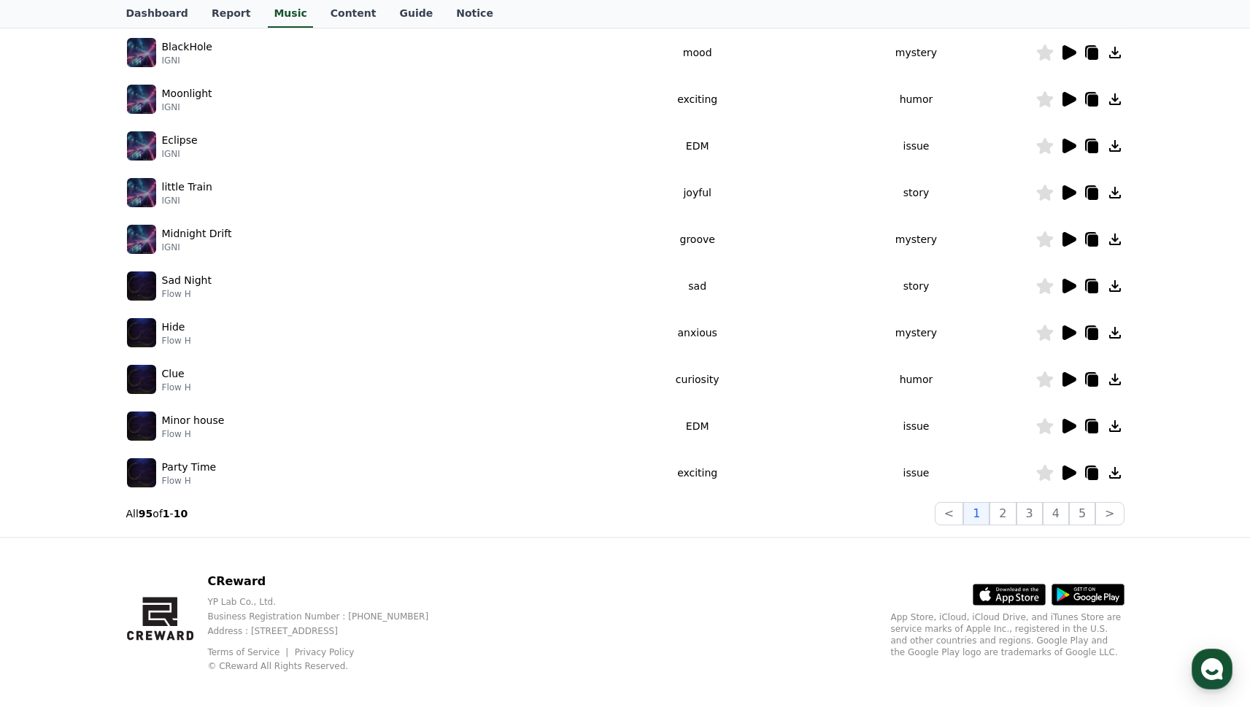
click at [1063, 194] on icon at bounding box center [1069, 192] width 14 height 15
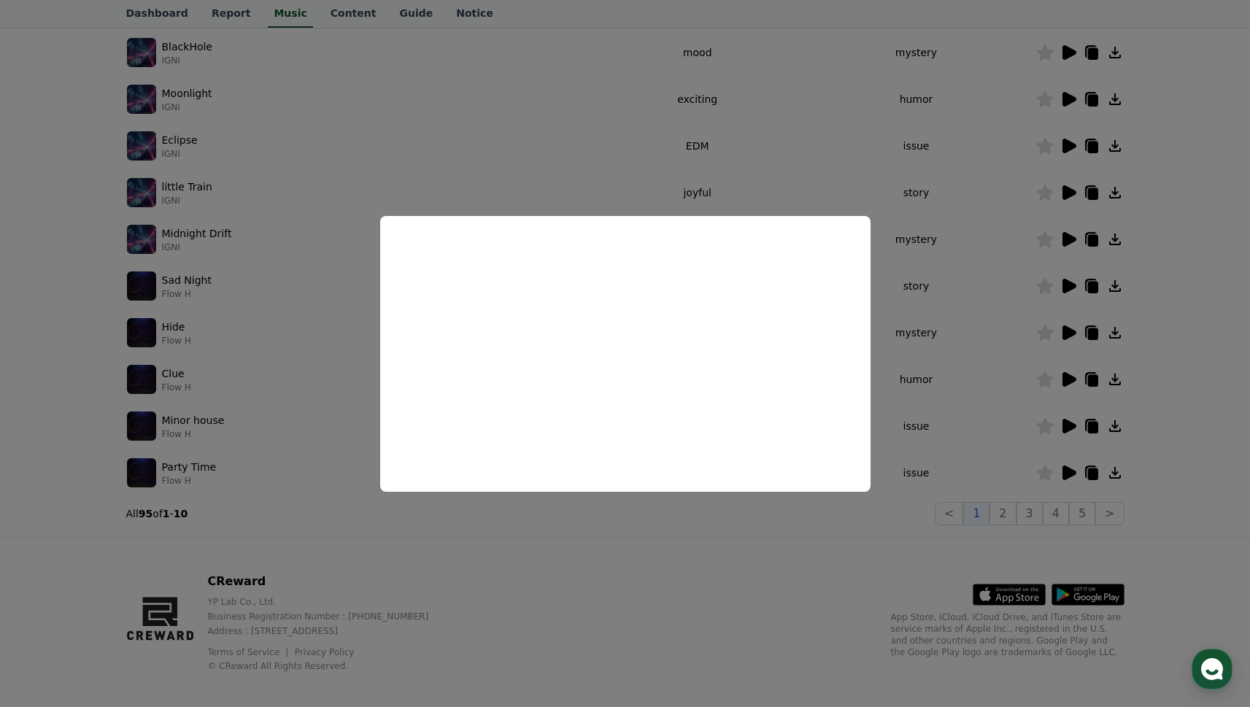
click at [990, 198] on button "close modal" at bounding box center [625, 353] width 1250 height 707
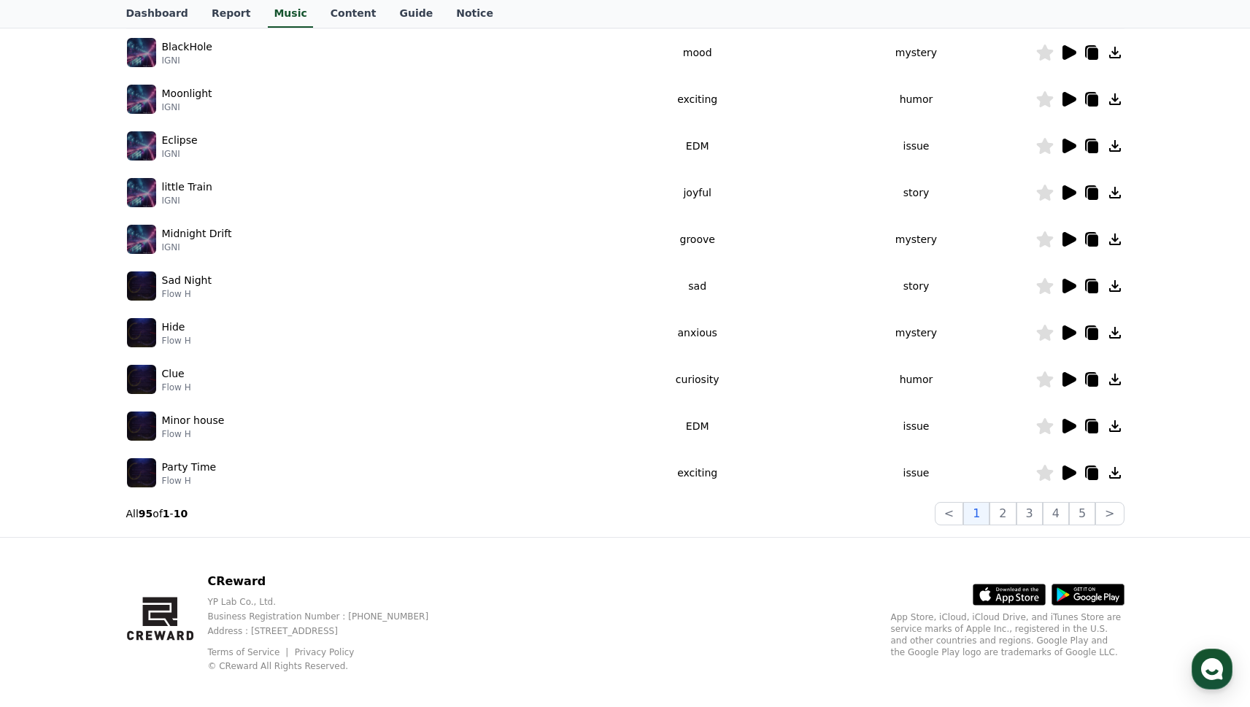
click at [990, 198] on td "story" at bounding box center [916, 192] width 238 height 47
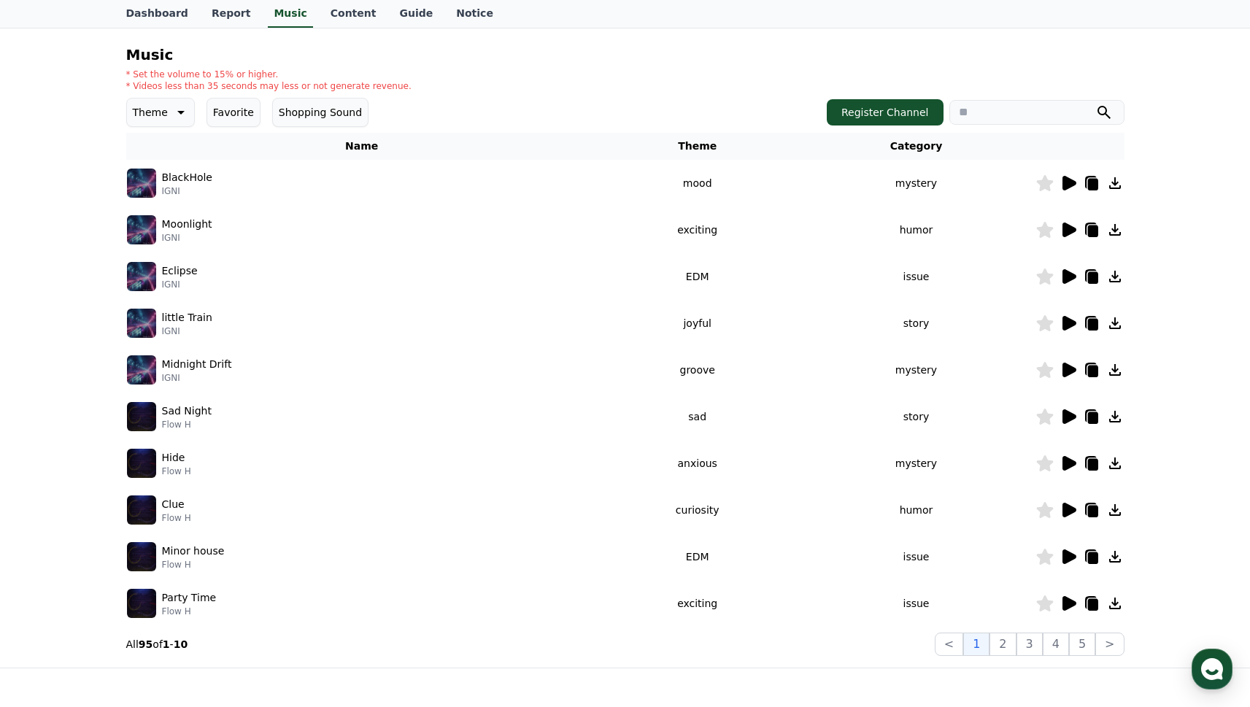
scroll to position [138, 0]
click at [1062, 228] on icon at bounding box center [1069, 230] width 14 height 15
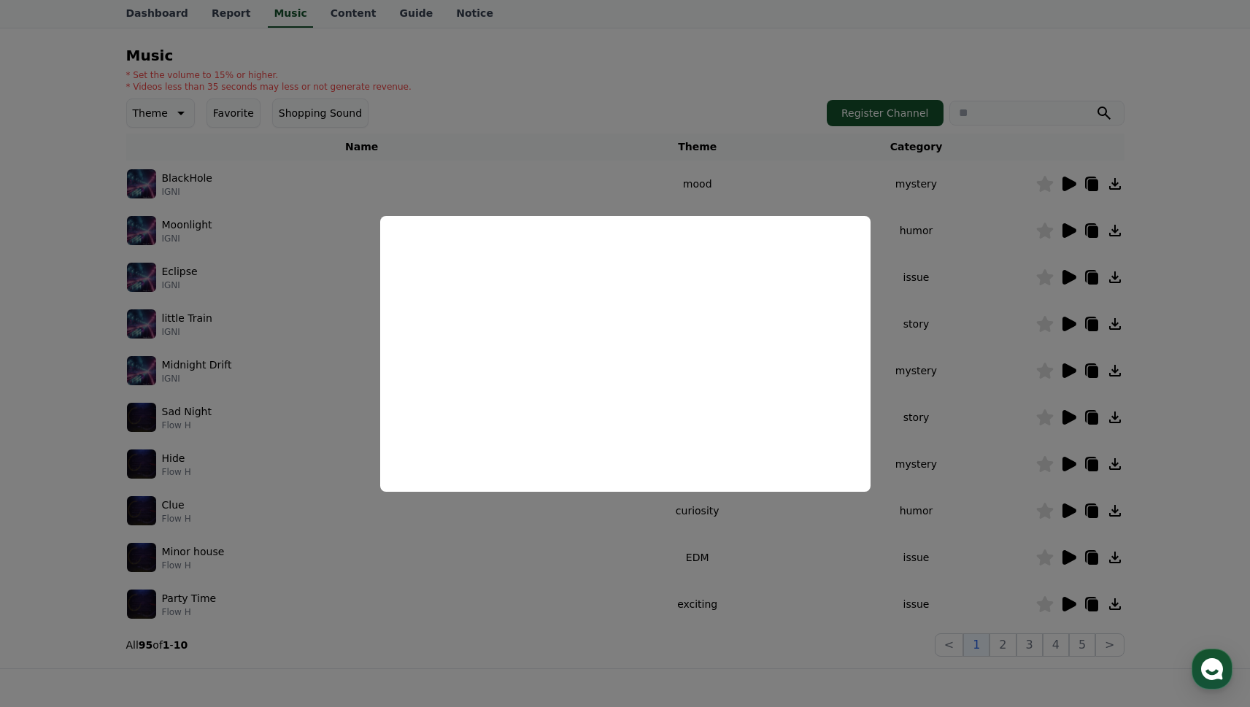
click at [441, 164] on button "close modal" at bounding box center [625, 353] width 1250 height 707
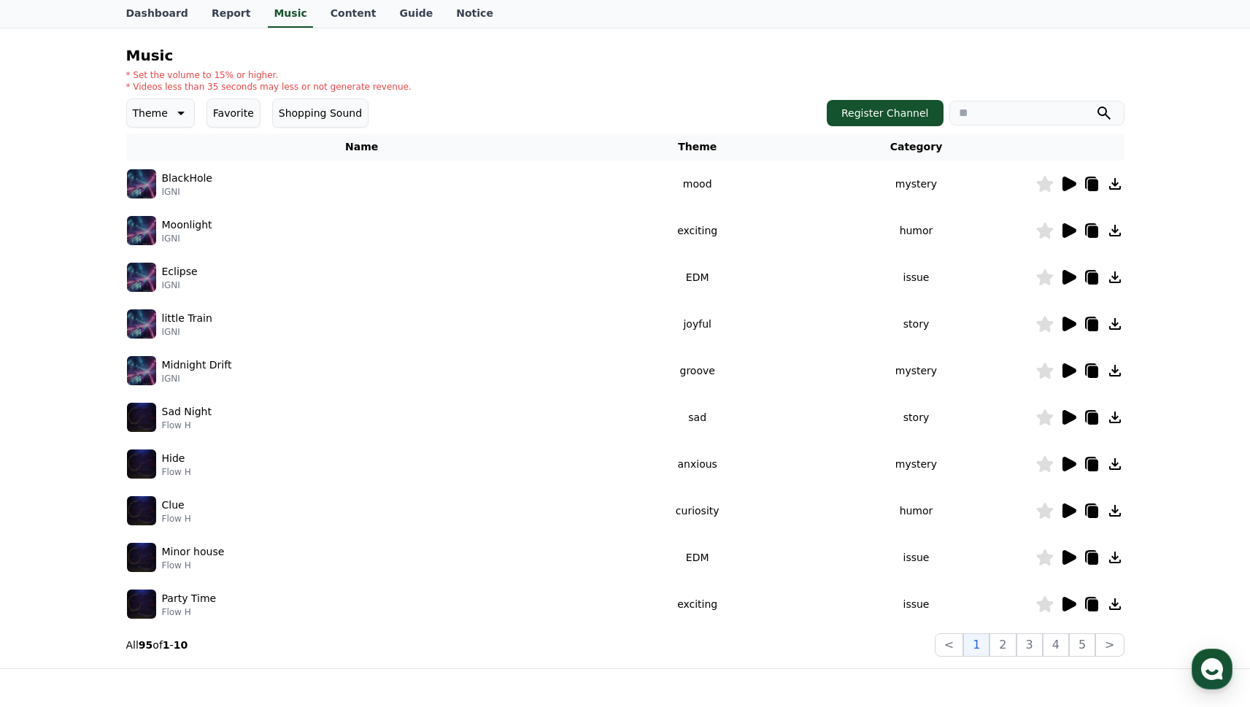
click at [171, 107] on icon at bounding box center [180, 113] width 18 height 18
click at [163, 185] on button "Bright" at bounding box center [149, 186] width 43 height 32
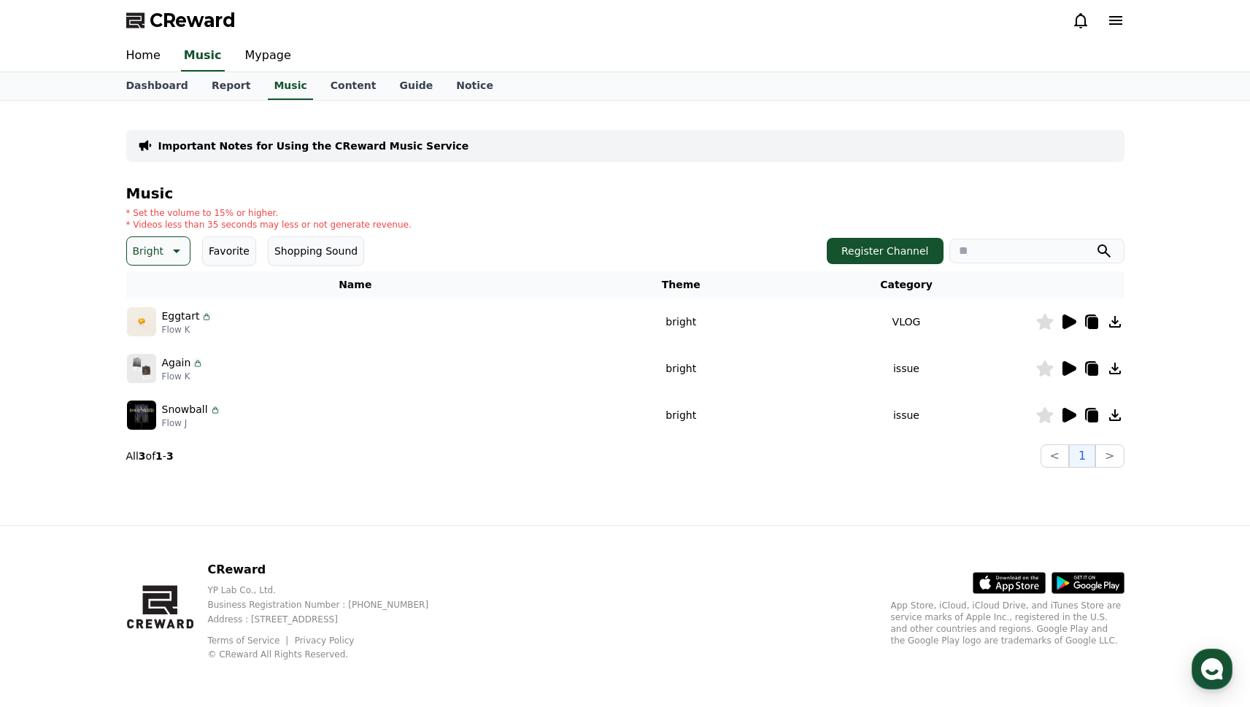
click at [1060, 320] on icon at bounding box center [1068, 322] width 18 height 18
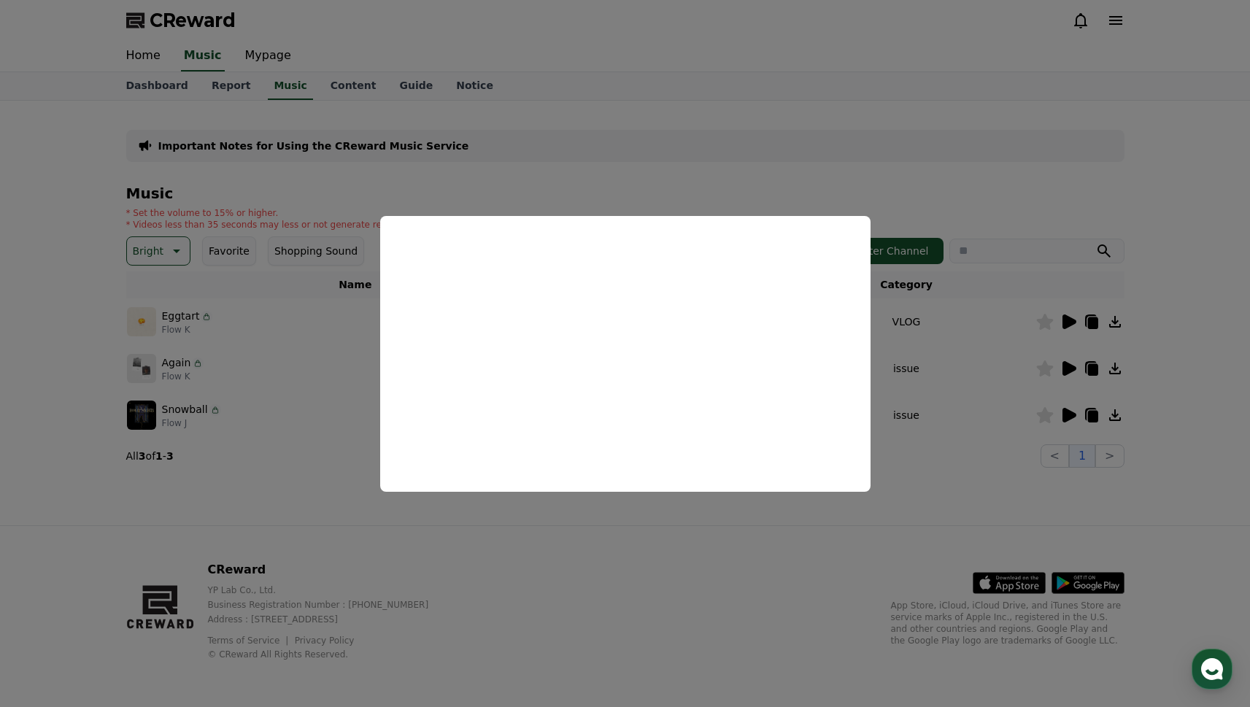
click at [999, 365] on button "close modal" at bounding box center [625, 353] width 1250 height 707
click at [1070, 371] on icon at bounding box center [1069, 368] width 14 height 15
click at [1067, 416] on button "close modal" at bounding box center [625, 353] width 1250 height 707
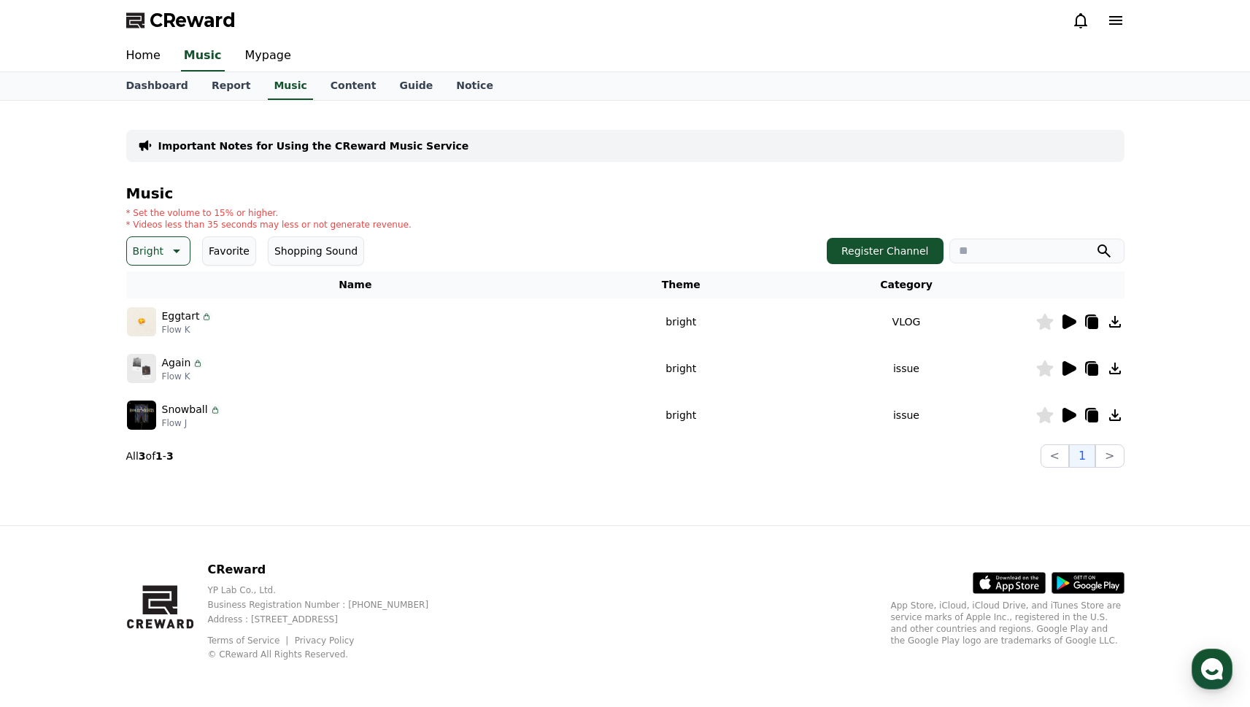
click at [1071, 418] on icon at bounding box center [1069, 415] width 14 height 15
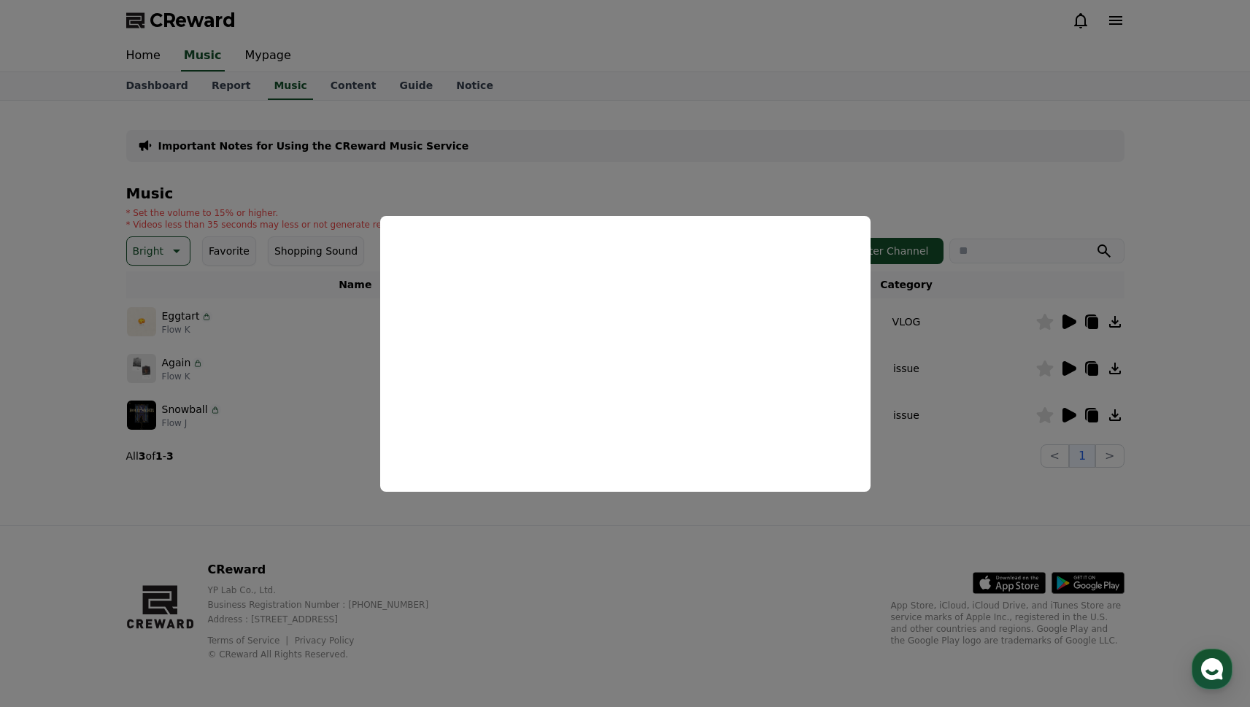
click at [924, 323] on button "close modal" at bounding box center [625, 353] width 1250 height 707
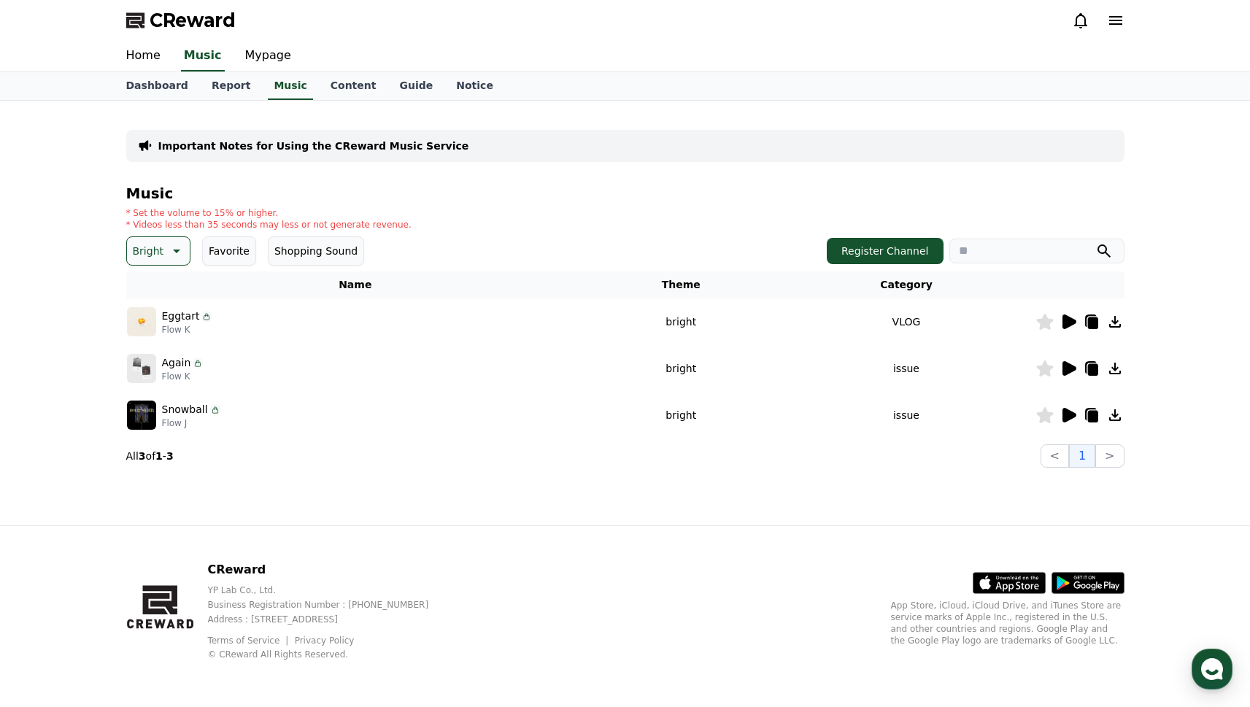
click at [176, 250] on icon at bounding box center [176, 252] width 7 height 4
click at [161, 303] on button "Joyful" at bounding box center [148, 299] width 40 height 32
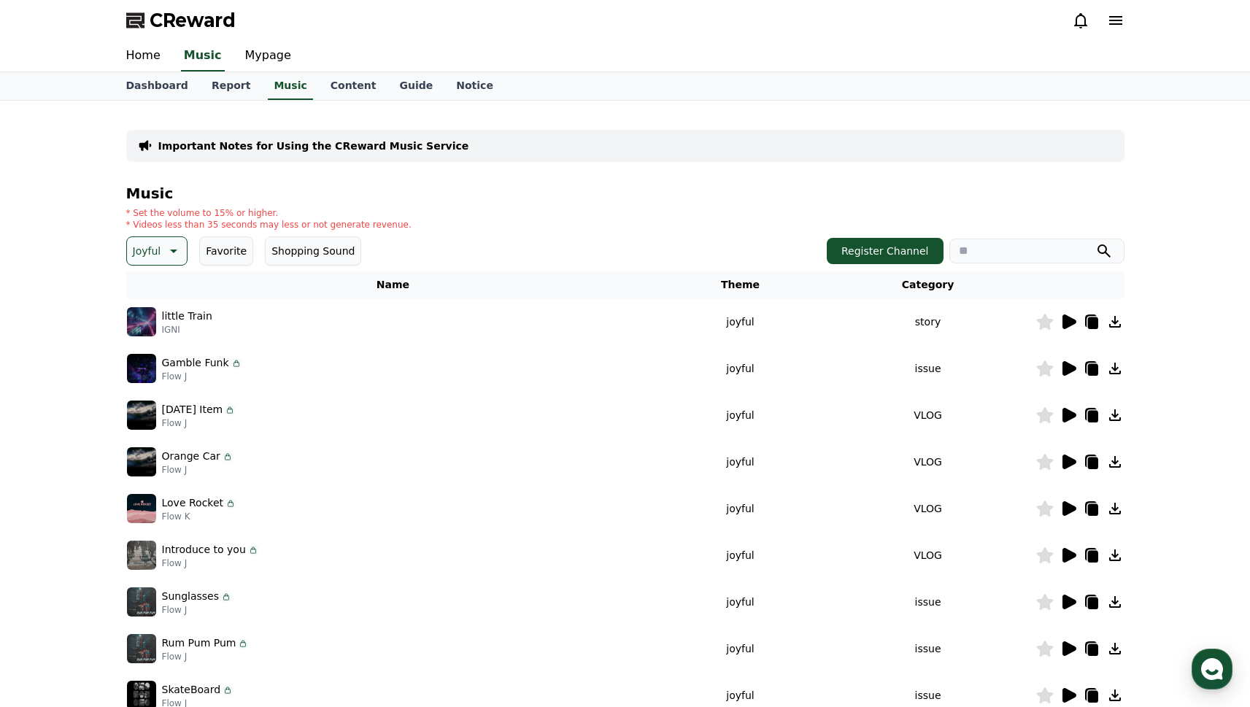
click at [1071, 324] on icon at bounding box center [1069, 321] width 14 height 15
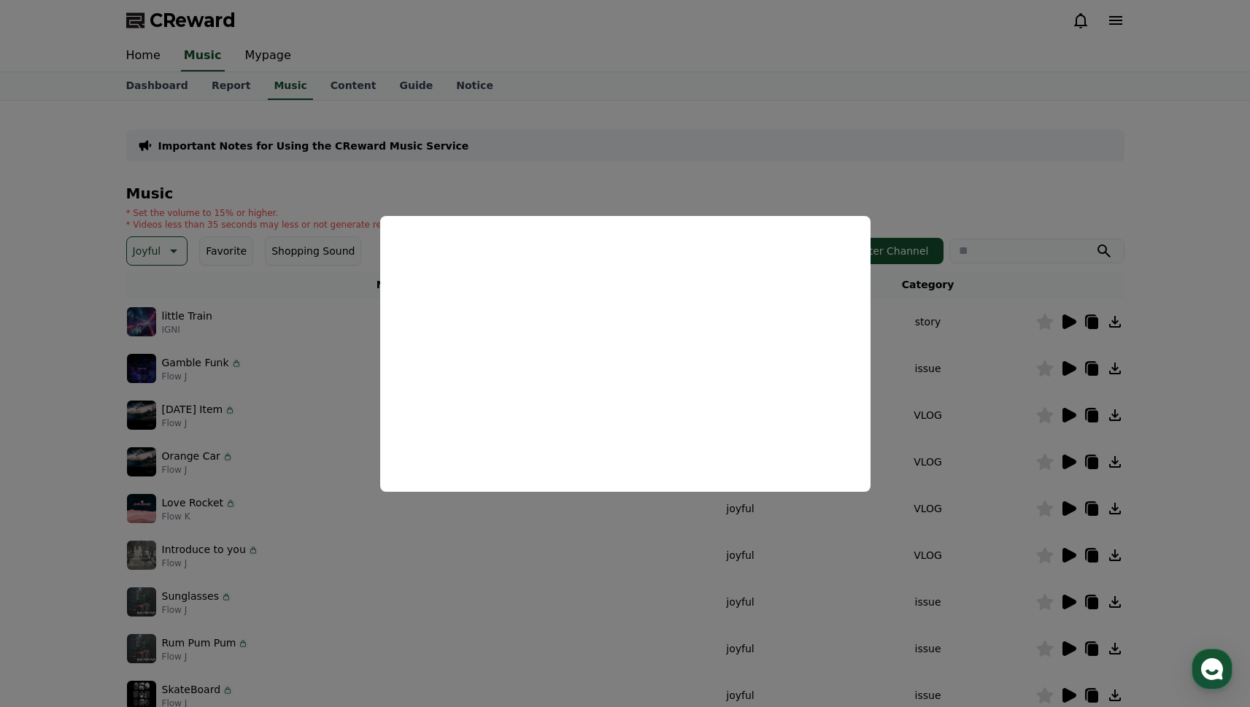
click at [1047, 366] on button "close modal" at bounding box center [625, 353] width 1250 height 707
click at [1070, 368] on icon at bounding box center [1069, 368] width 14 height 15
click at [1069, 414] on button "close modal" at bounding box center [625, 353] width 1250 height 707
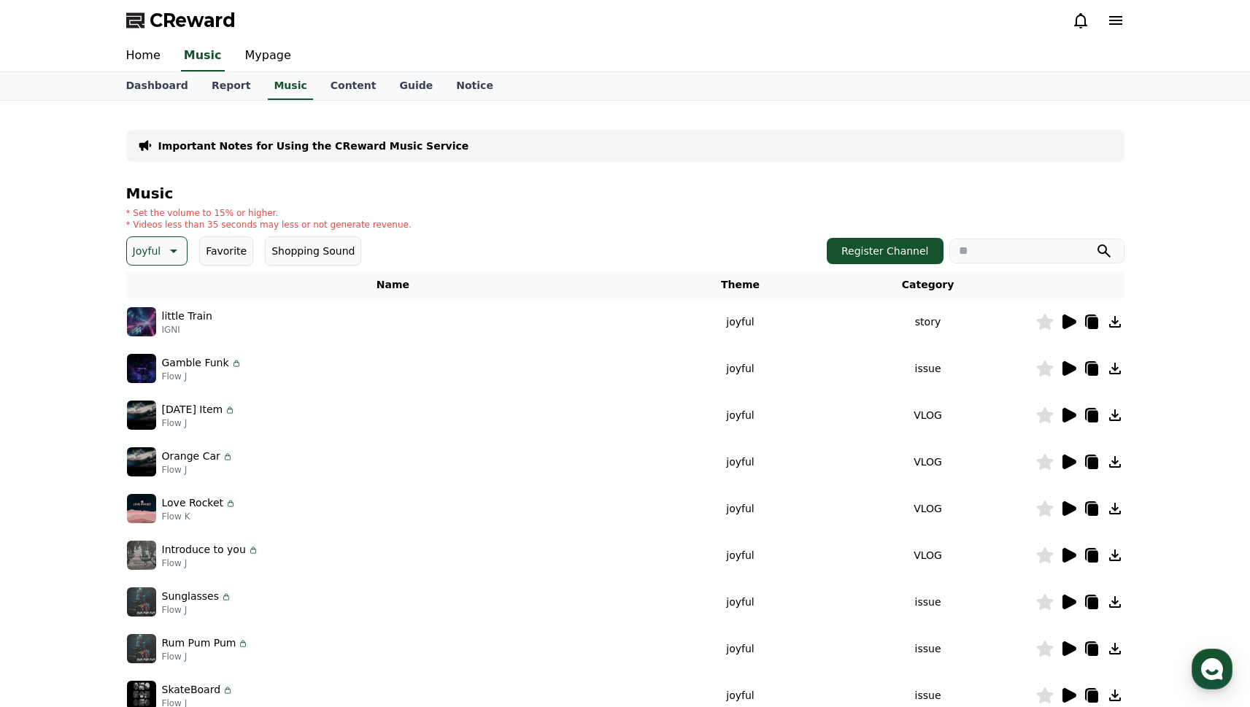
click at [1067, 410] on icon at bounding box center [1069, 415] width 14 height 15
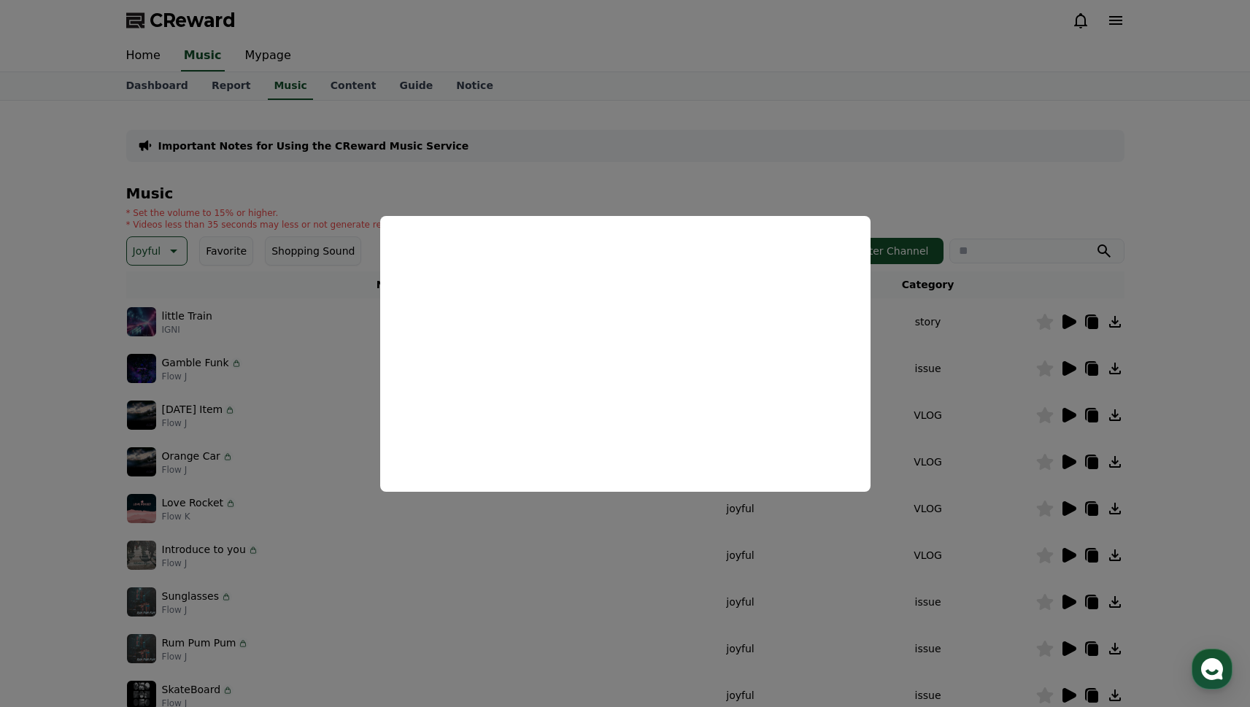
click at [1065, 464] on button "close modal" at bounding box center [625, 353] width 1250 height 707
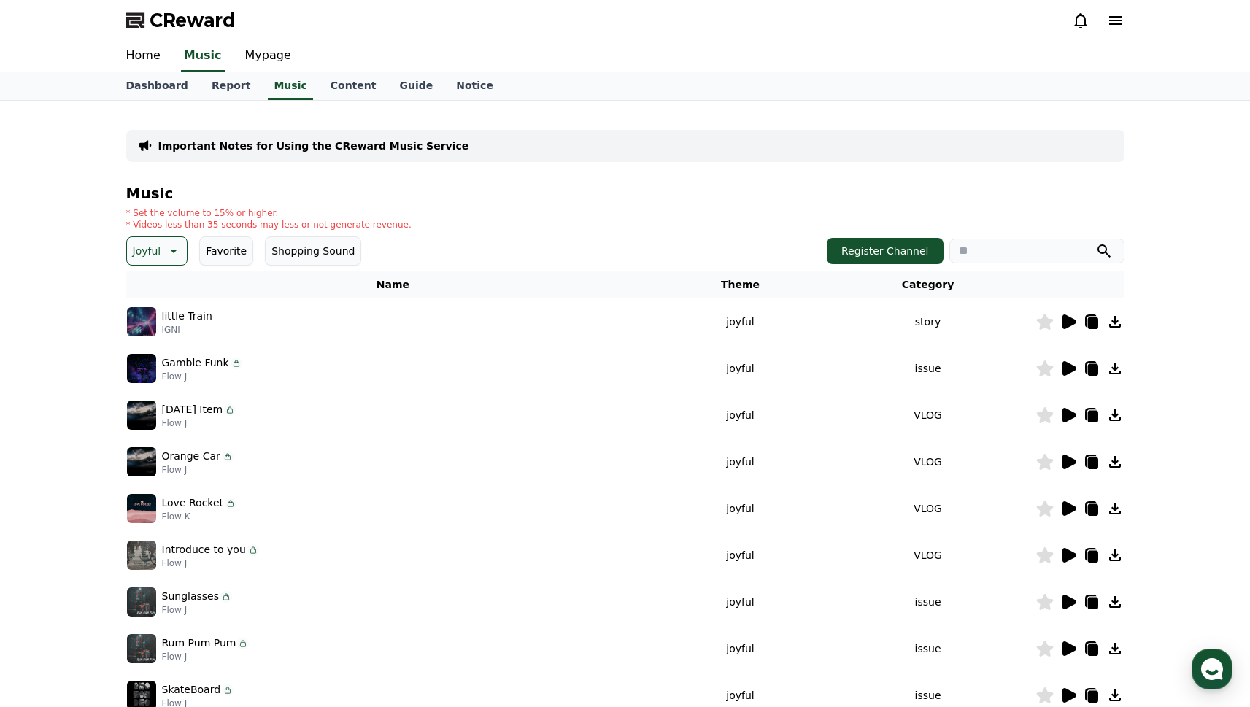
click at [1069, 507] on icon at bounding box center [1069, 508] width 14 height 15
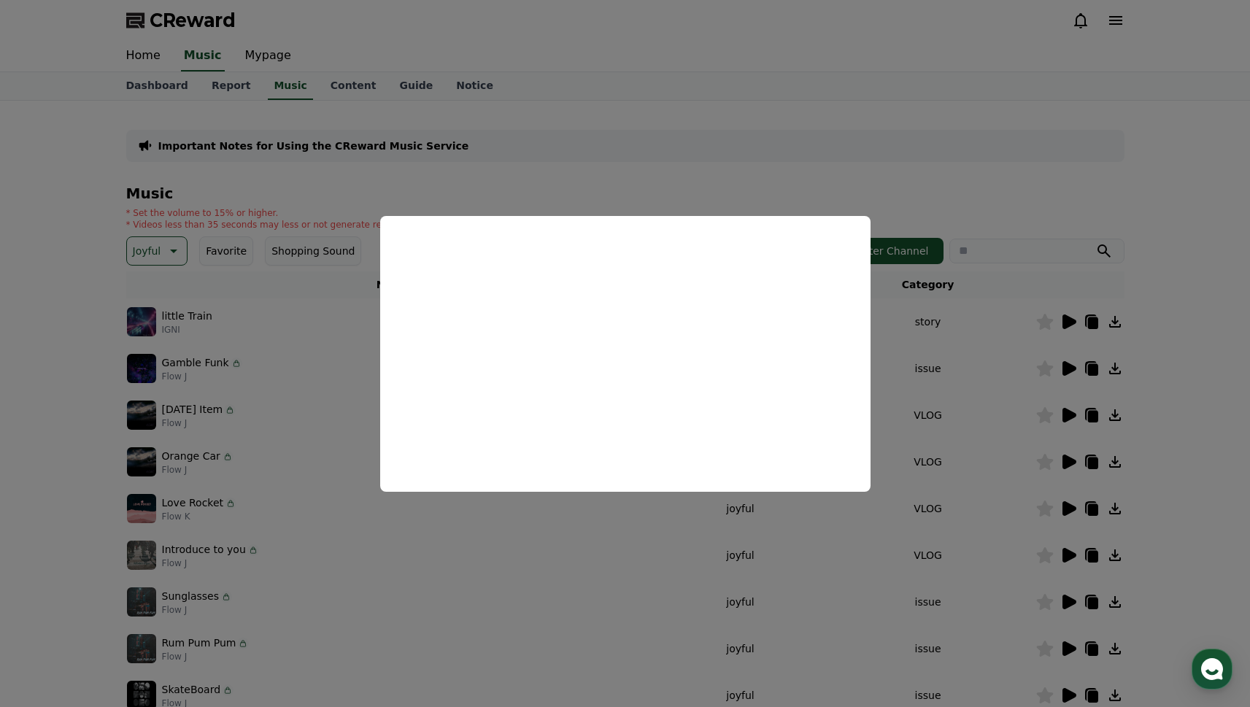
click at [994, 506] on button "close modal" at bounding box center [625, 353] width 1250 height 707
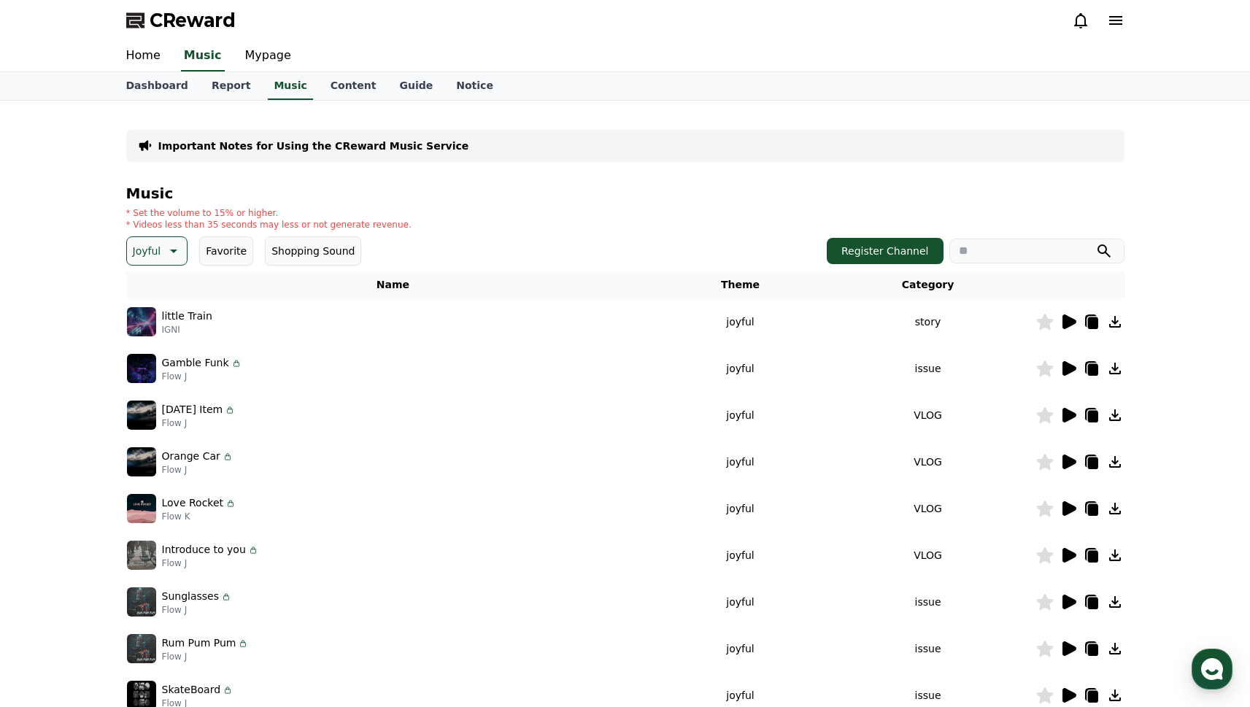
click at [1090, 509] on icon at bounding box center [1092, 510] width 10 height 12
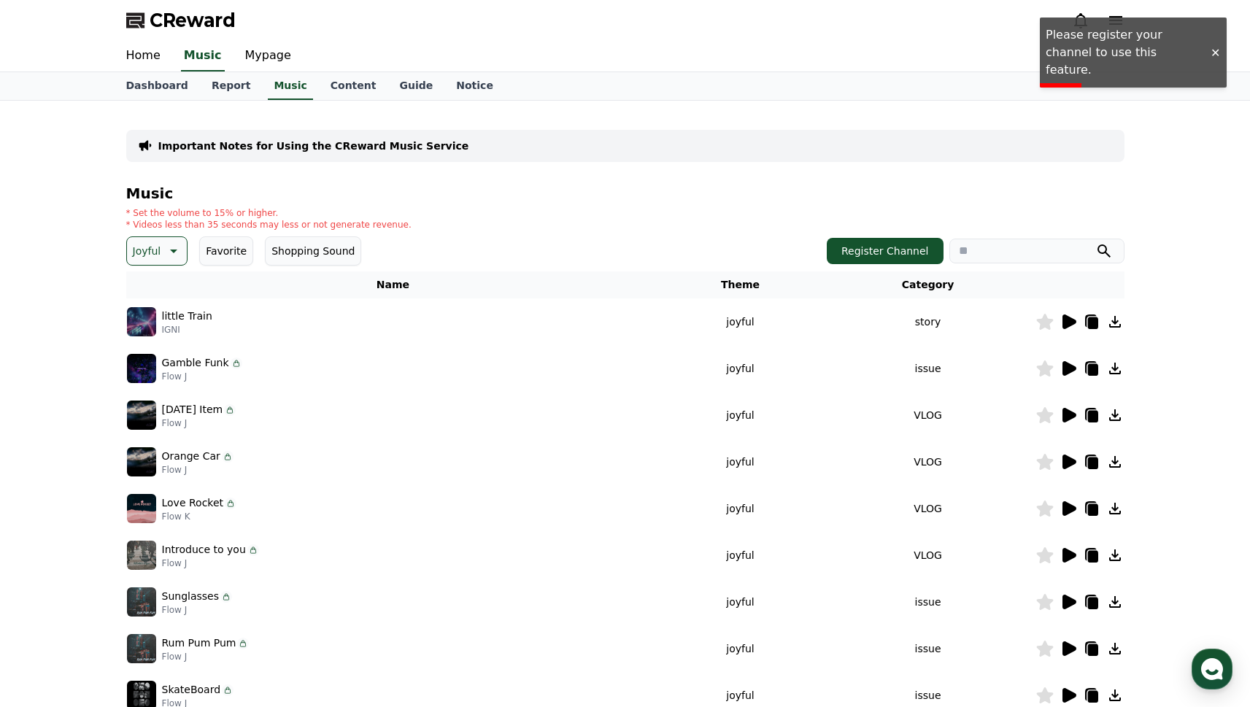
click at [1095, 511] on icon at bounding box center [1092, 510] width 10 height 12
click at [984, 506] on td "VLOG" at bounding box center [928, 508] width 215 height 47
click at [185, 501] on p "Love Rocket" at bounding box center [193, 502] width 62 height 15
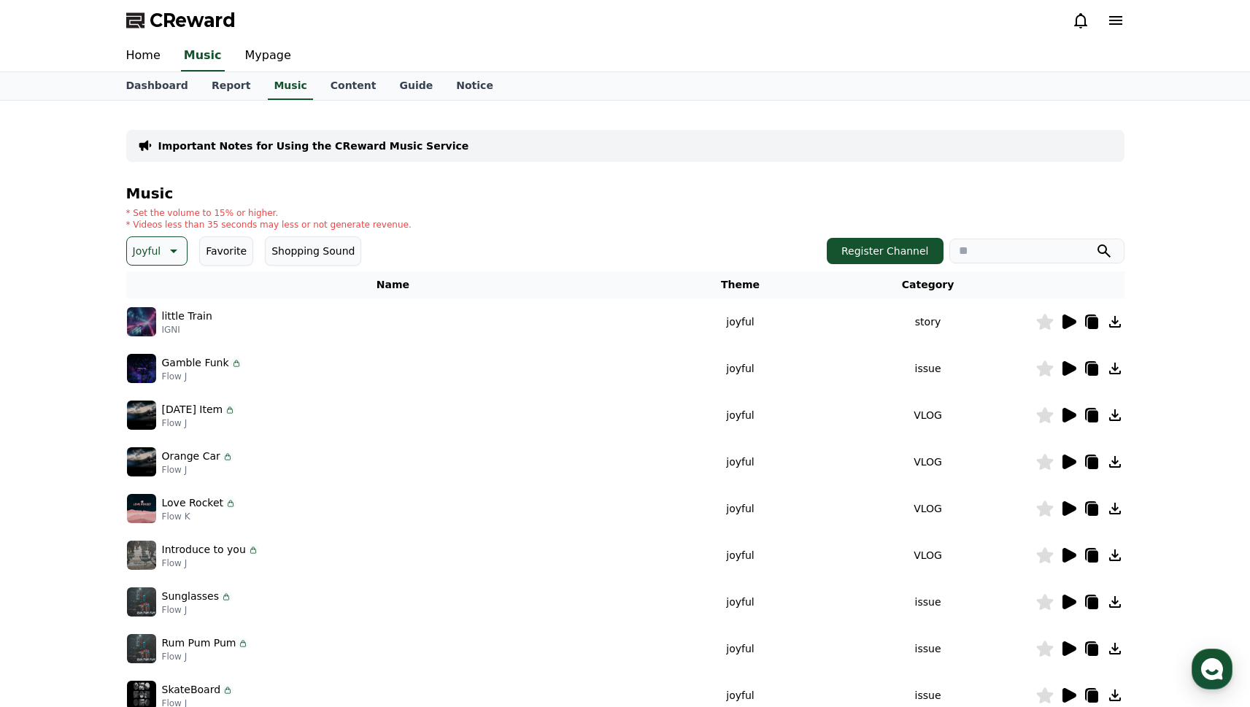
click at [225, 503] on icon at bounding box center [231, 504] width 12 height 12
drag, startPoint x: 228, startPoint y: 503, endPoint x: 194, endPoint y: 514, distance: 35.3
click at [225, 505] on icon at bounding box center [231, 504] width 12 height 12
click at [193, 514] on p "Flow K" at bounding box center [199, 517] width 75 height 12
click at [149, 511] on img at bounding box center [141, 508] width 29 height 29
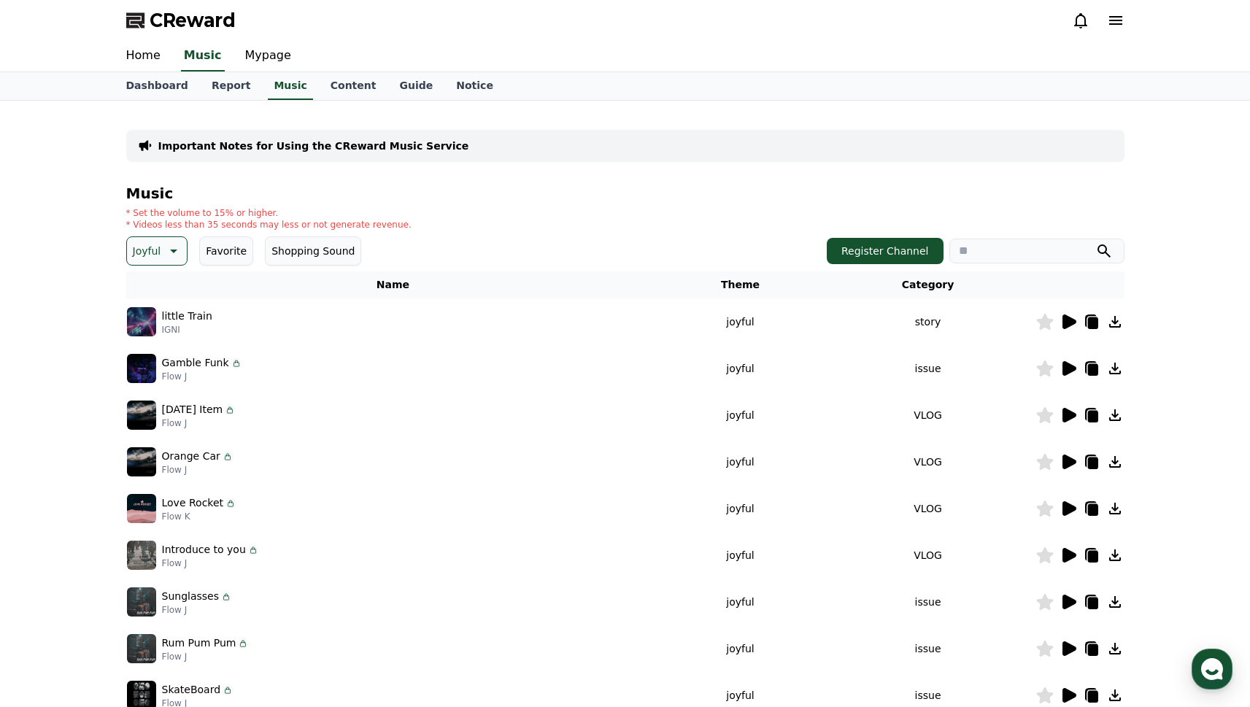
click at [148, 511] on img at bounding box center [141, 508] width 29 height 29
click at [213, 502] on p "Love Rocket" at bounding box center [193, 502] width 62 height 15
click at [1087, 323] on icon at bounding box center [1092, 323] width 10 height 12
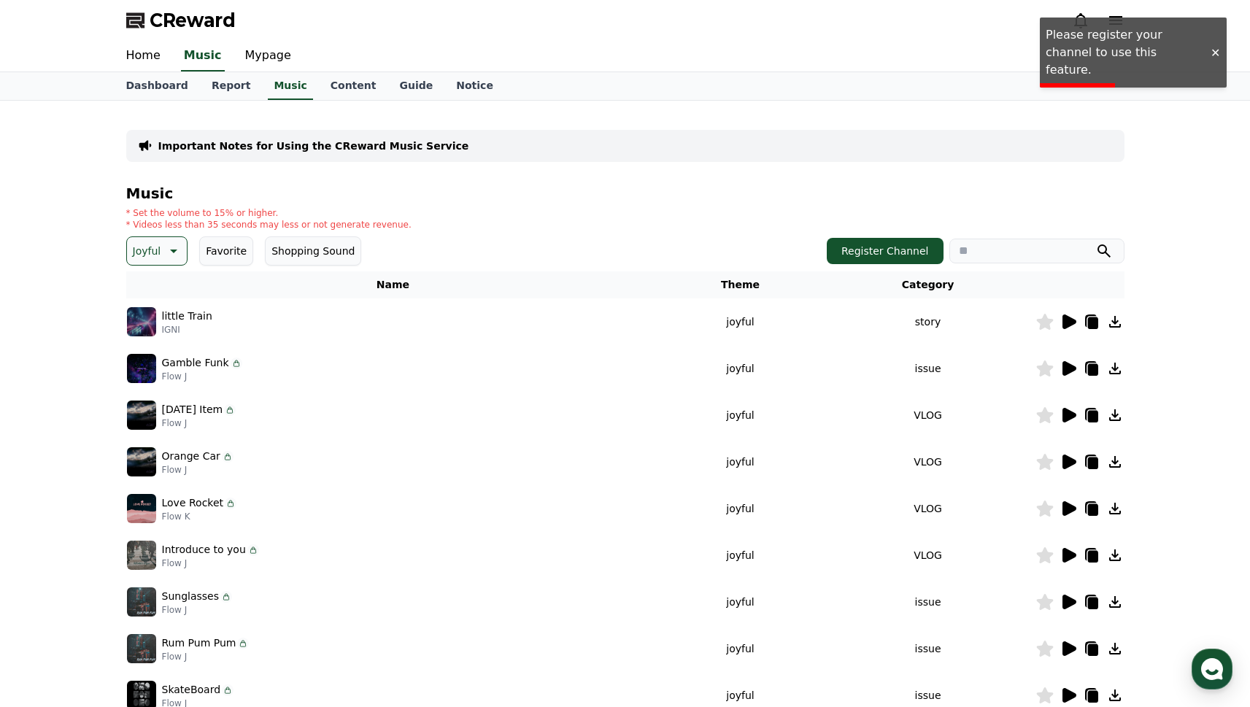
click at [1150, 489] on div "Important Notes for Using the CReward Music Service Music * Set the volume to 1…" at bounding box center [625, 454] width 1250 height 706
click at [1116, 508] on icon at bounding box center [1115, 509] width 12 height 12
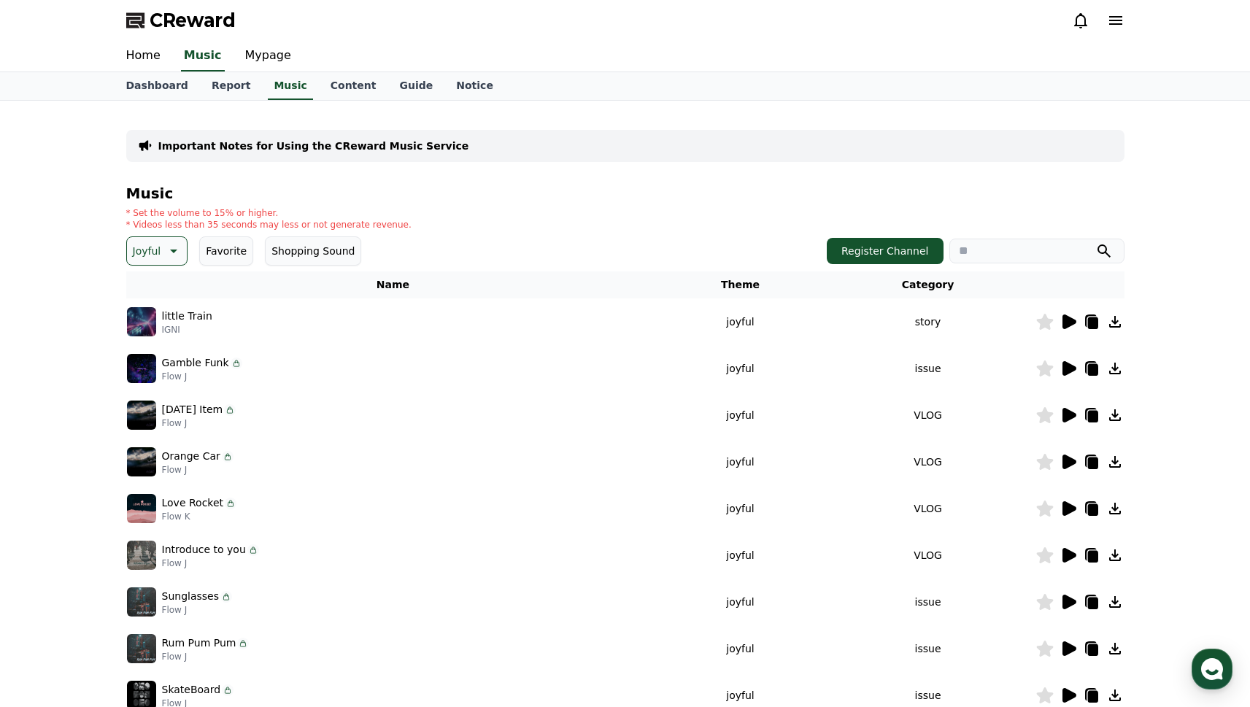
click at [1113, 325] on icon at bounding box center [1115, 322] width 18 height 18
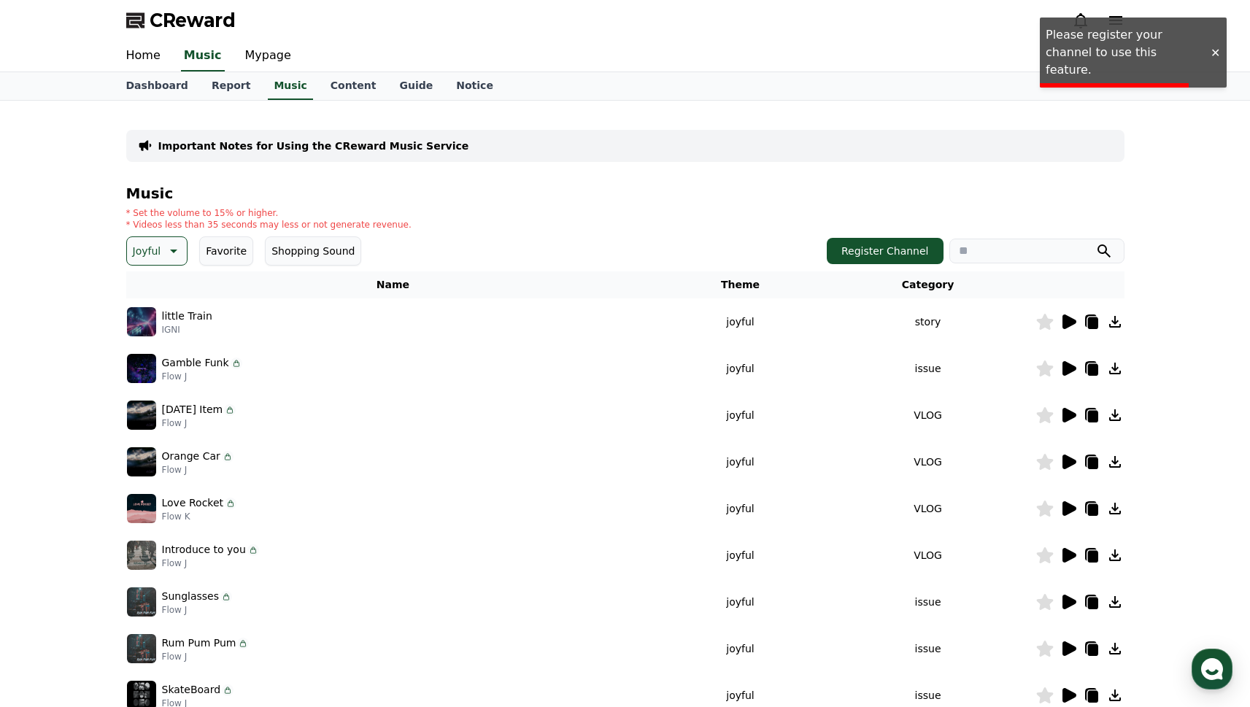
click at [1164, 337] on div "Important Notes for Using the CReward Music Service Music * Set the volume to 1…" at bounding box center [625, 454] width 1250 height 706
click at [1103, 58] on div "Home Music Mypage" at bounding box center [626, 56] width 1022 height 31
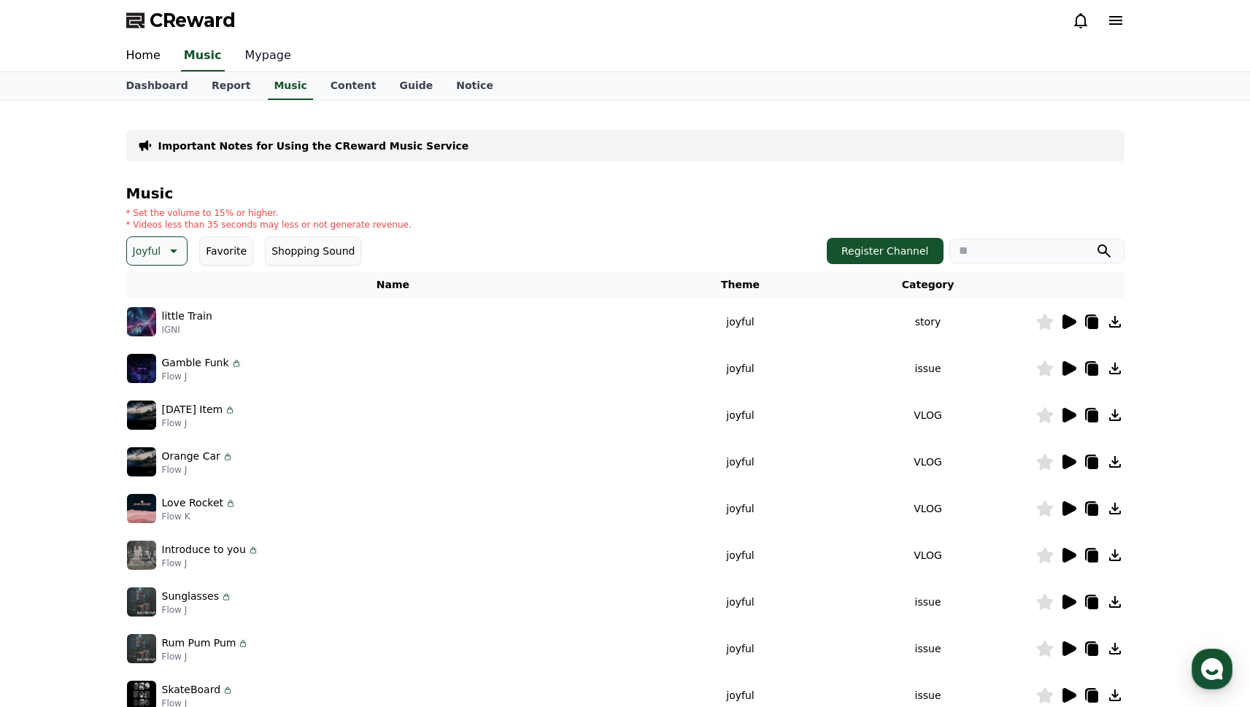
click at [264, 60] on link "Mypage" at bounding box center [267, 56] width 69 height 31
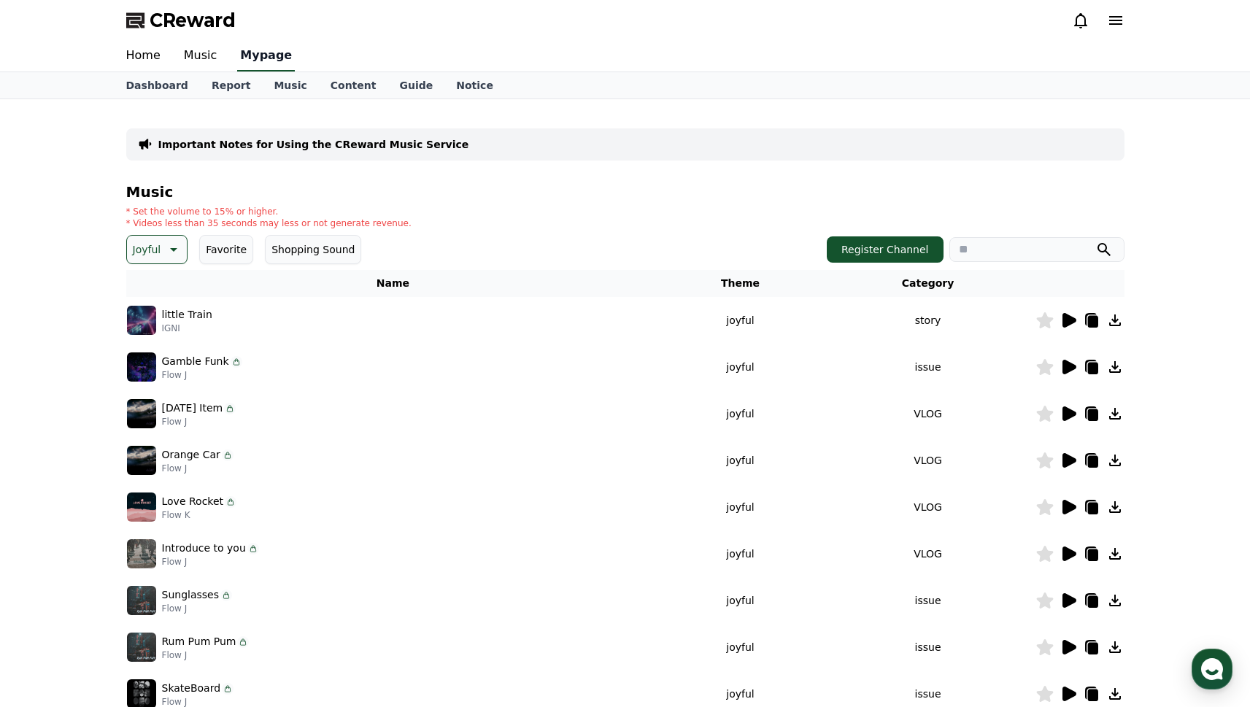
select select "**********"
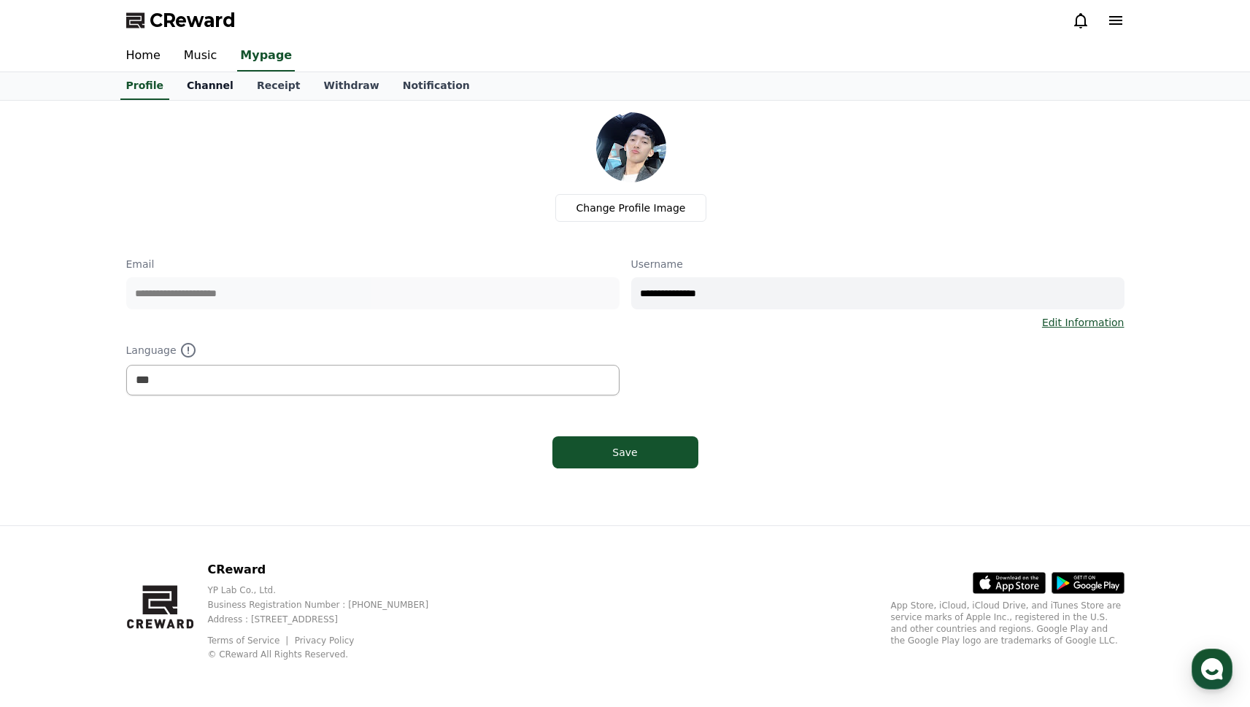
click at [208, 88] on link "Channel" at bounding box center [210, 86] width 70 height 28
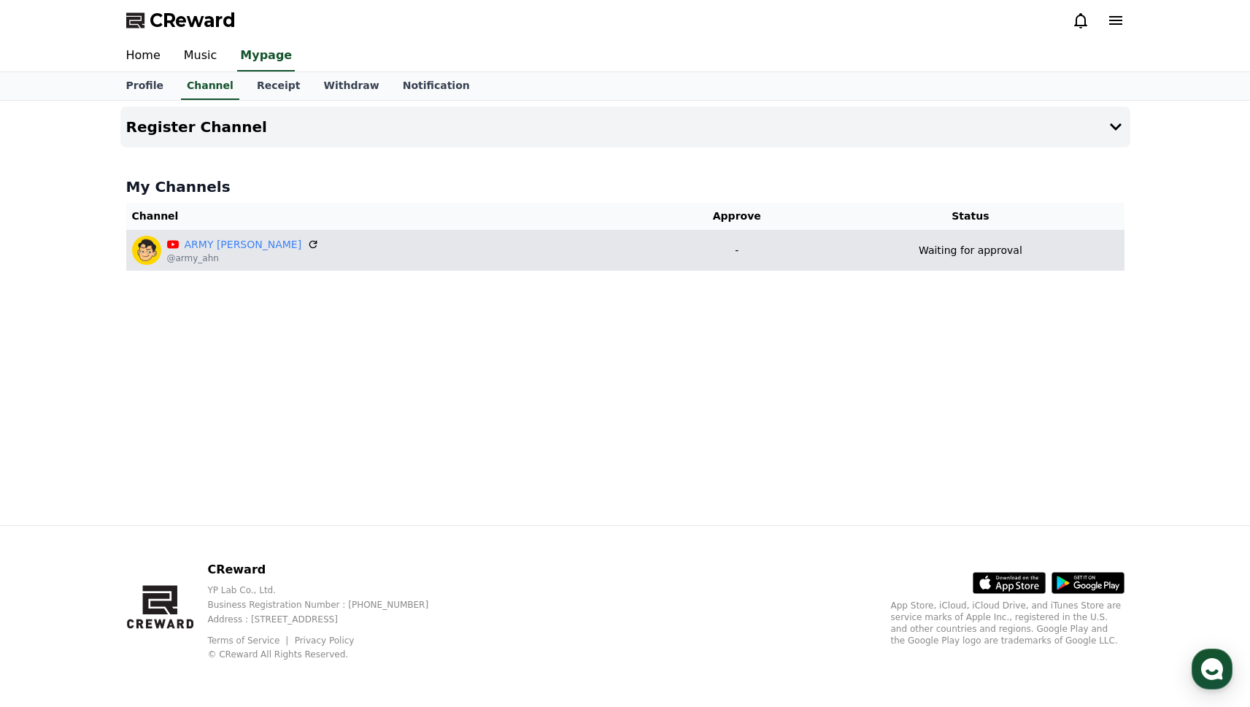
click at [744, 244] on p "-" at bounding box center [737, 250] width 148 height 15
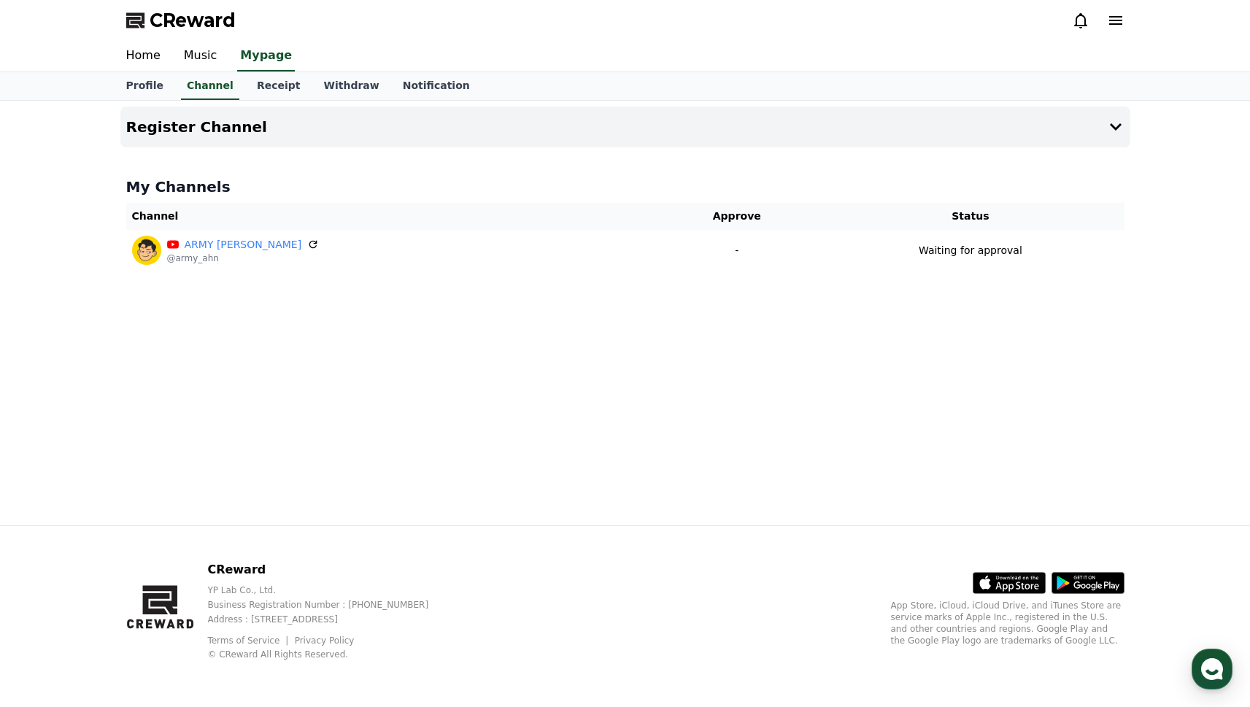
click at [509, 380] on div "Register Channel My Channels Channel Approve Status ARMY [PERSON_NAME] @army_ah…" at bounding box center [626, 313] width 1022 height 425
click at [196, 48] on link "Music" at bounding box center [200, 56] width 57 height 31
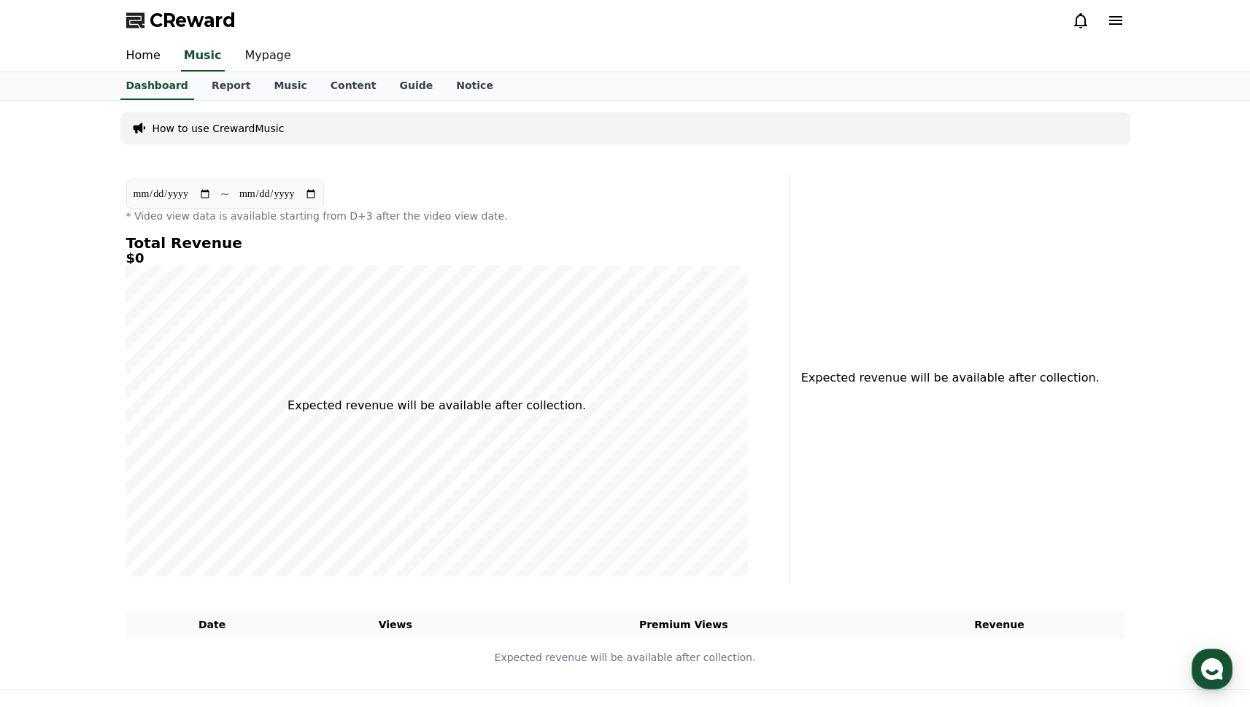
click at [246, 51] on link "Mypage" at bounding box center [267, 56] width 69 height 31
select select "**********"
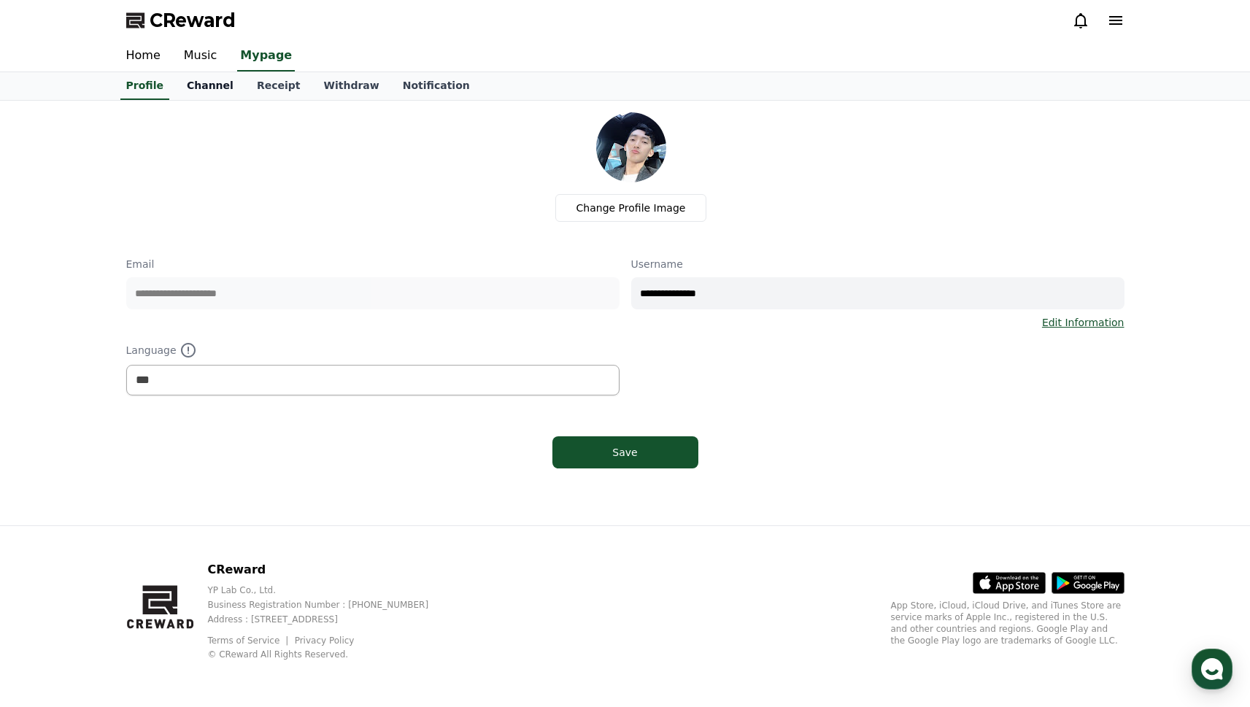
click at [211, 86] on link "Channel" at bounding box center [210, 86] width 70 height 28
